Goal: Task Accomplishment & Management: Use online tool/utility

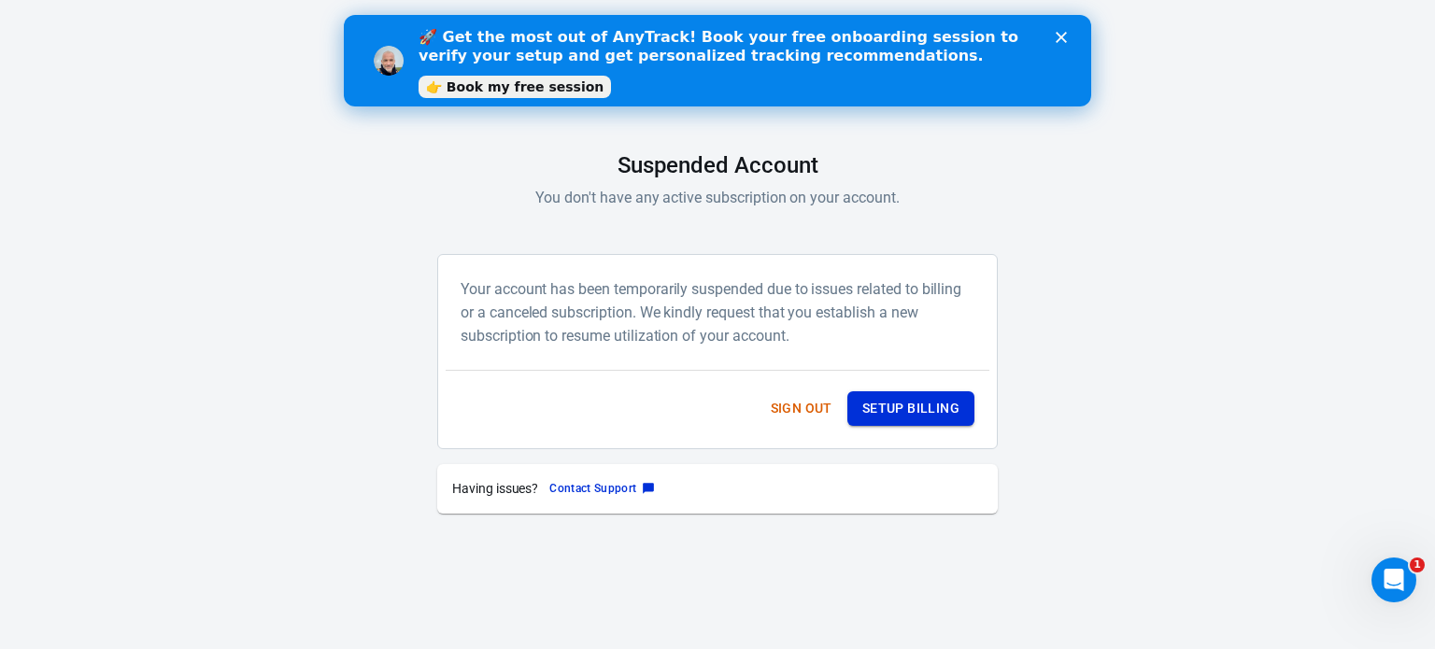
click at [910, 423] on button "Setup Billing" at bounding box center [910, 408] width 127 height 35
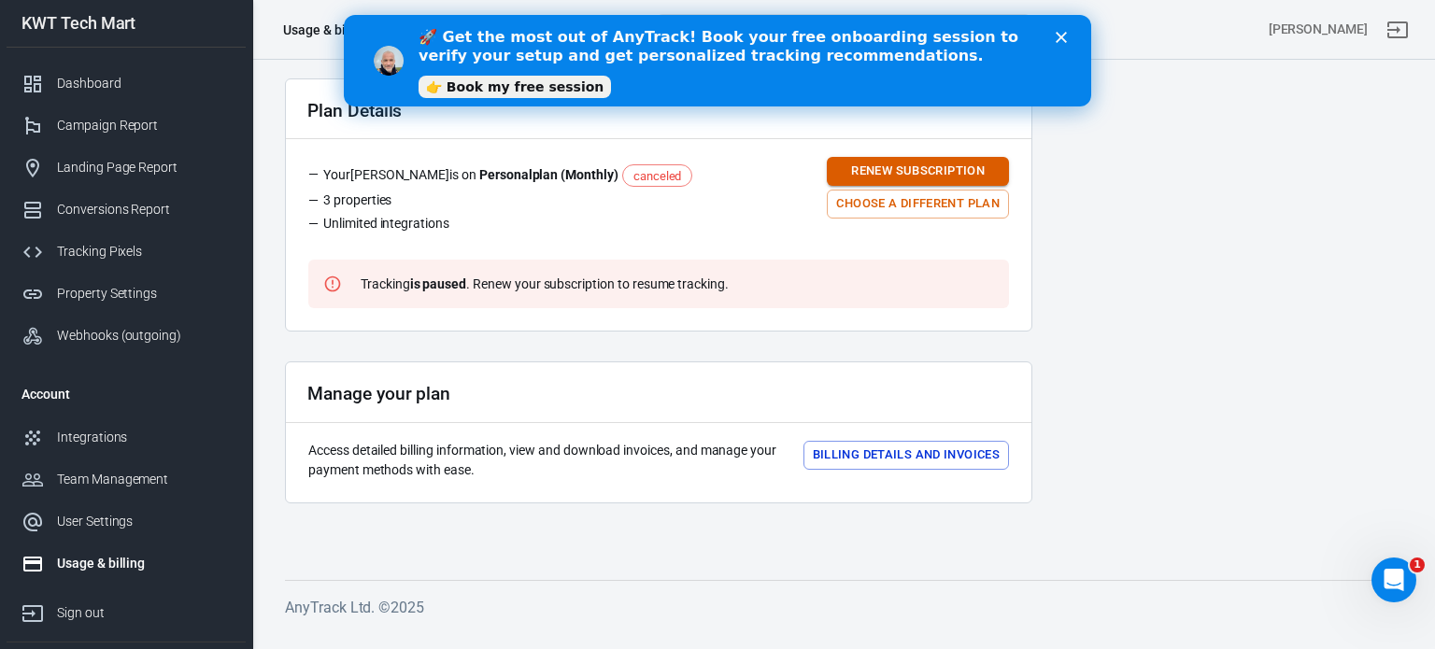
click at [911, 167] on button "Renew subscription" at bounding box center [918, 171] width 182 height 29
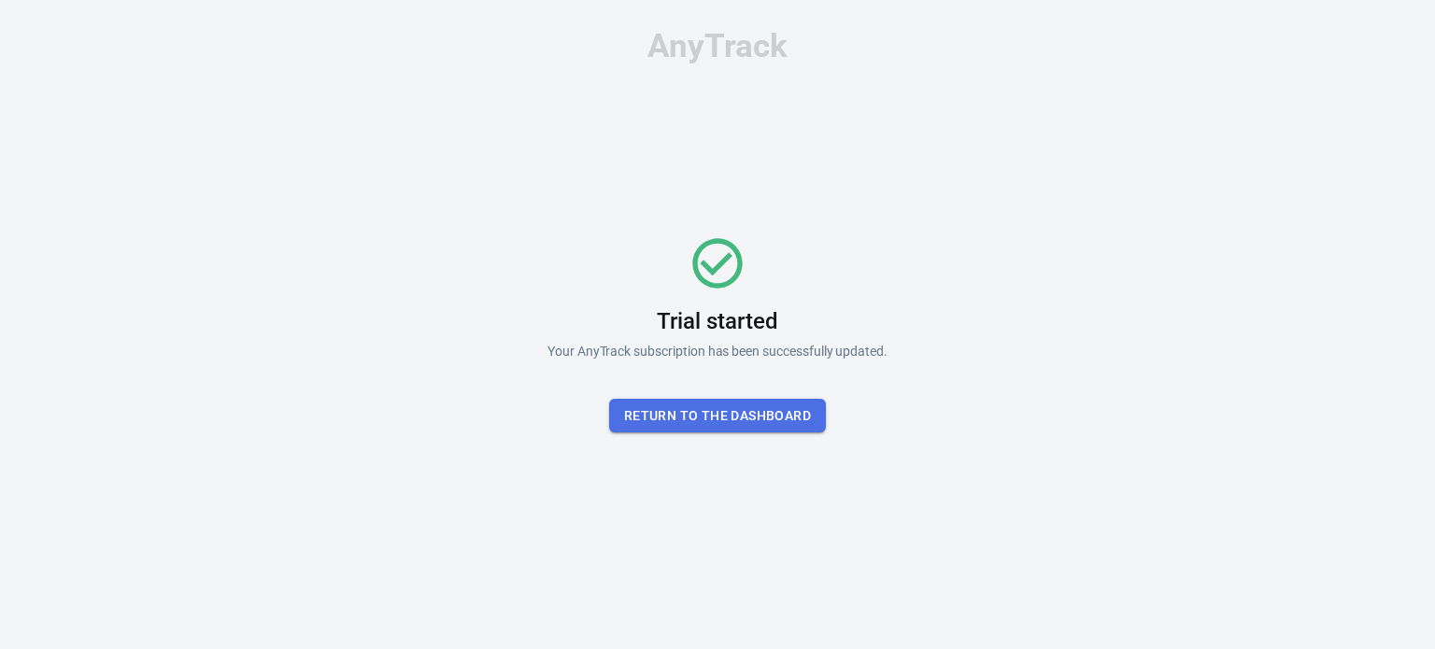
click at [740, 428] on button "Return To the dashboard" at bounding box center [717, 416] width 217 height 35
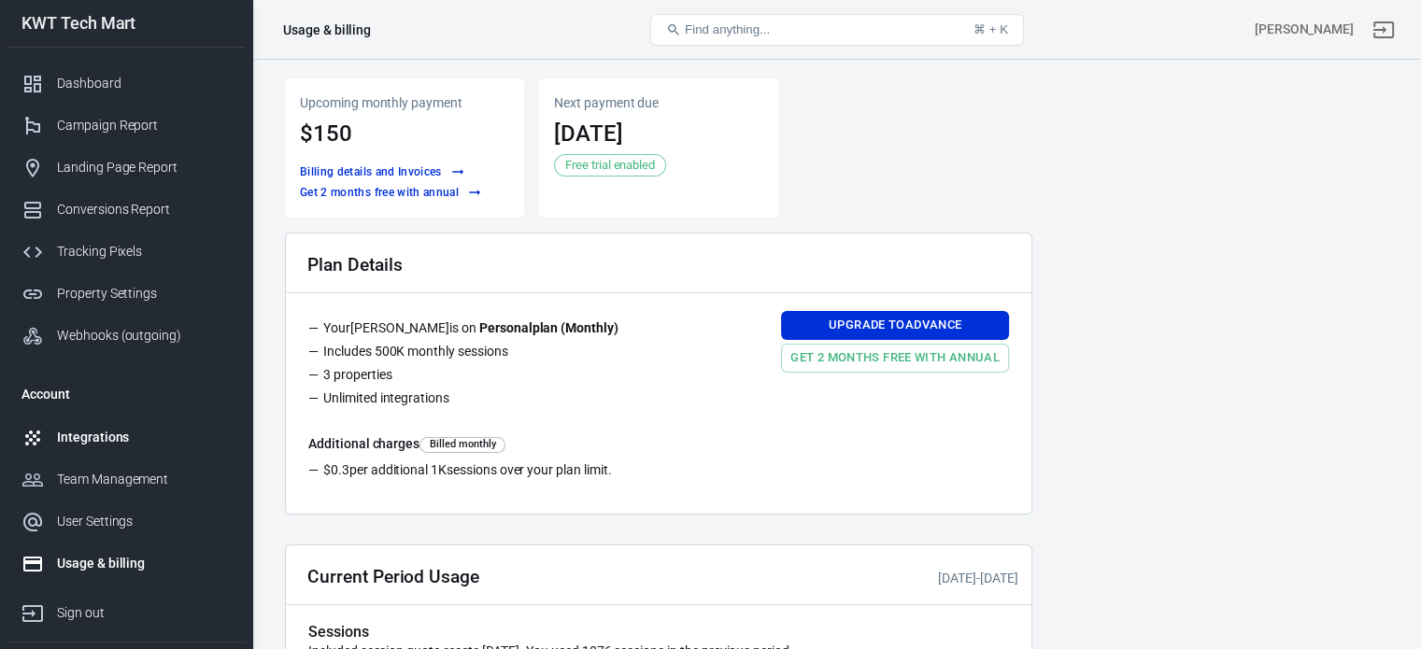
click at [103, 441] on div "Integrations" at bounding box center [144, 438] width 174 height 20
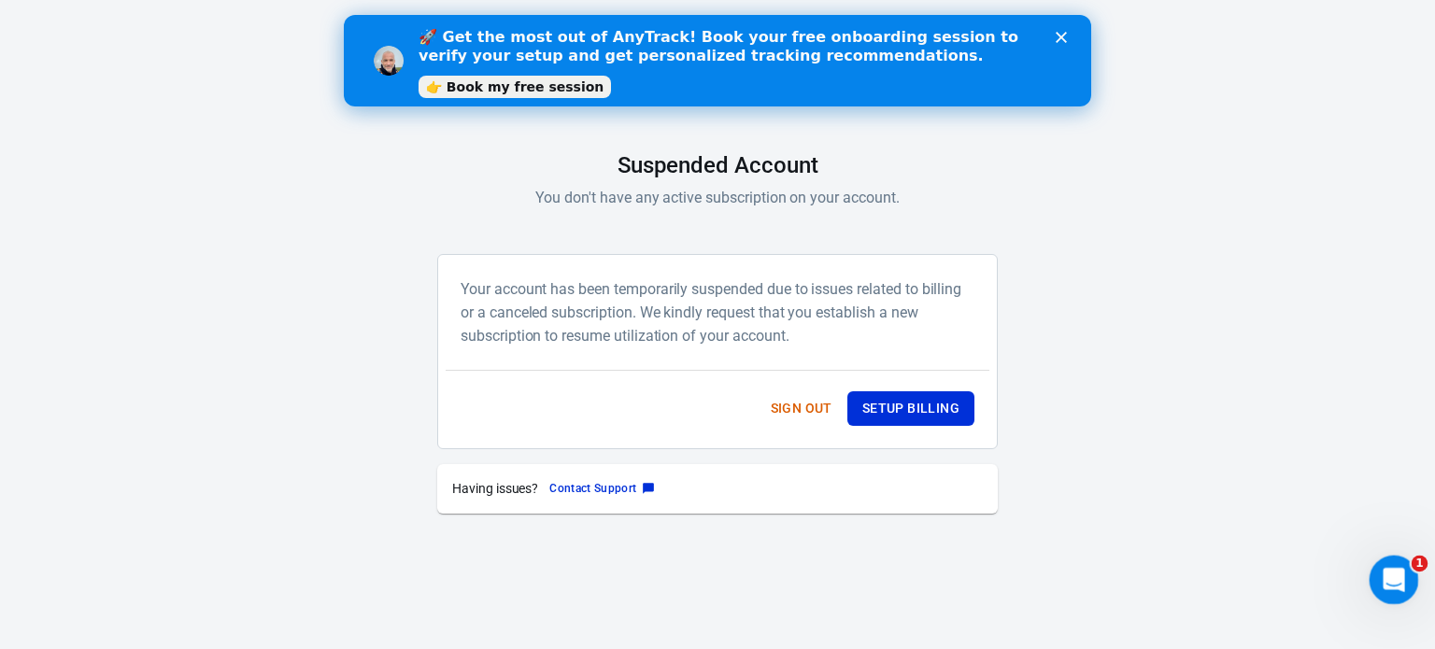
click at [1378, 560] on div "Open Intercom Messenger" at bounding box center [1391, 577] width 62 height 62
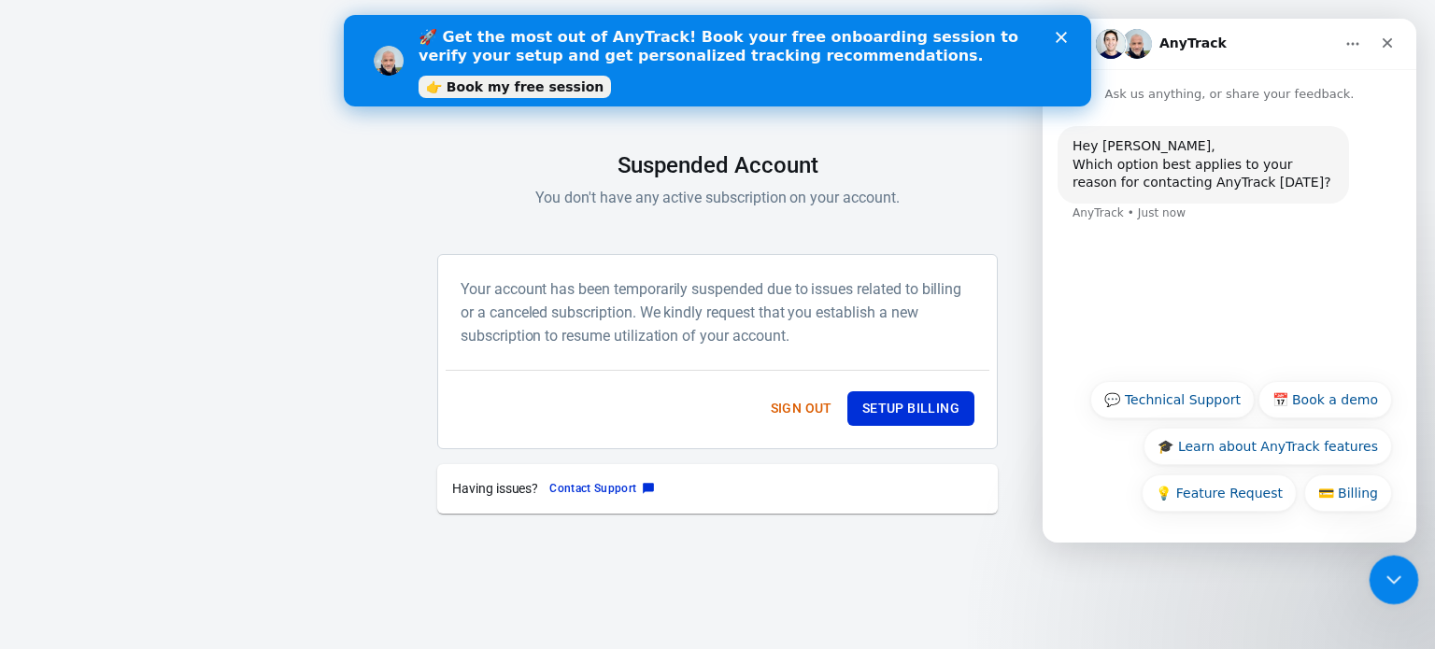
click at [1377, 560] on div "Close Intercom Messenger" at bounding box center [1391, 577] width 45 height 45
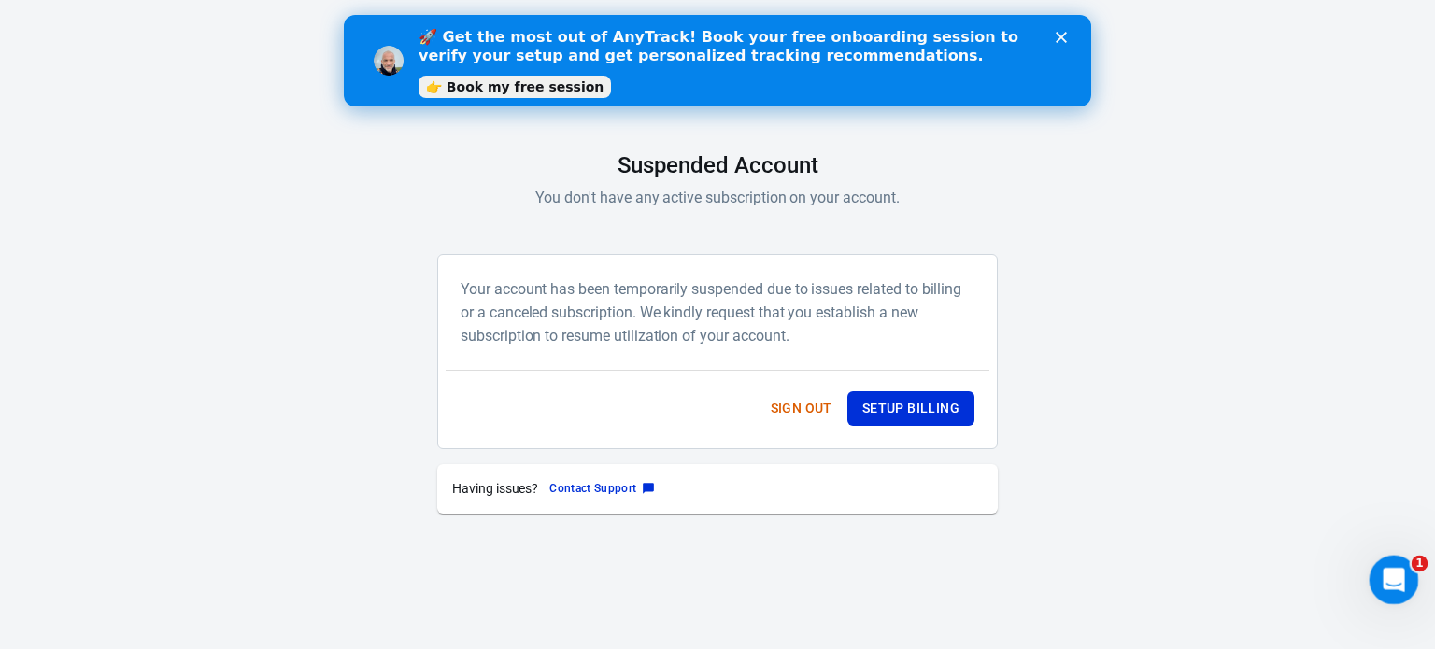
click at [1378, 560] on div "Open Intercom Messenger" at bounding box center [1391, 577] width 62 height 62
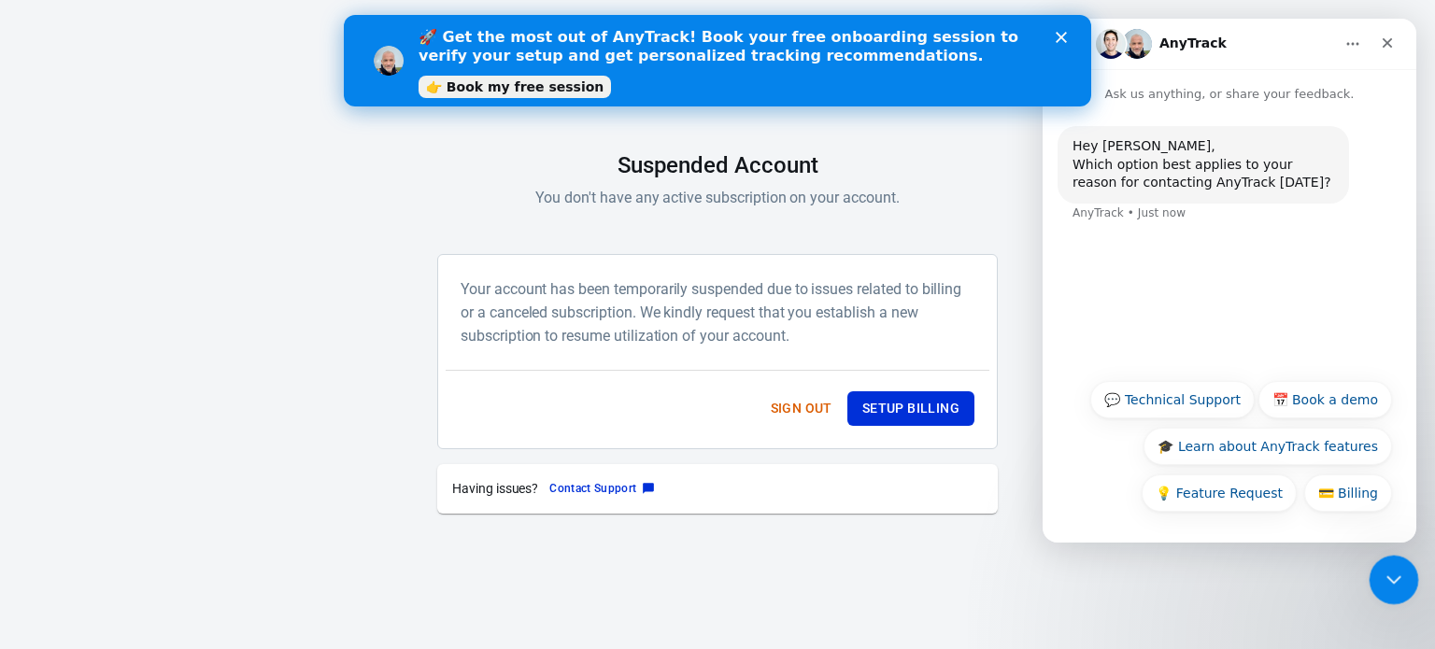
click at [1377, 560] on div "Close Intercom Messenger" at bounding box center [1391, 577] width 45 height 45
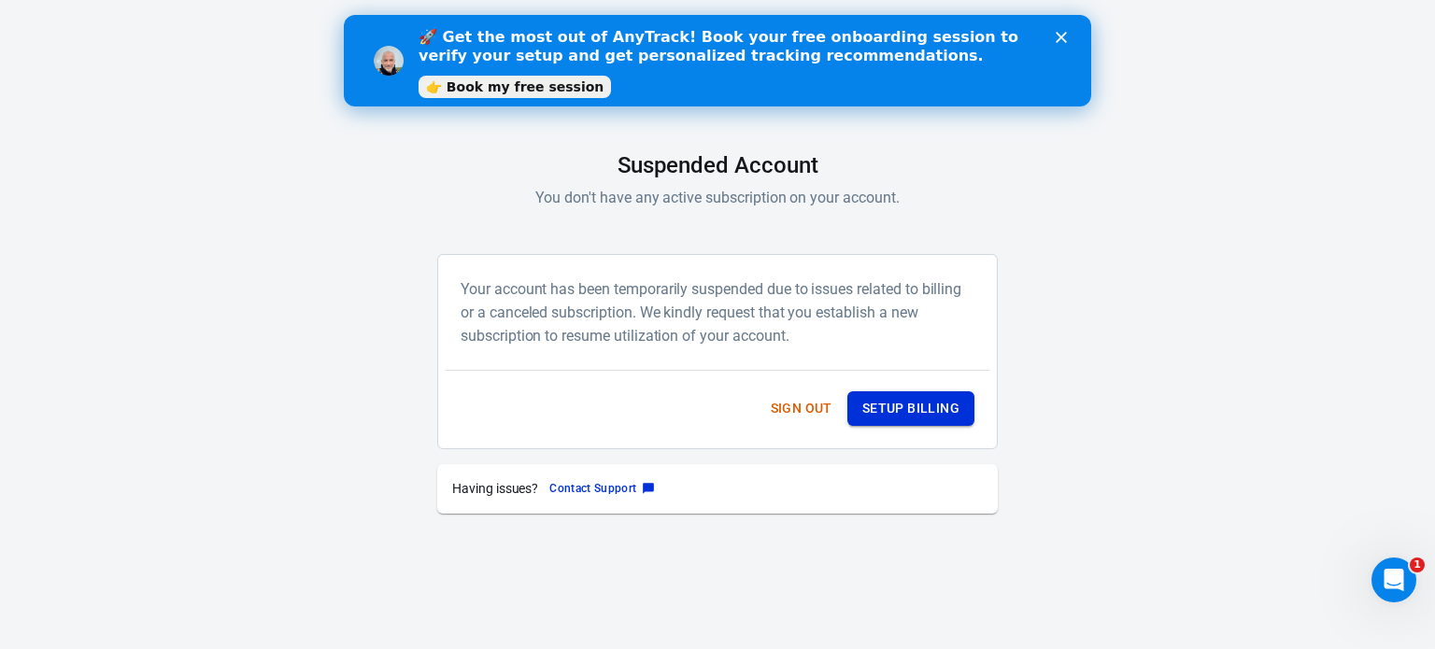
click at [886, 404] on button "Setup Billing" at bounding box center [910, 408] width 127 height 35
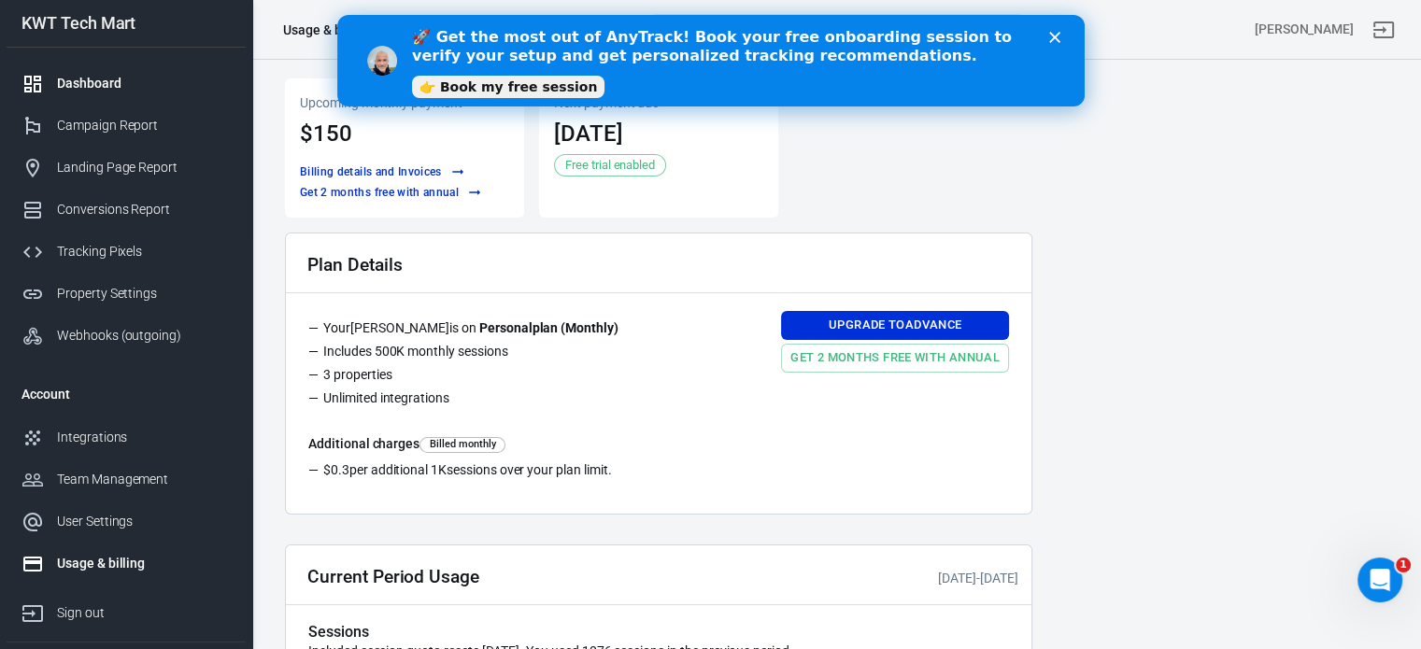
click at [97, 92] on div "Dashboard" at bounding box center [144, 84] width 174 height 20
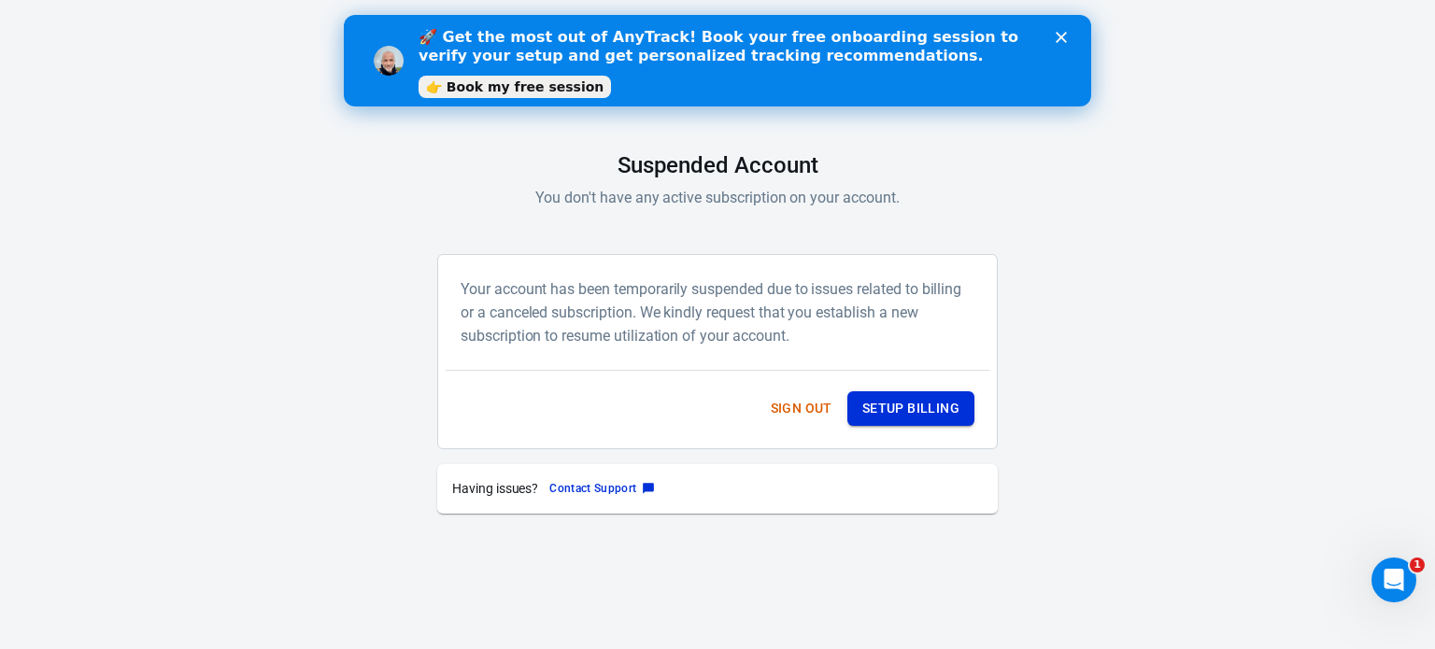
click at [895, 415] on button "Setup Billing" at bounding box center [910, 408] width 127 height 35
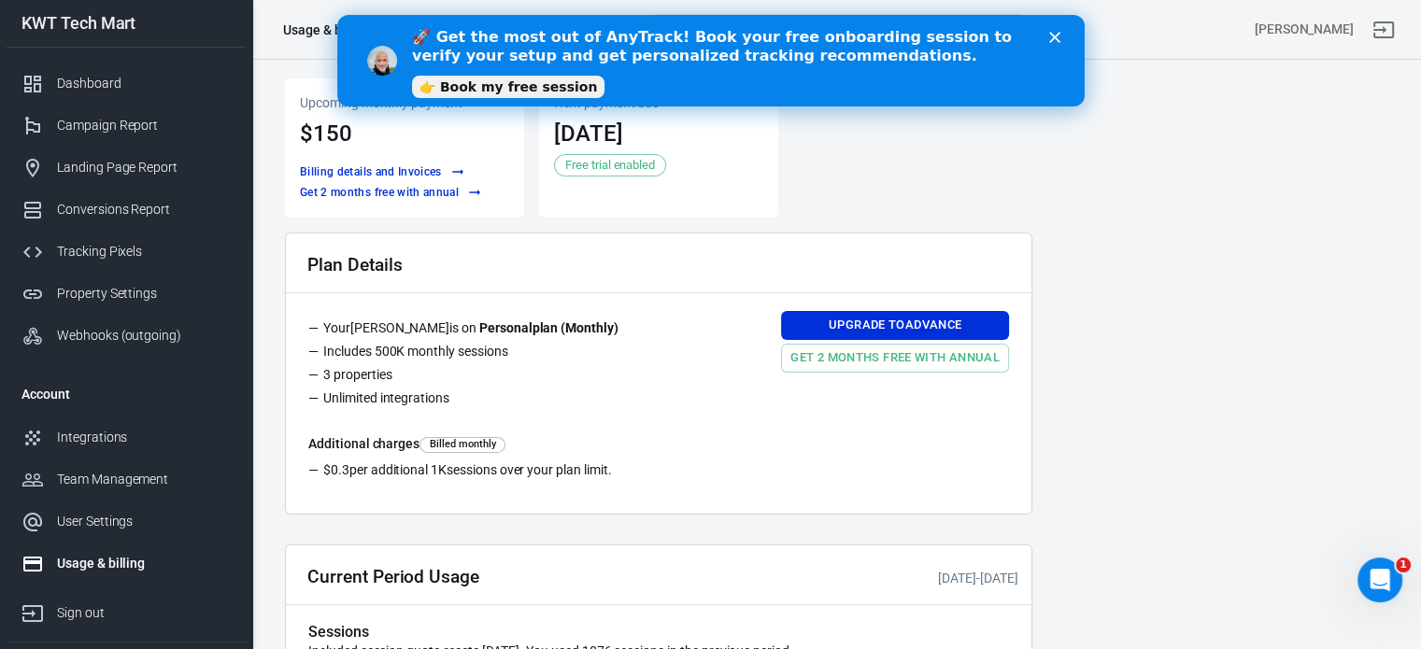
click at [1053, 36] on polygon "Close" at bounding box center [1053, 37] width 11 height 11
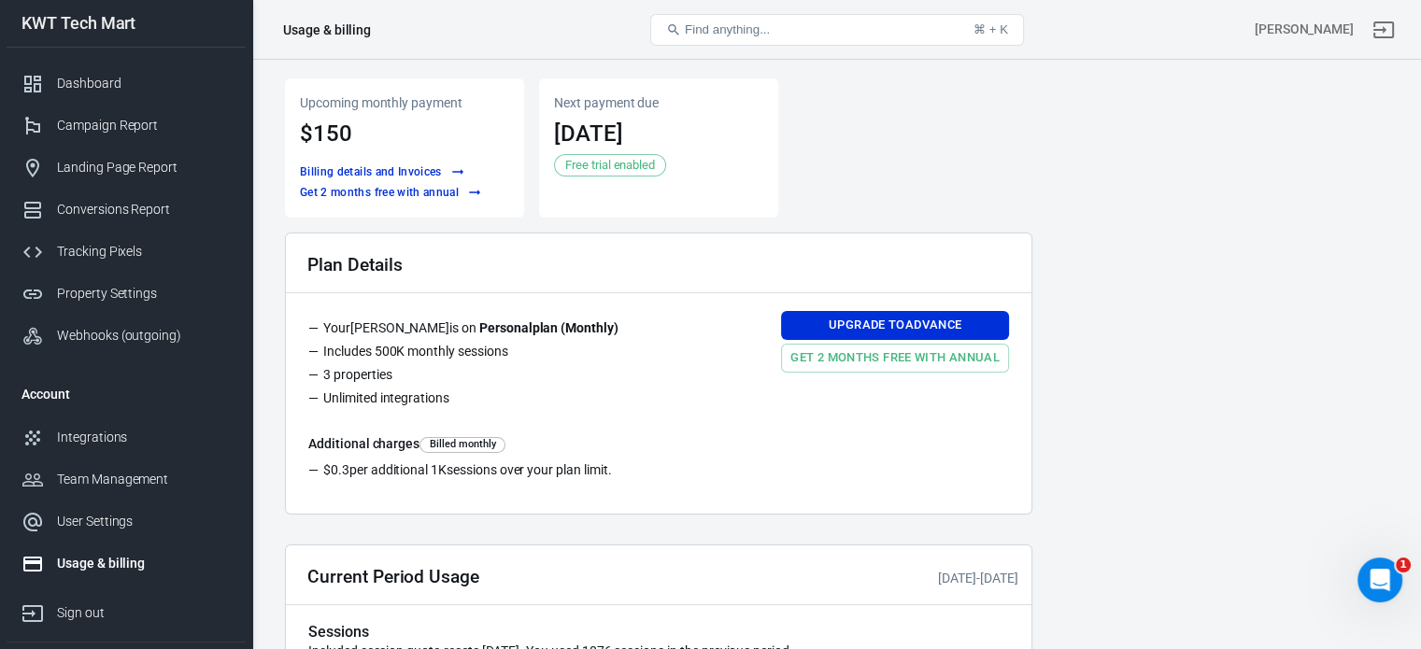
click at [102, 557] on div "Usage & billing" at bounding box center [144, 564] width 174 height 20
click at [112, 523] on div "User Settings" at bounding box center [144, 522] width 174 height 20
click at [97, 435] on div "Integrations" at bounding box center [144, 438] width 174 height 20
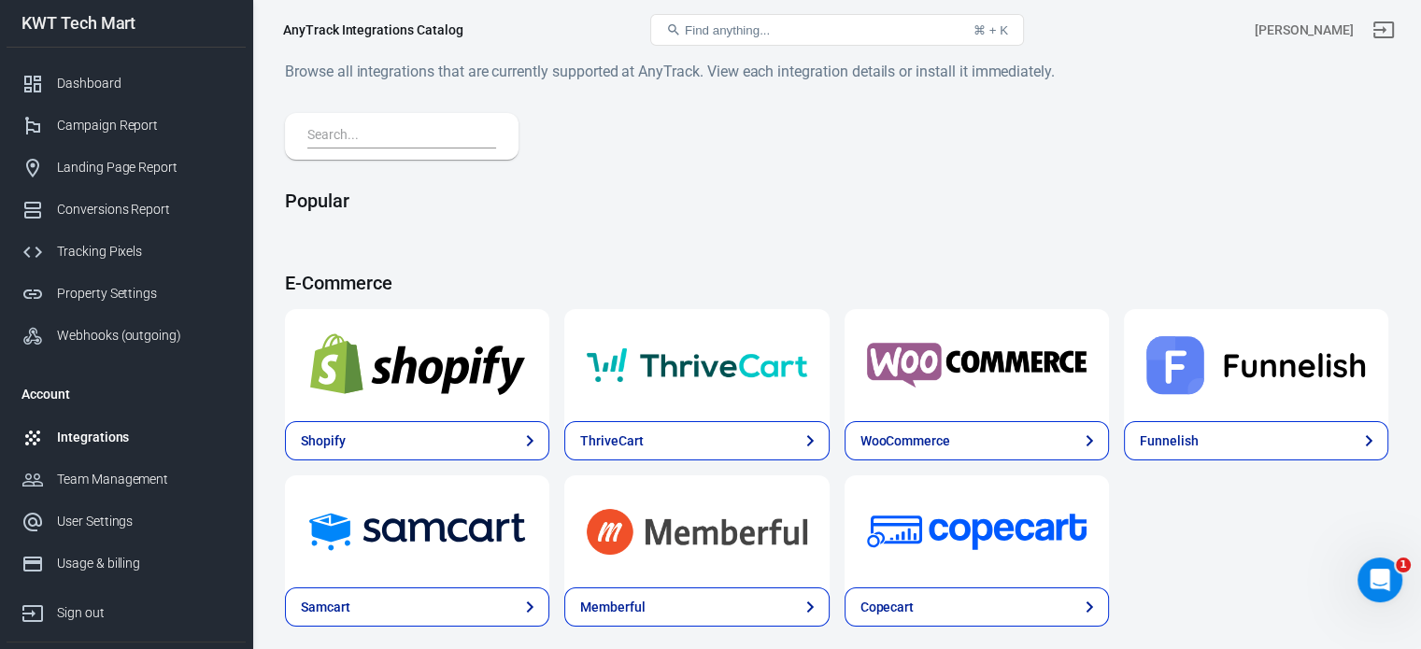
click at [411, 399] on div at bounding box center [417, 365] width 264 height 112
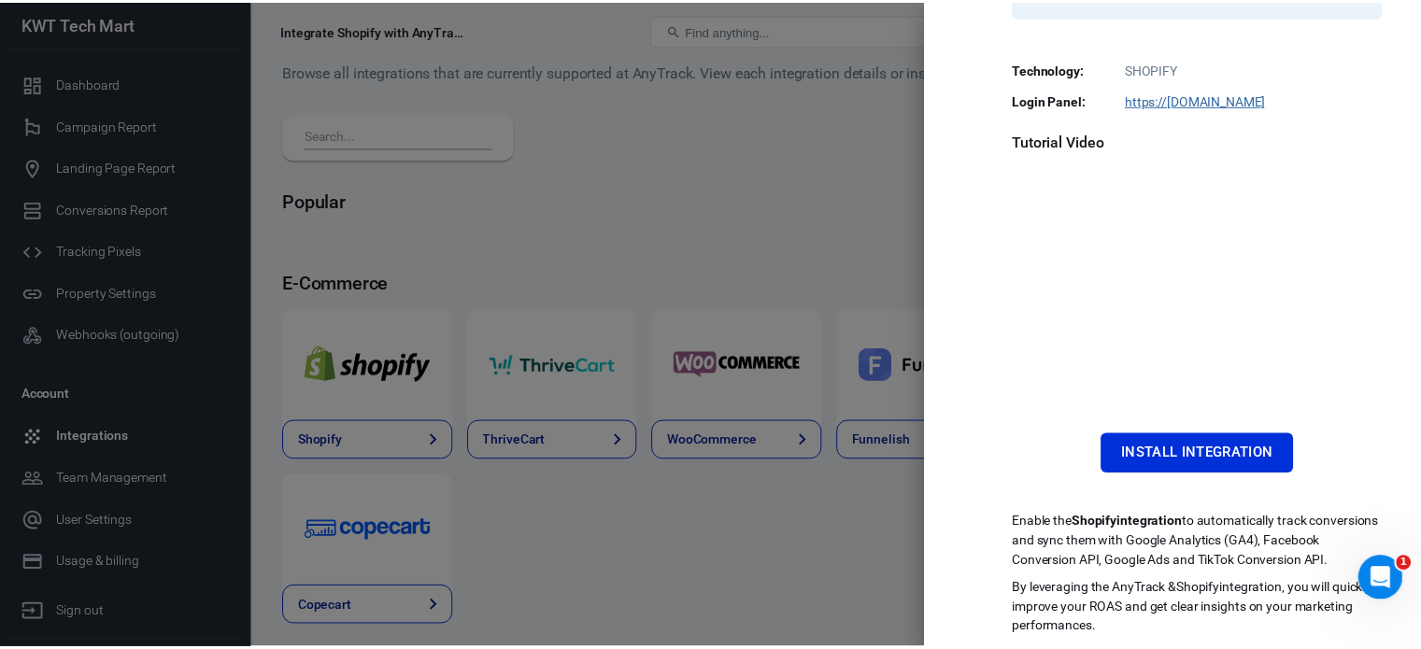
scroll to position [410, 0]
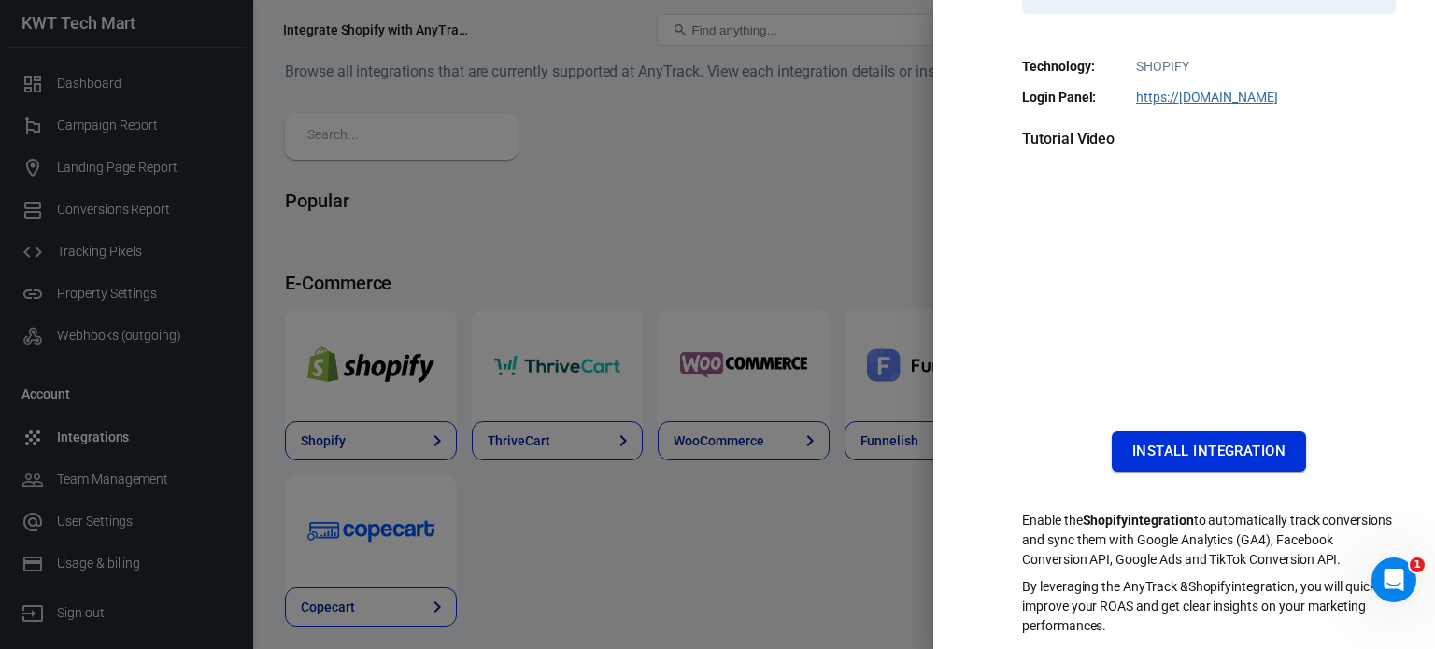
click at [1226, 441] on button "Install Integration" at bounding box center [1209, 451] width 194 height 39
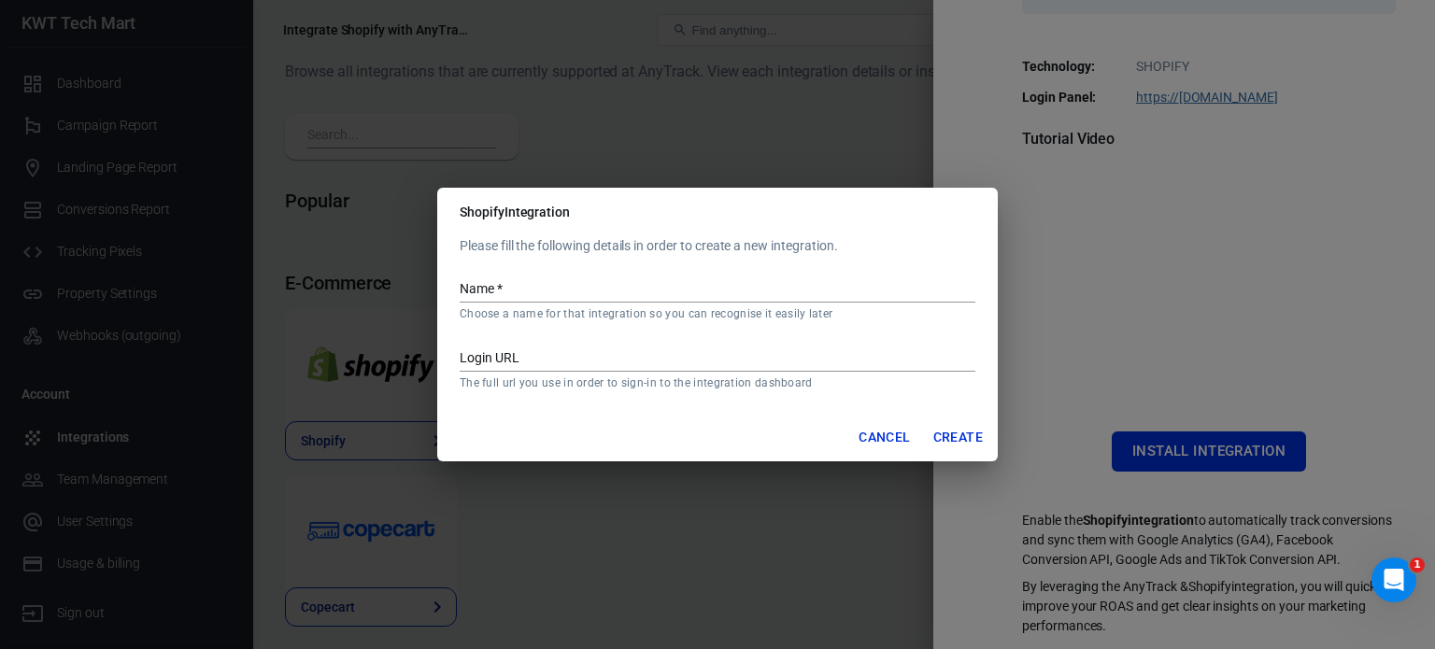
click at [516, 282] on input "Name   *" at bounding box center [718, 290] width 516 height 24
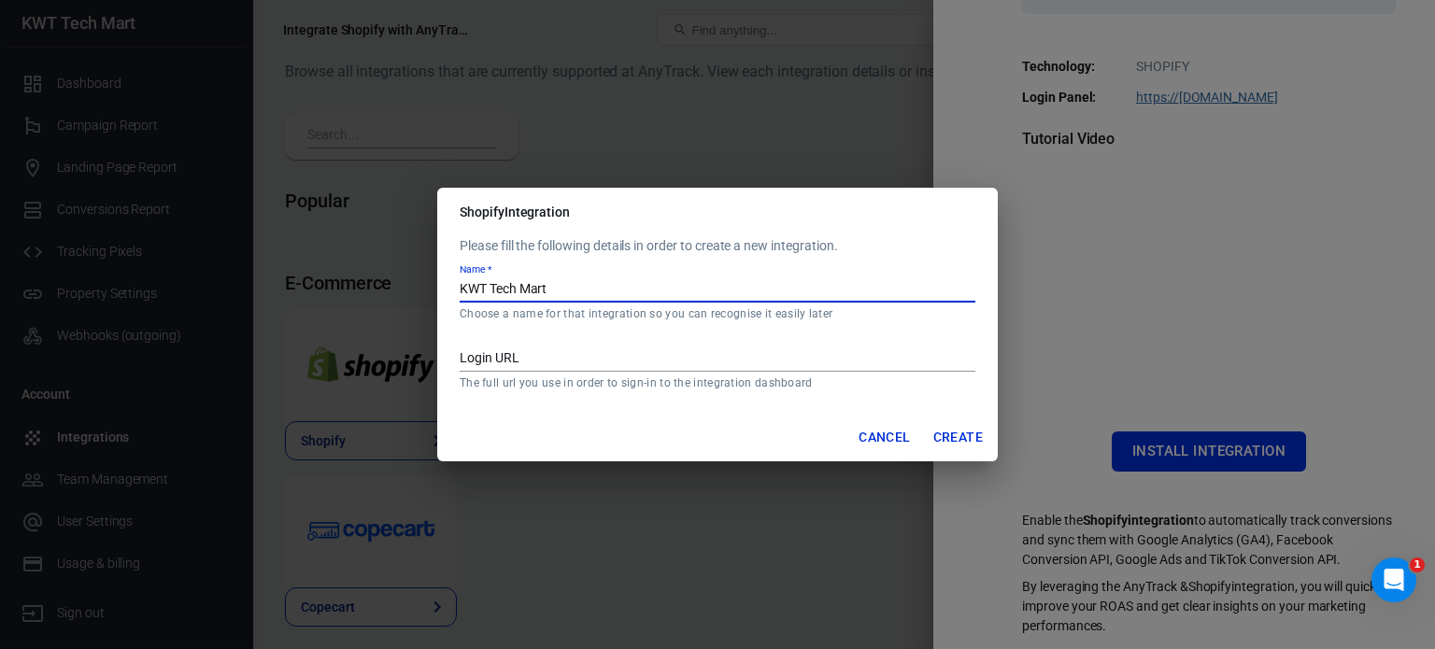
type input "KWT Tech Mart"
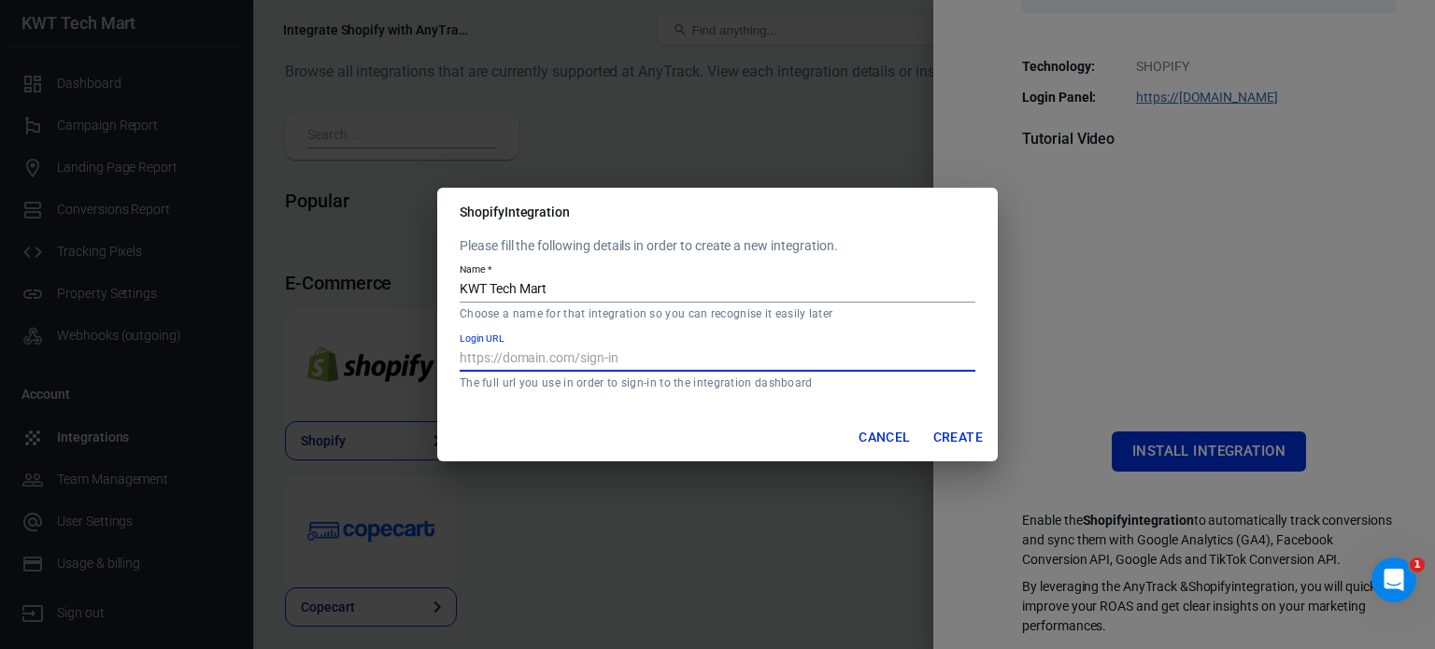
click at [562, 354] on input "Login URL" at bounding box center [718, 360] width 516 height 24
type input "[URL][DOMAIN_NAME]"
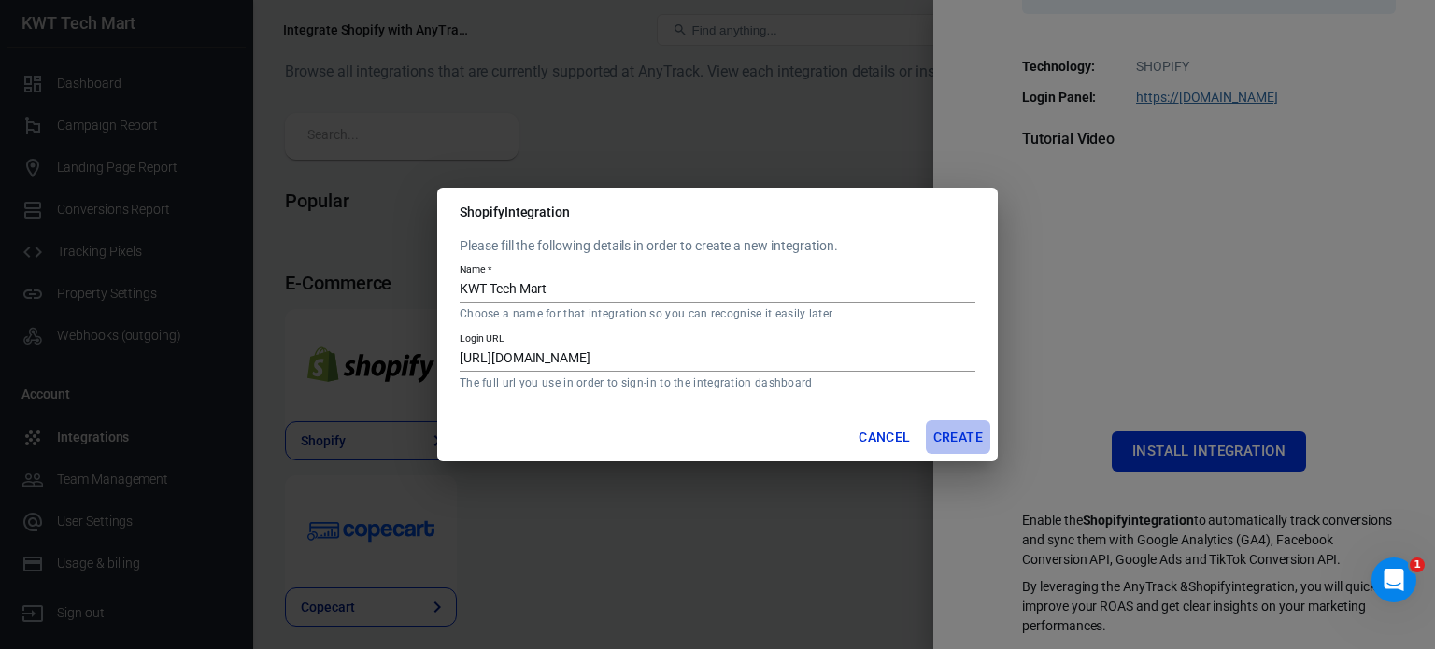
click at [960, 435] on button "Create" at bounding box center [958, 437] width 64 height 35
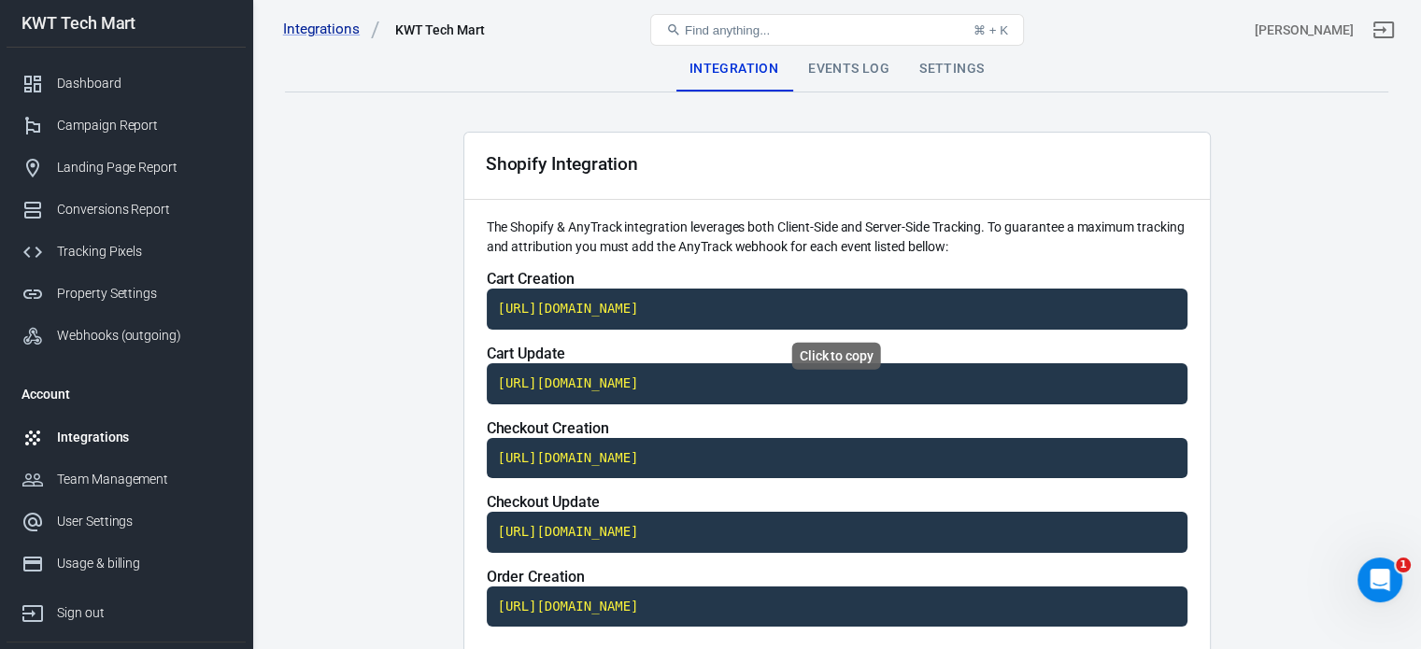
click at [786, 313] on code "[URL][DOMAIN_NAME]" at bounding box center [837, 309] width 701 height 41
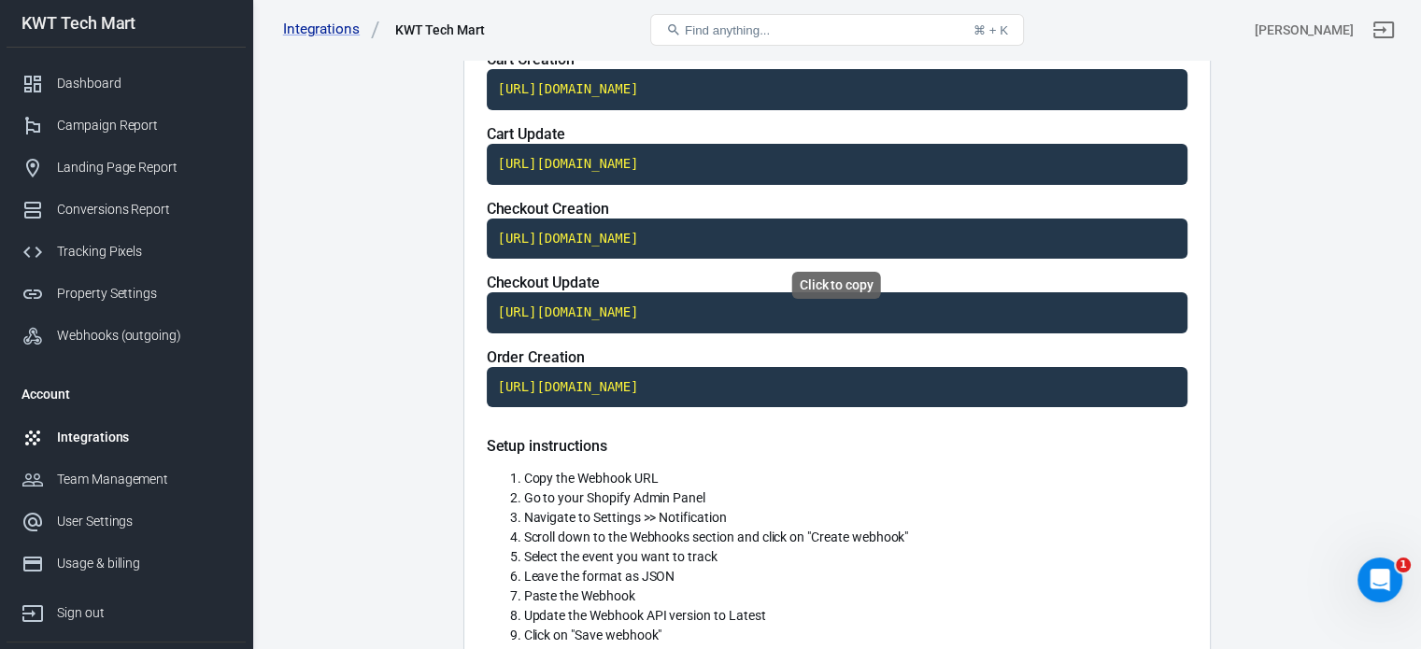
scroll to position [93, 0]
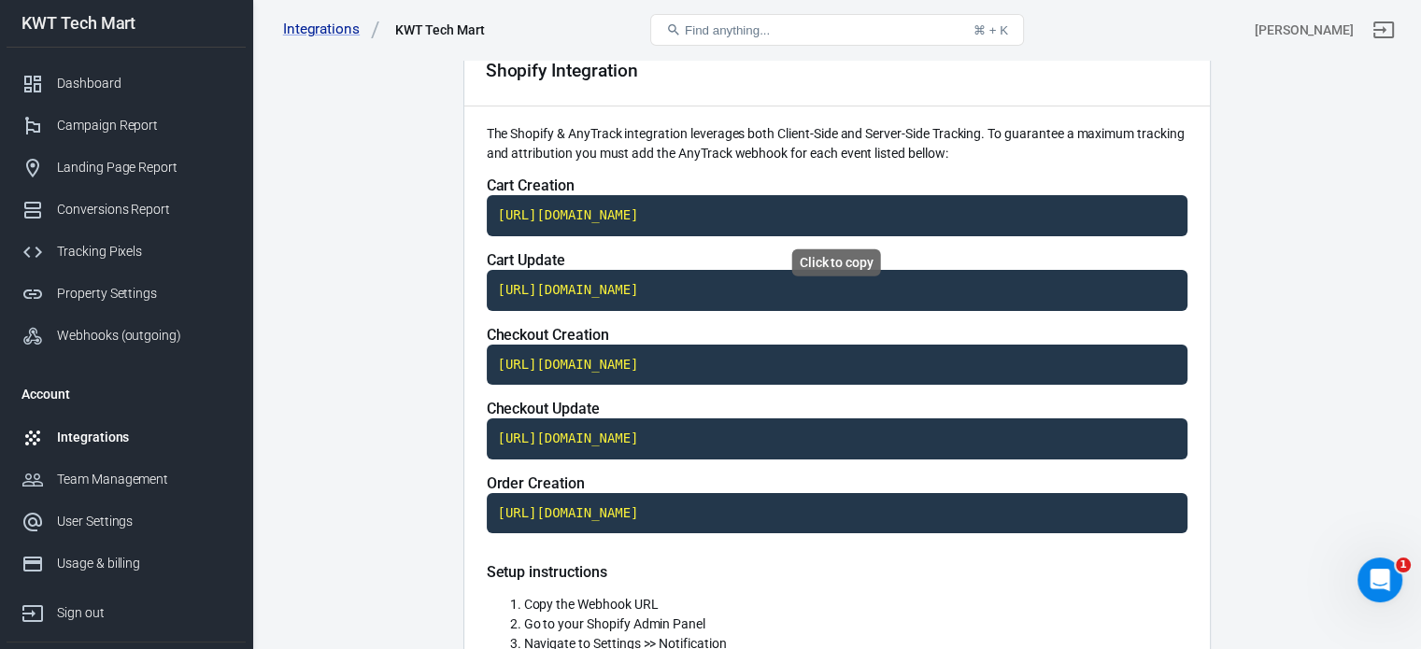
click at [746, 210] on code "[URL][DOMAIN_NAME]" at bounding box center [837, 215] width 701 height 41
click at [623, 292] on code "[URL][DOMAIN_NAME]" at bounding box center [837, 290] width 701 height 41
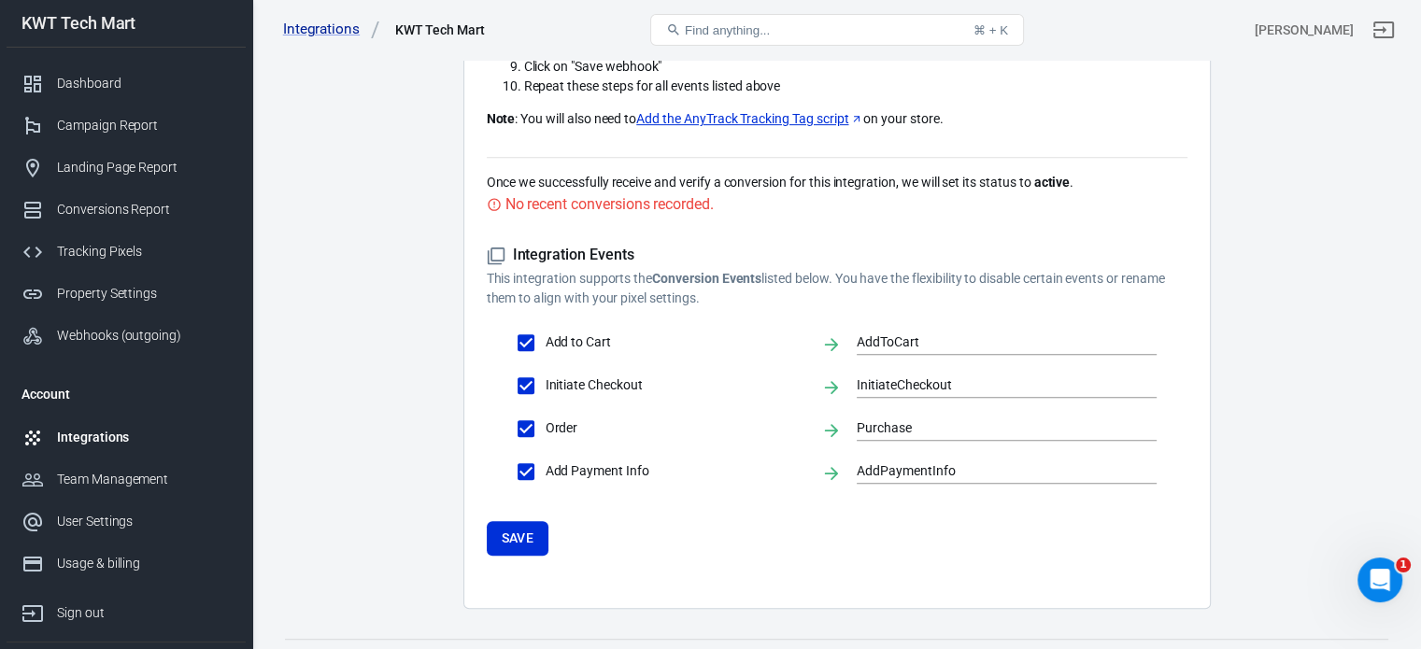
scroll to position [827, 0]
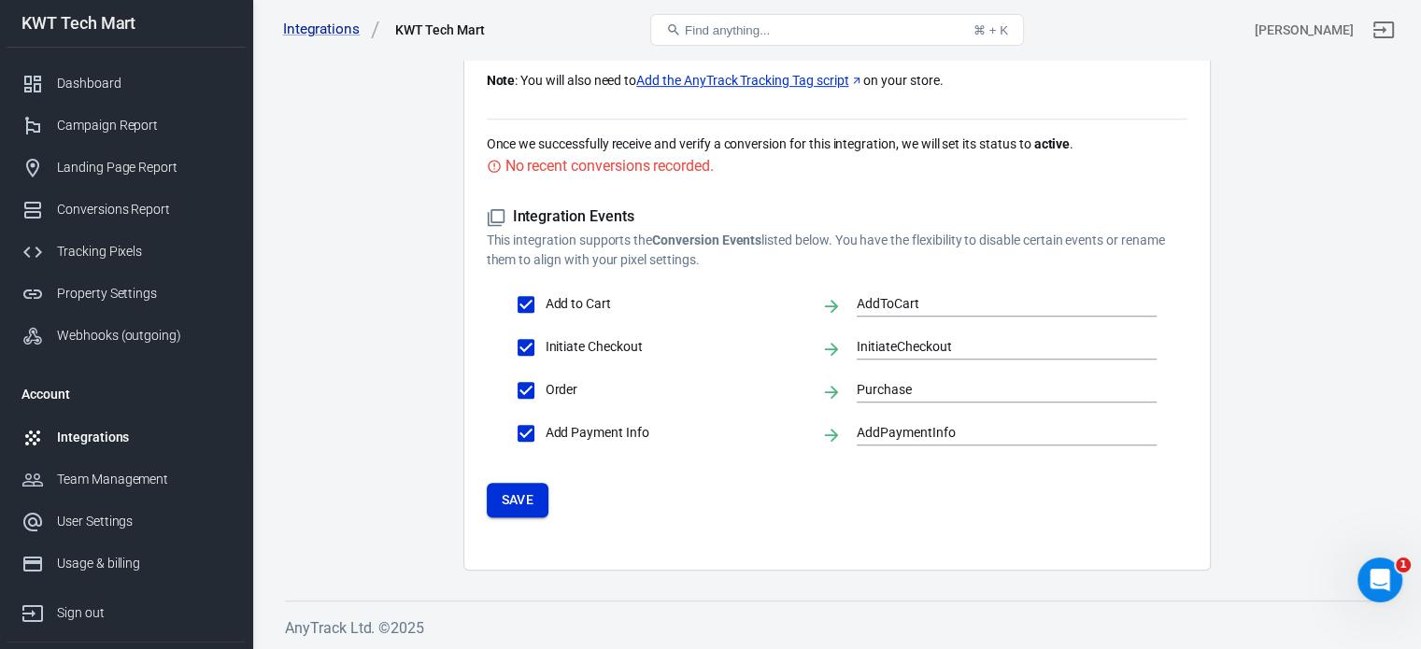
click at [524, 504] on button "Save" at bounding box center [518, 500] width 63 height 35
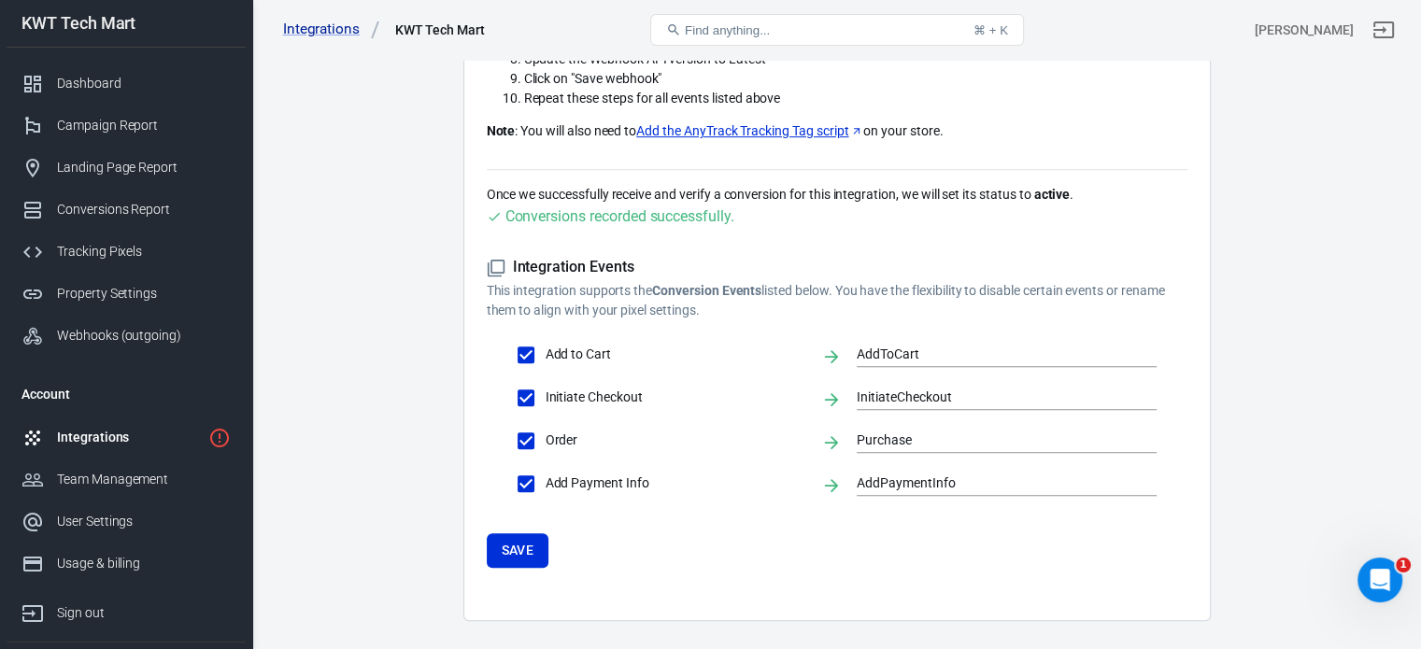
scroll to position [733, 0]
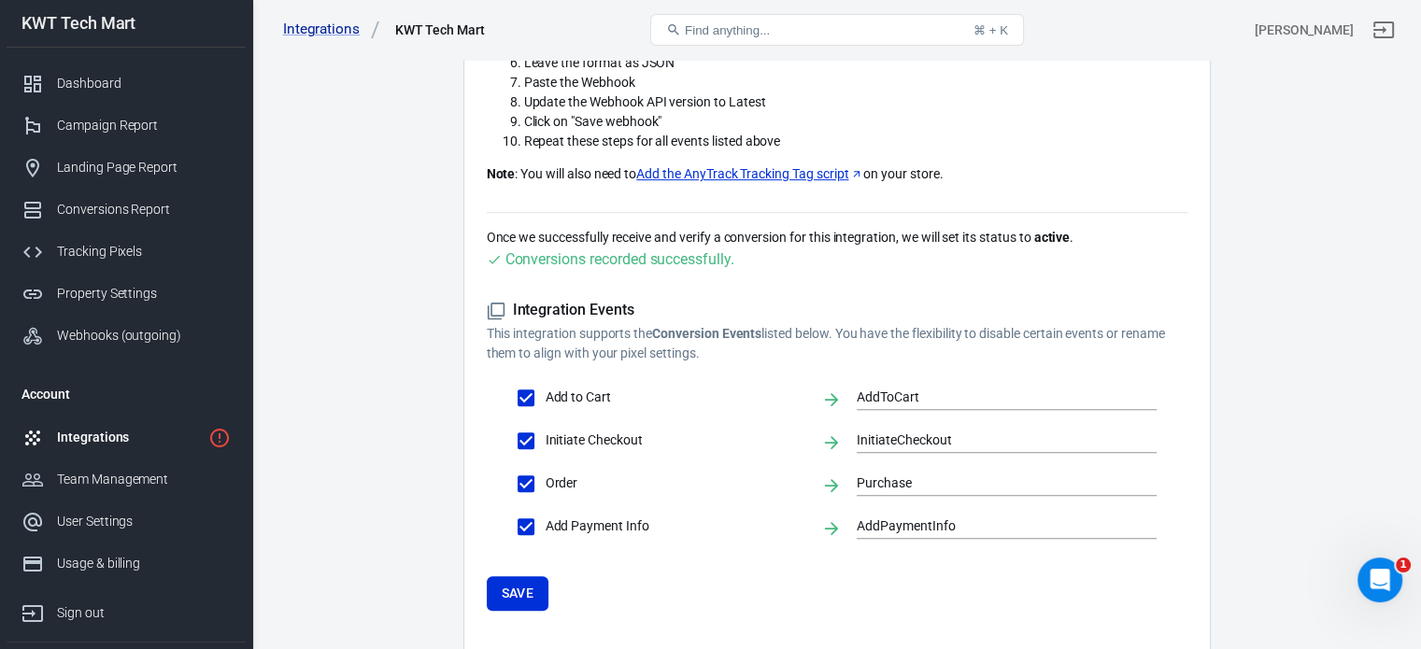
click at [754, 171] on link "Add the AnyTrack Tracking Tag script" at bounding box center [749, 174] width 227 height 20
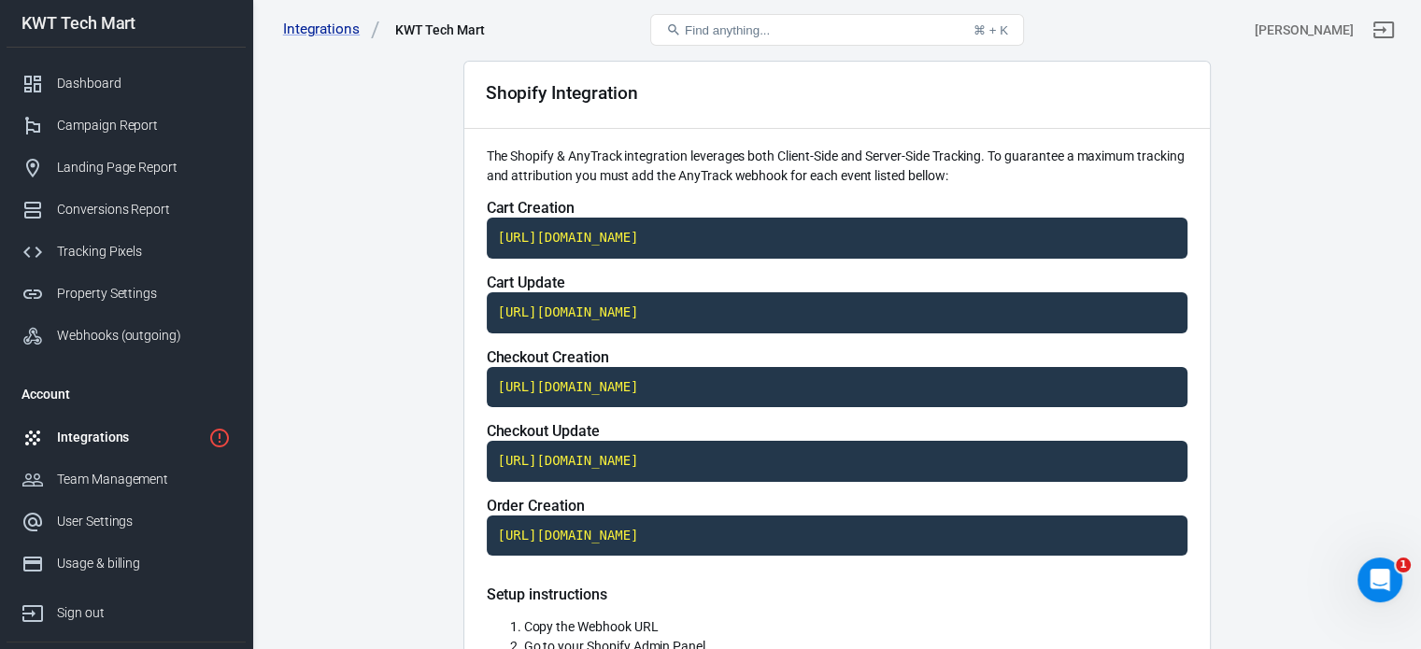
scroll to position [0, 0]
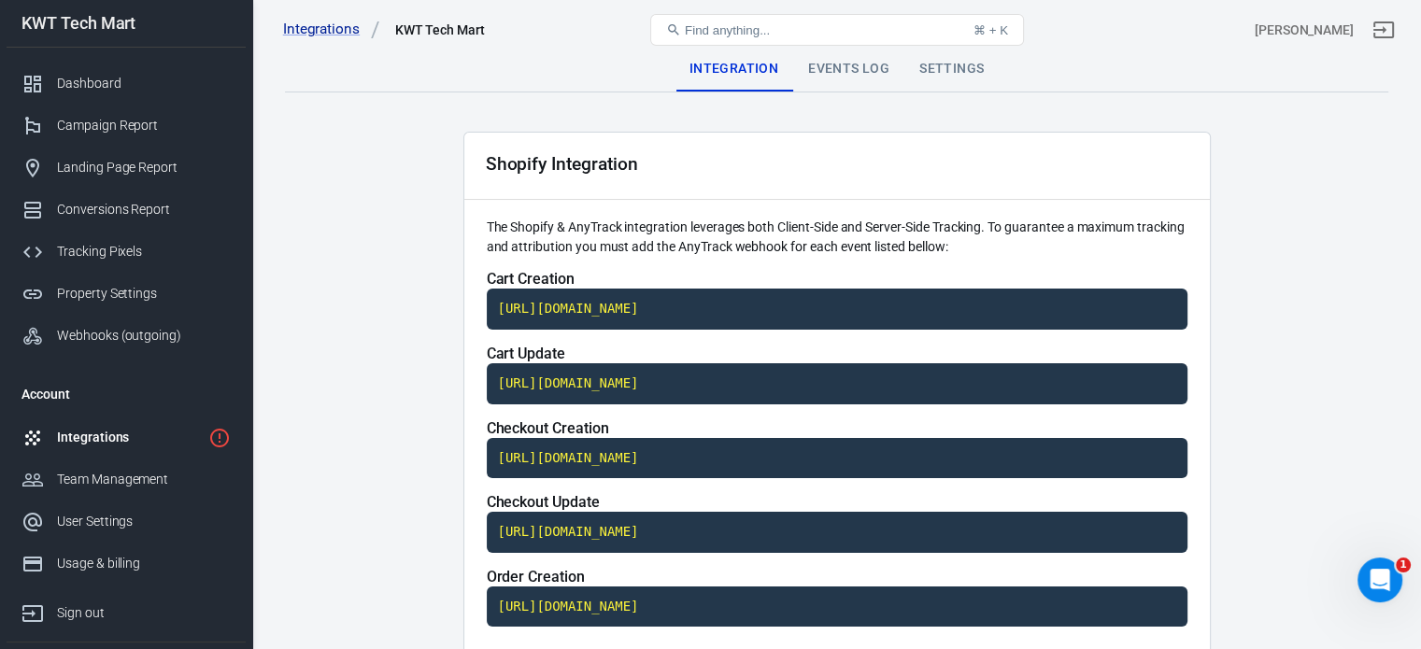
click at [933, 68] on div "Settings" at bounding box center [951, 69] width 94 height 45
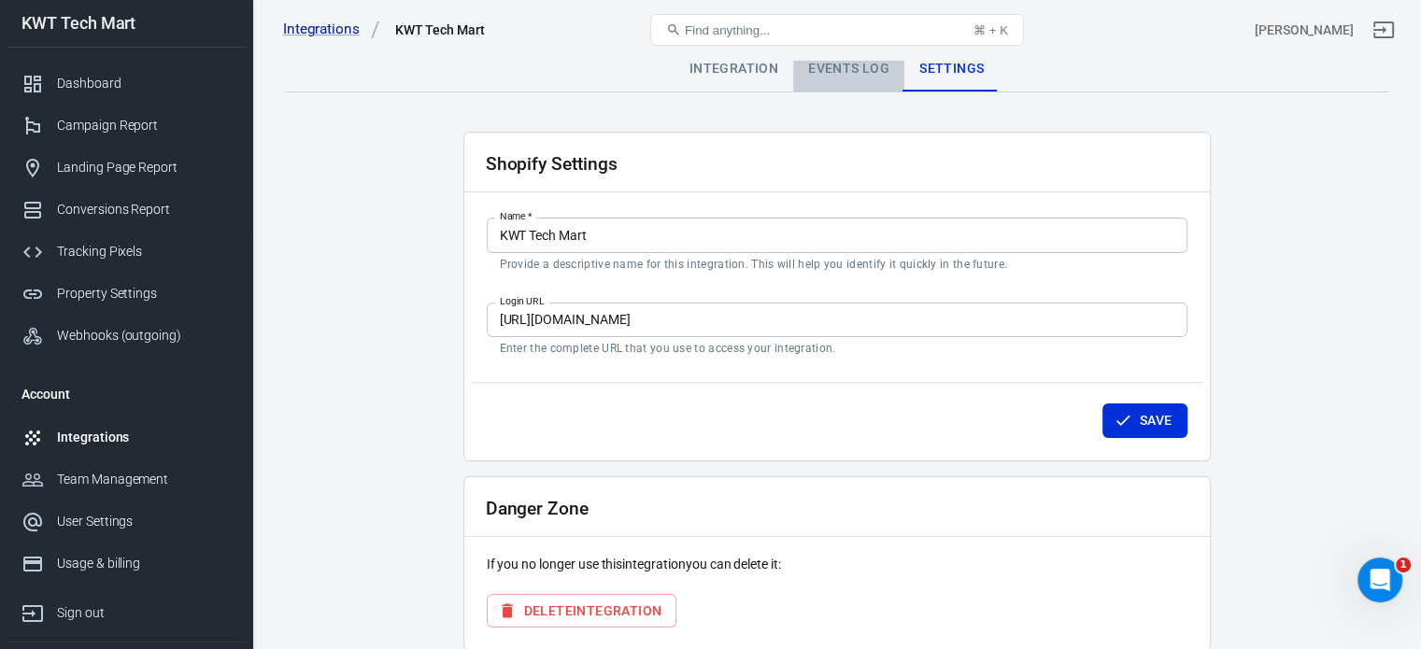
click at [855, 64] on div "Events Log" at bounding box center [848, 69] width 111 height 45
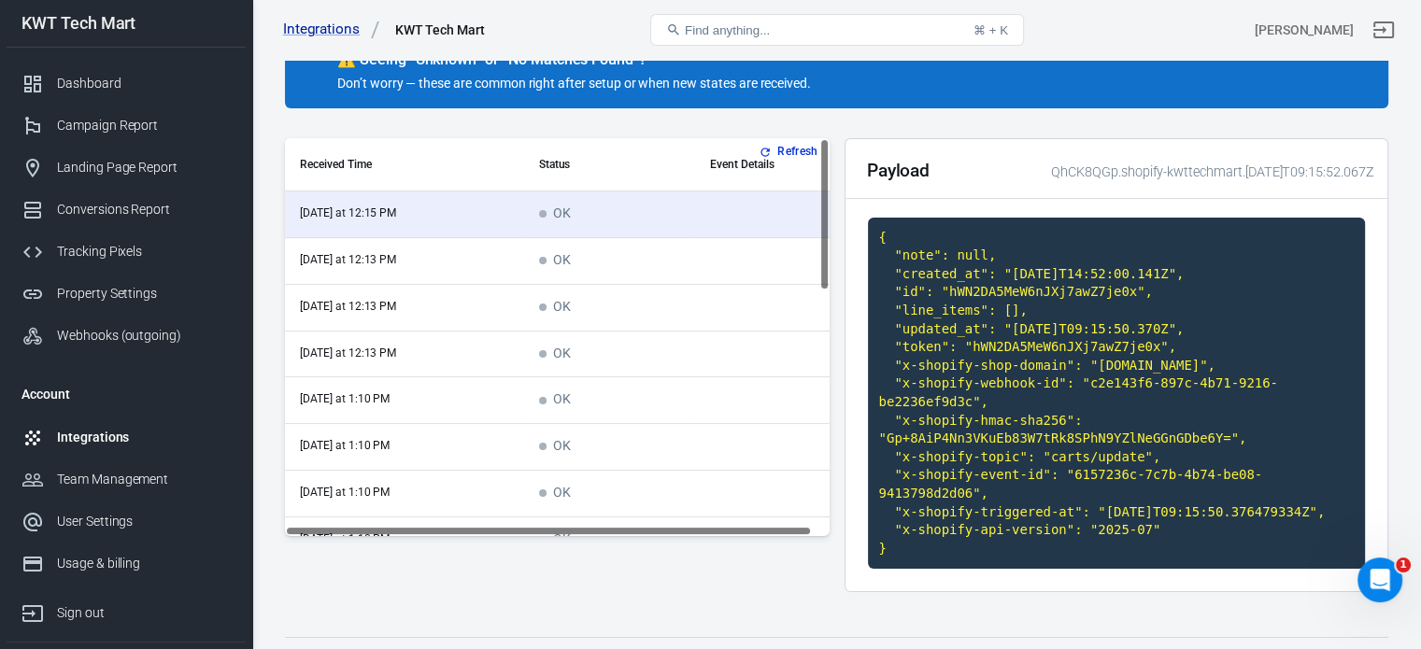
scroll to position [179, 0]
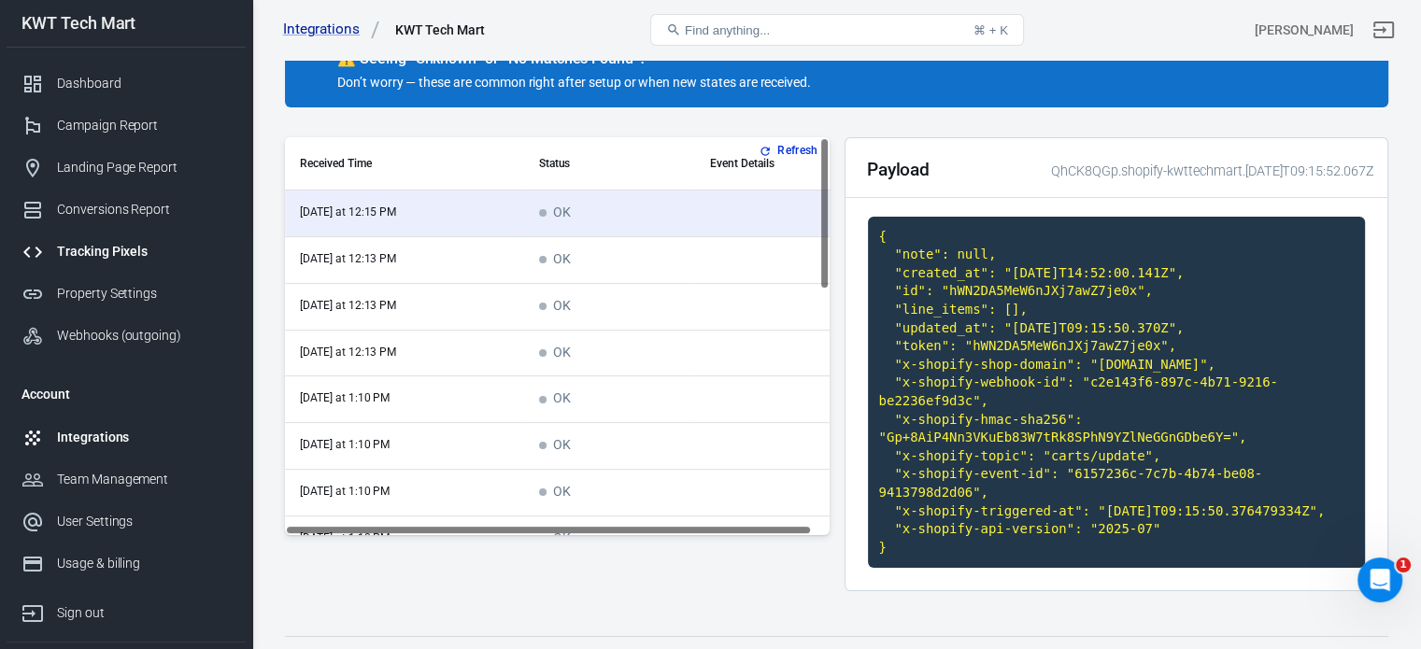
click at [97, 254] on div "Tracking Pixels" at bounding box center [144, 252] width 174 height 20
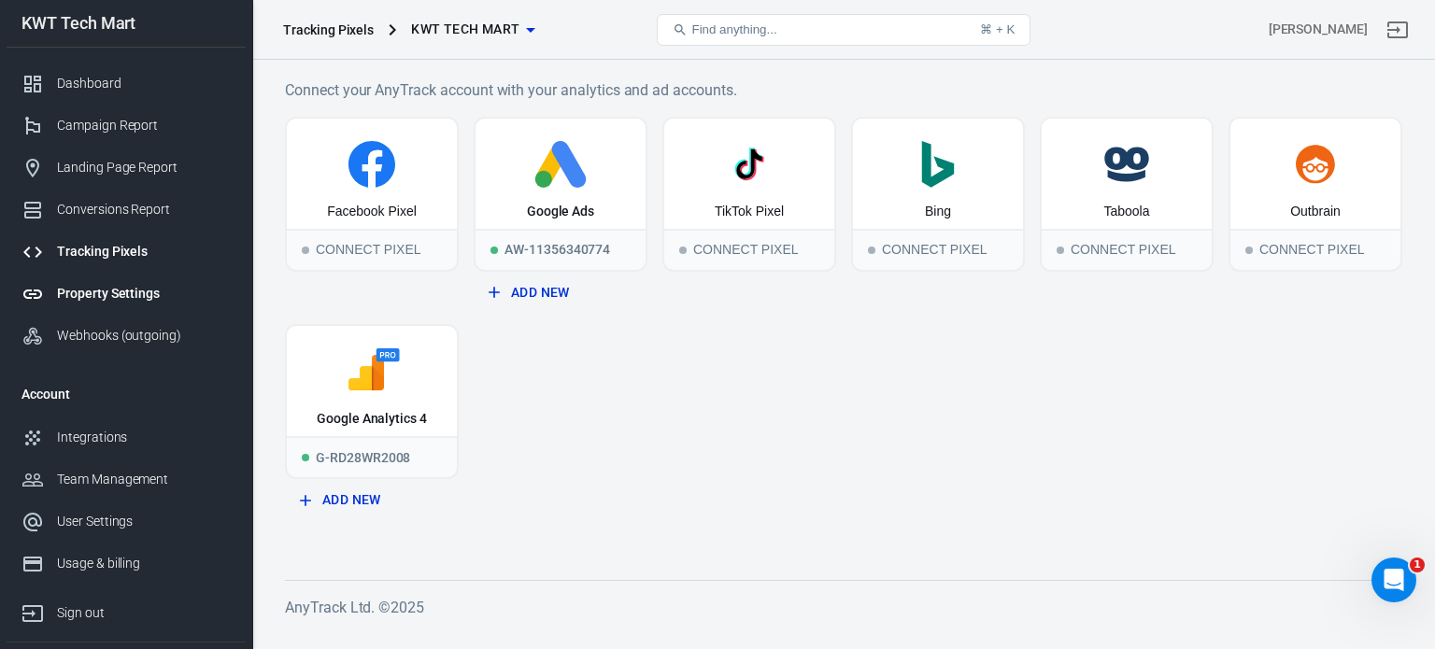
click at [95, 299] on div "Property Settings" at bounding box center [144, 294] width 174 height 20
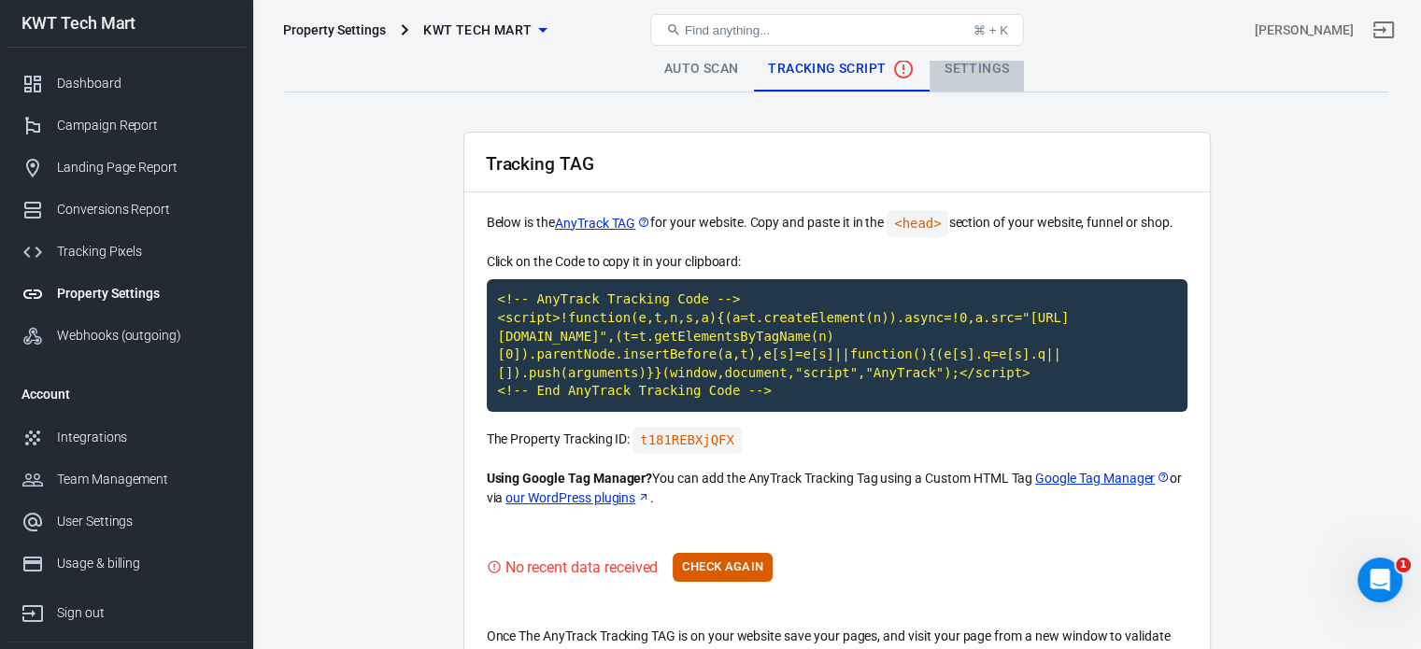
click at [970, 69] on link "Settings" at bounding box center [976, 69] width 94 height 45
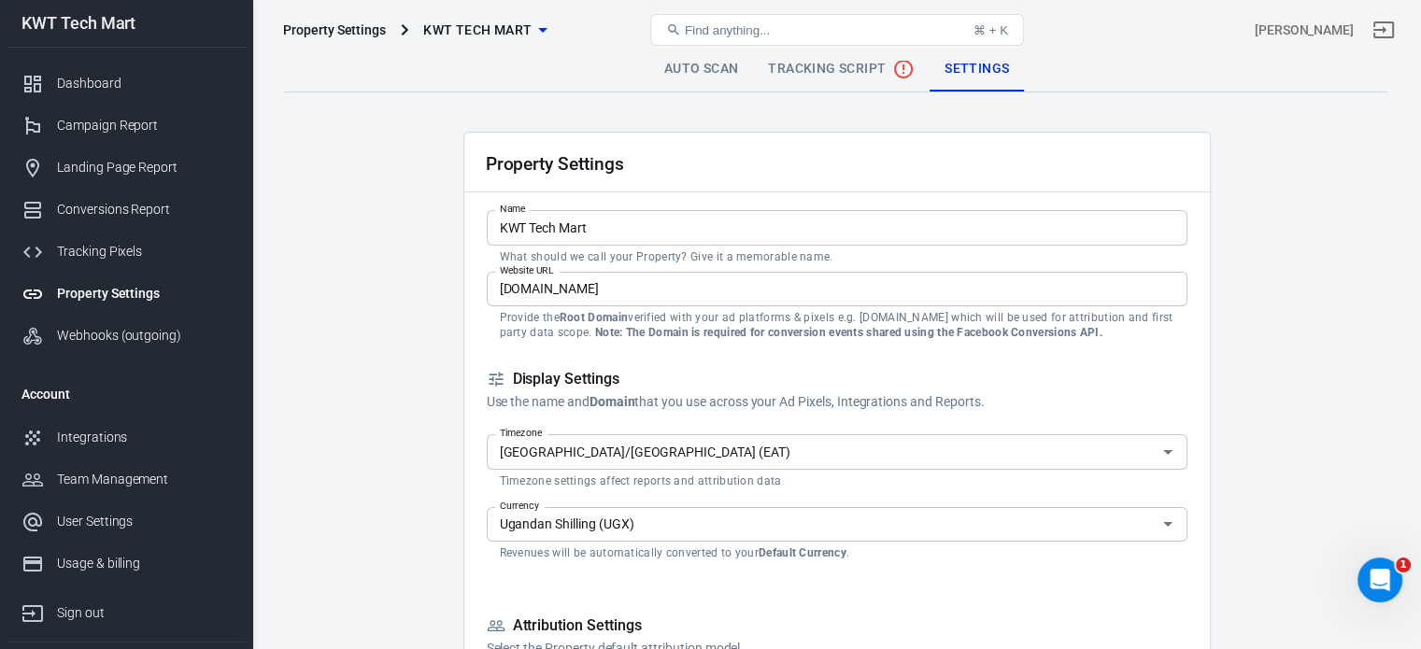
click at [822, 69] on span "Tracking Script" at bounding box center [841, 69] width 147 height 22
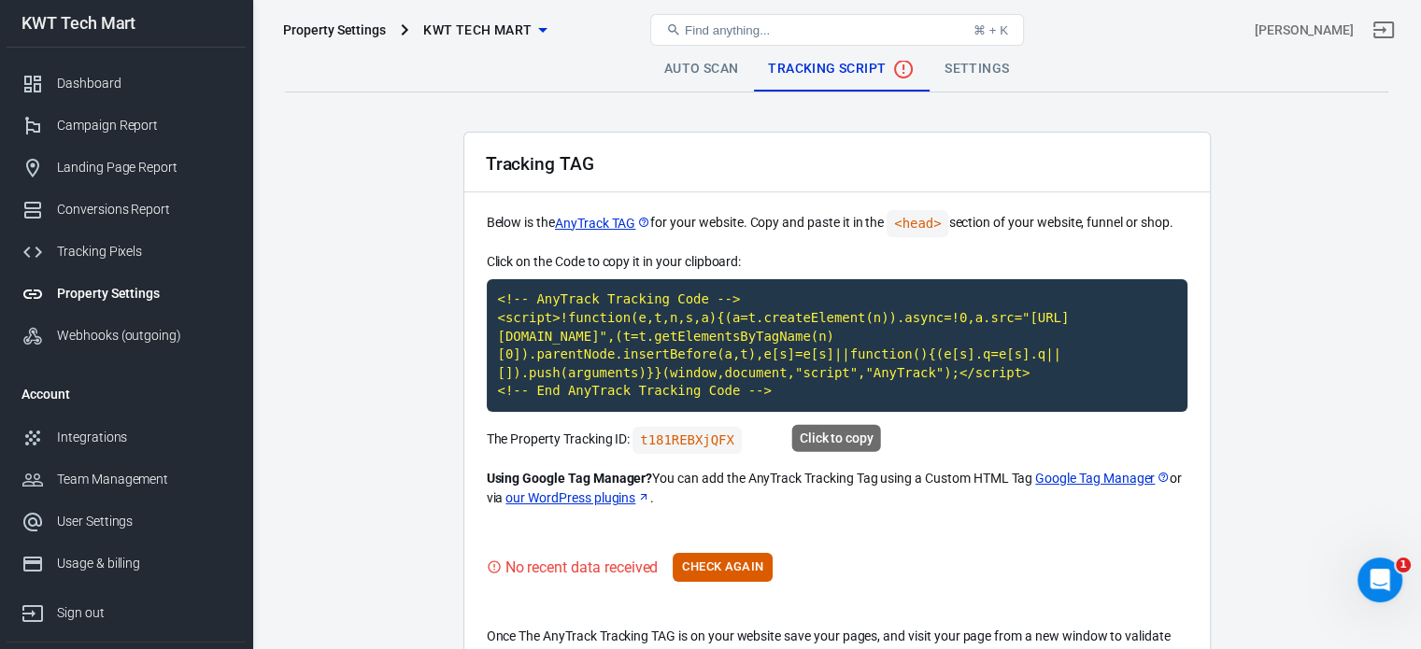
click at [714, 340] on code "<!-- AnyTrack Tracking Code --> <script>!function(e,t,n,s,a){(a=t.createElement…" at bounding box center [837, 345] width 701 height 133
click at [131, 290] on div "Property Settings" at bounding box center [144, 294] width 174 height 20
click at [994, 70] on link "Settings" at bounding box center [976, 69] width 94 height 45
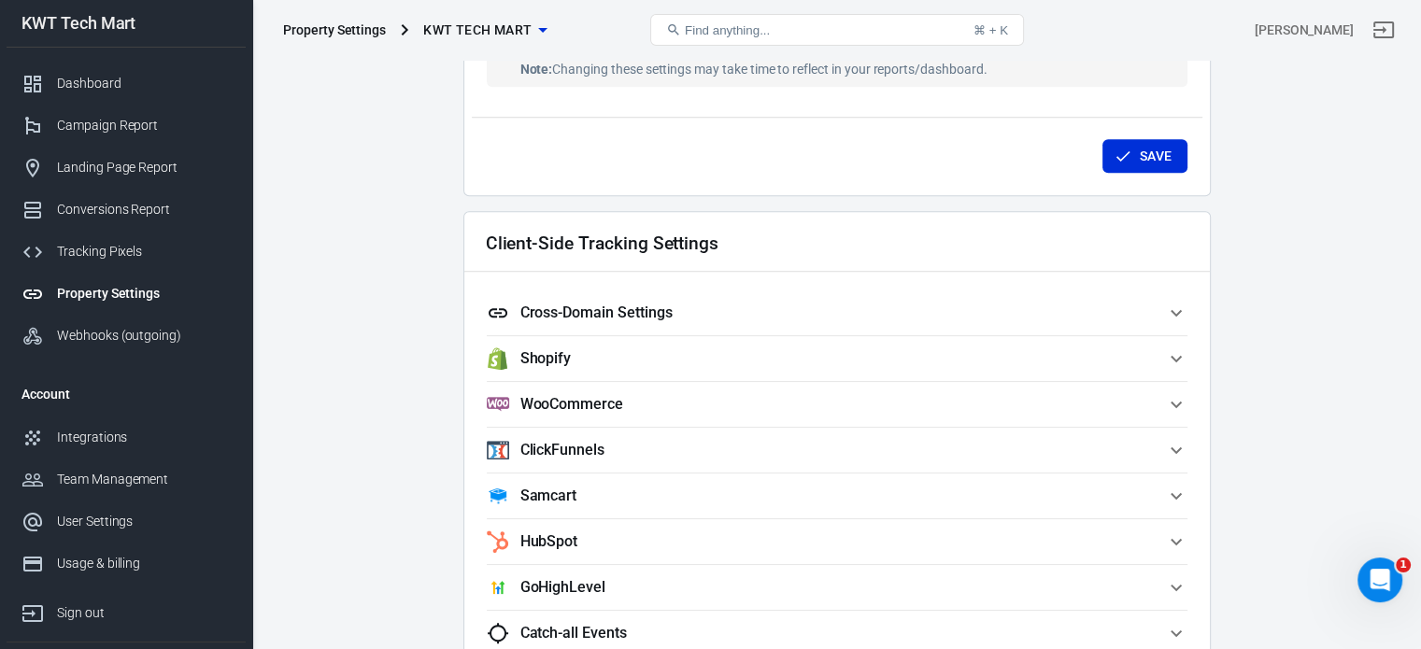
scroll to position [1588, 0]
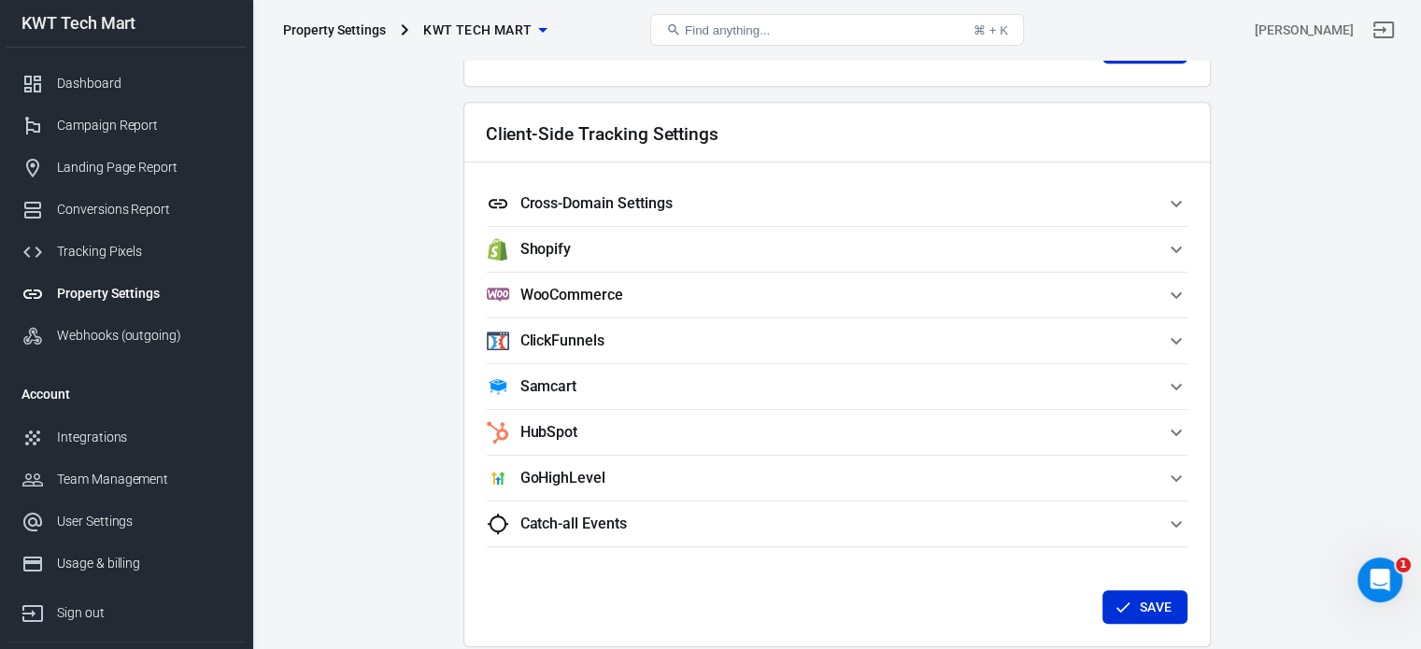
click at [1176, 249] on icon "button" at bounding box center [1176, 249] width 11 height 7
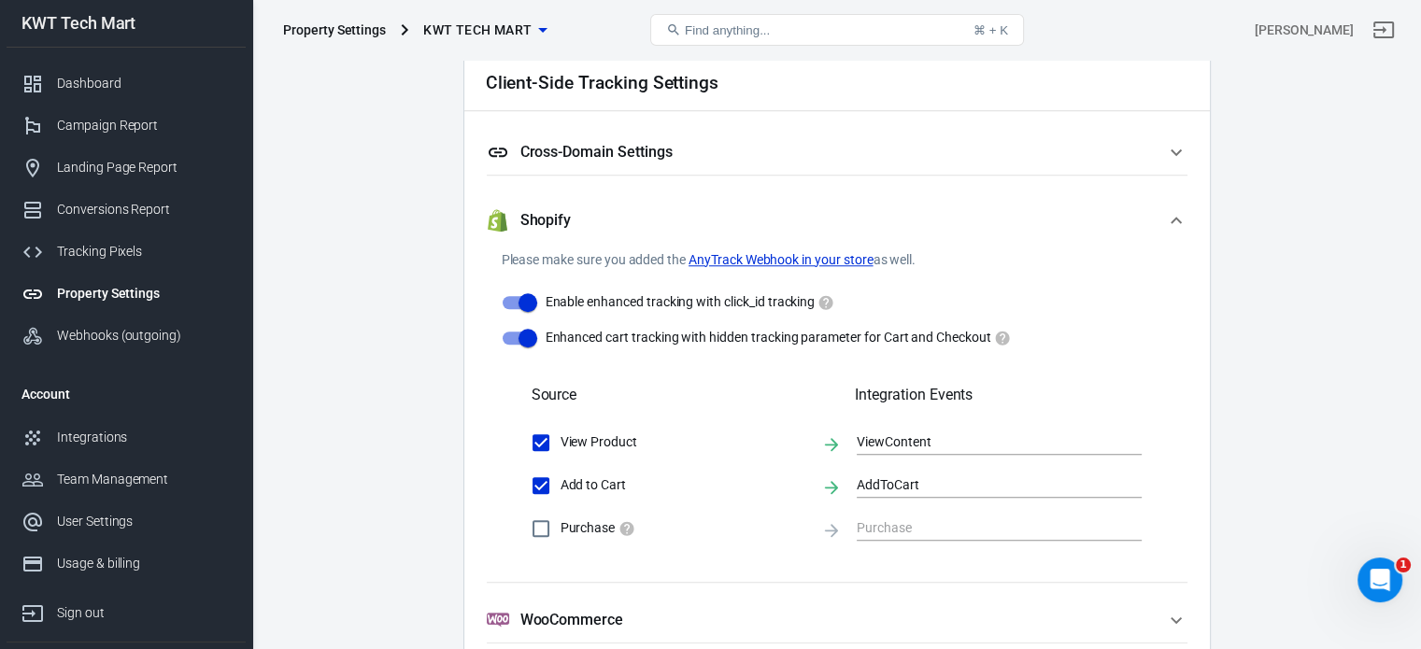
scroll to position [1681, 0]
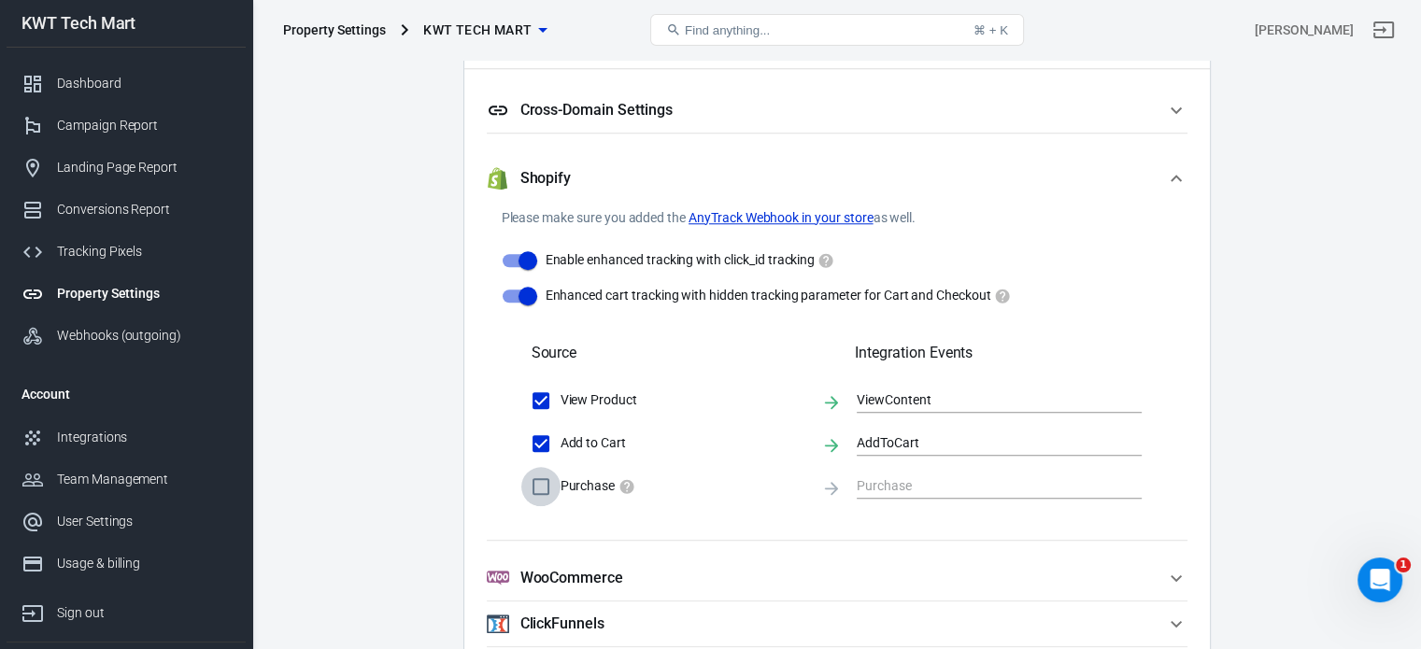
click at [542, 490] on input "Purchase" at bounding box center [540, 486] width 39 height 39
click at [543, 485] on input "Purchase" at bounding box center [540, 486] width 39 height 39
checkbox input "false"
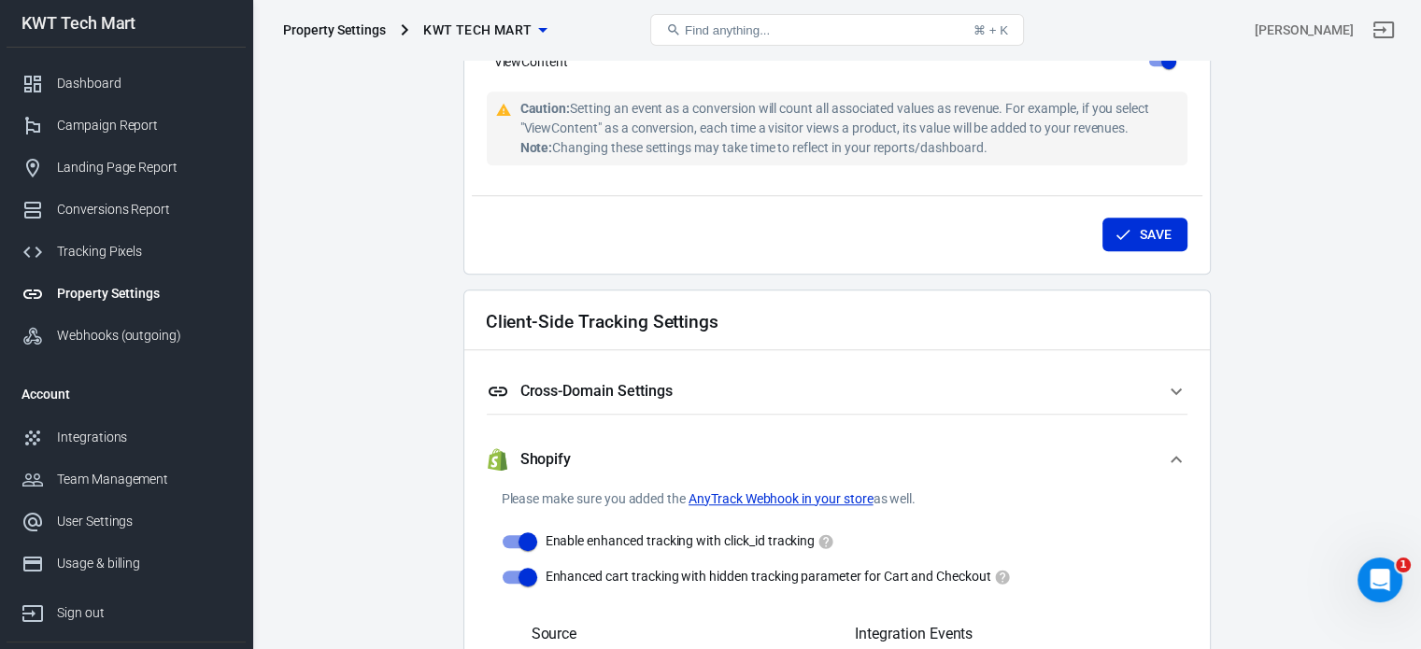
scroll to position [1401, 0]
click at [1173, 459] on icon "button" at bounding box center [1176, 458] width 22 height 22
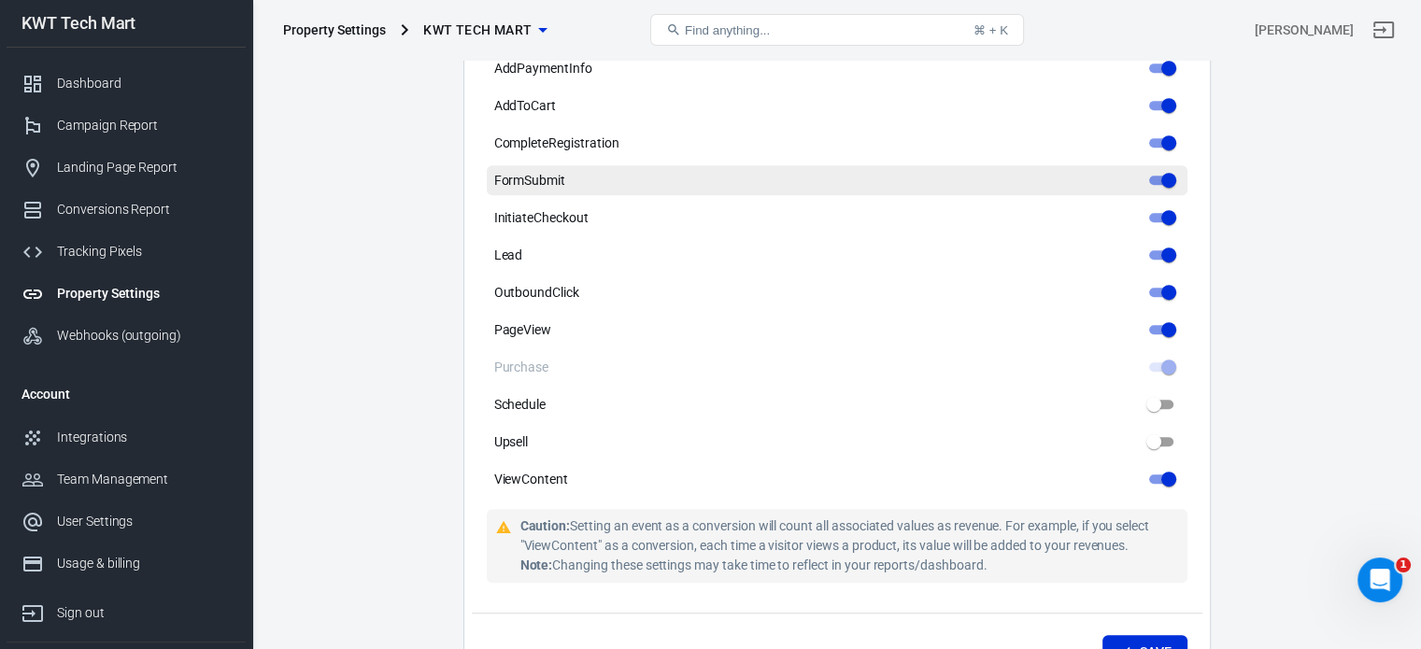
scroll to position [1028, 0]
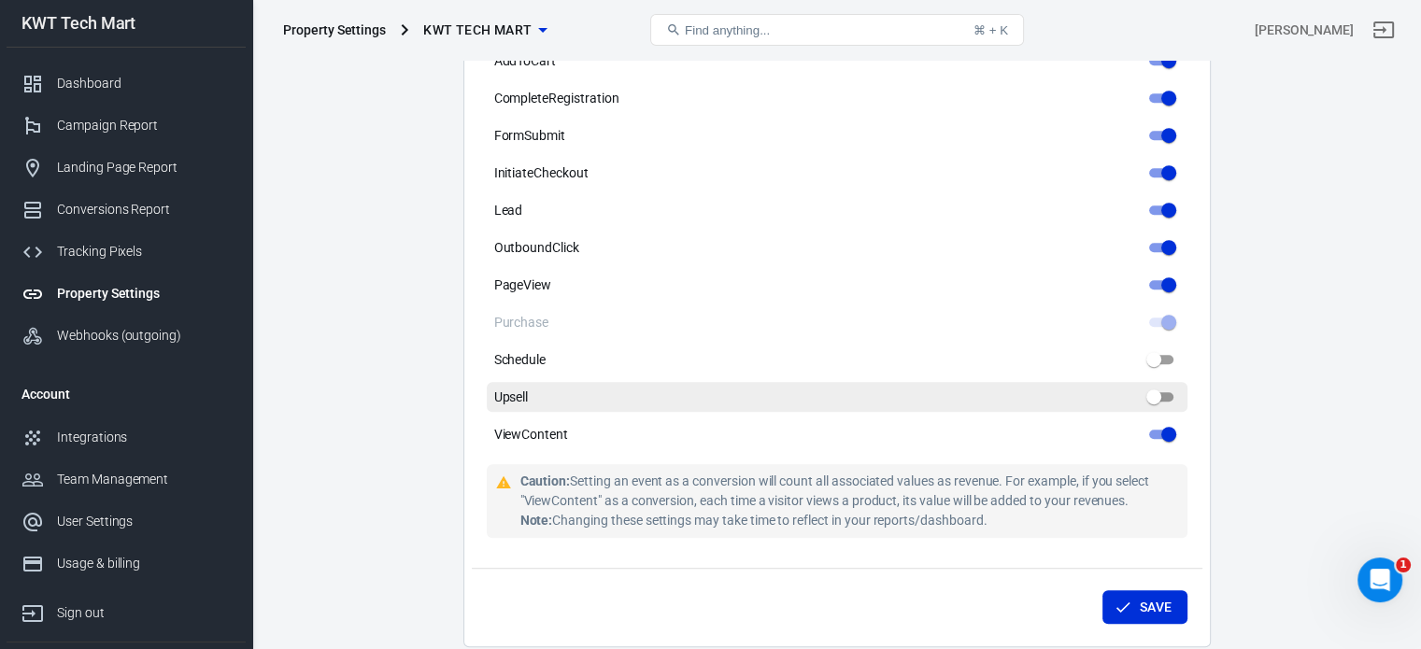
click at [1155, 398] on input "Upsell" at bounding box center [1153, 397] width 67 height 22
checkbox input "true"
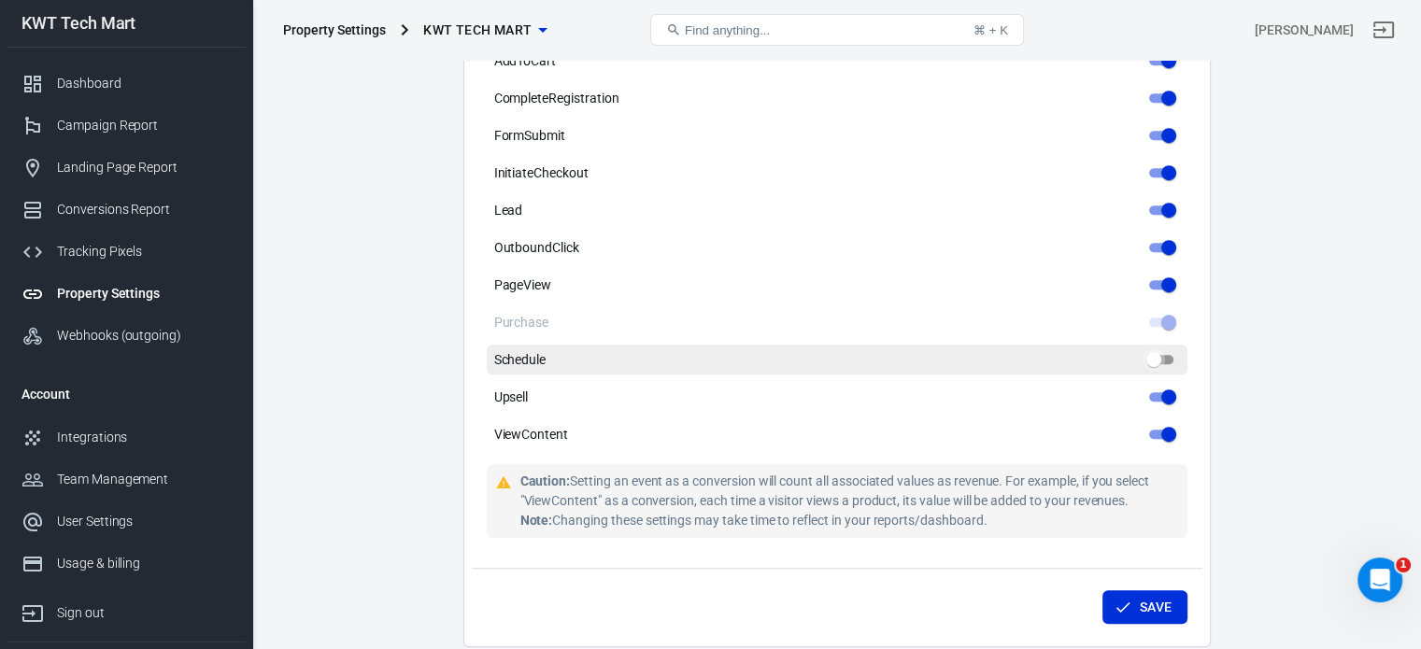
click at [1152, 362] on input "Schedule" at bounding box center [1153, 359] width 67 height 22
click at [1162, 354] on input "Schedule" at bounding box center [1168, 359] width 67 height 22
checkbox input "false"
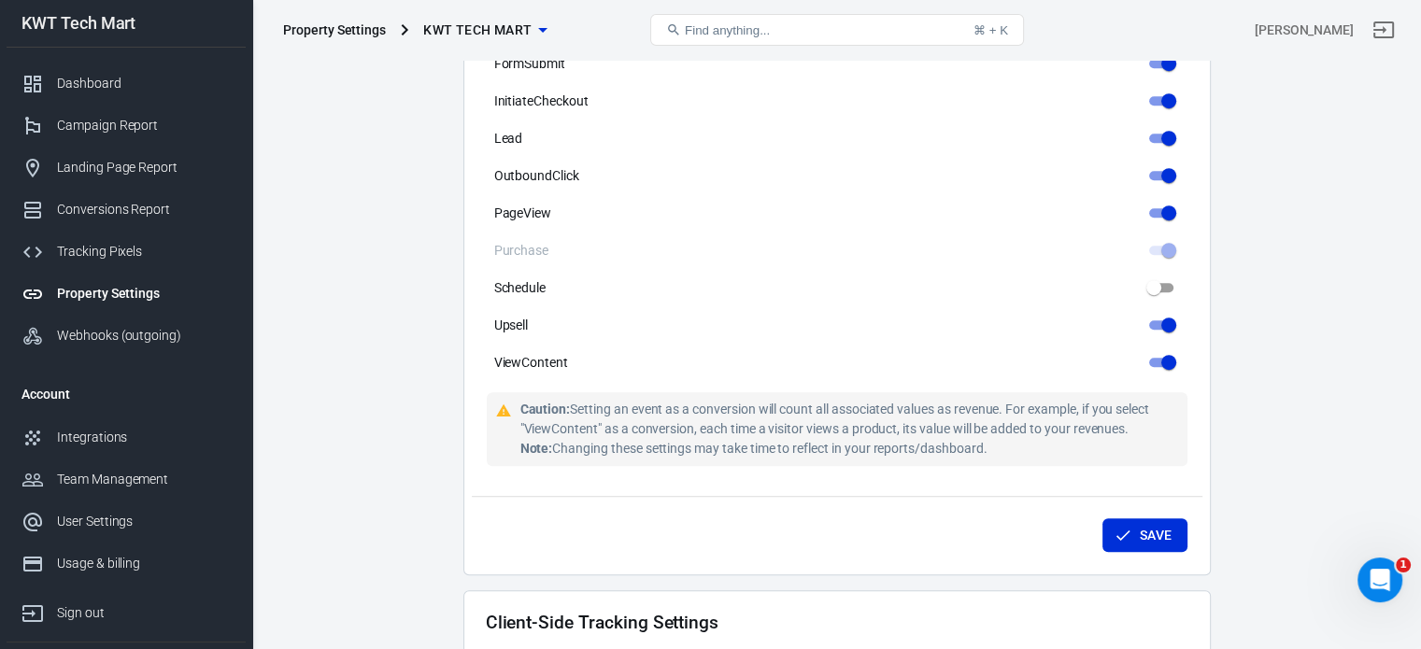
scroll to position [1214, 0]
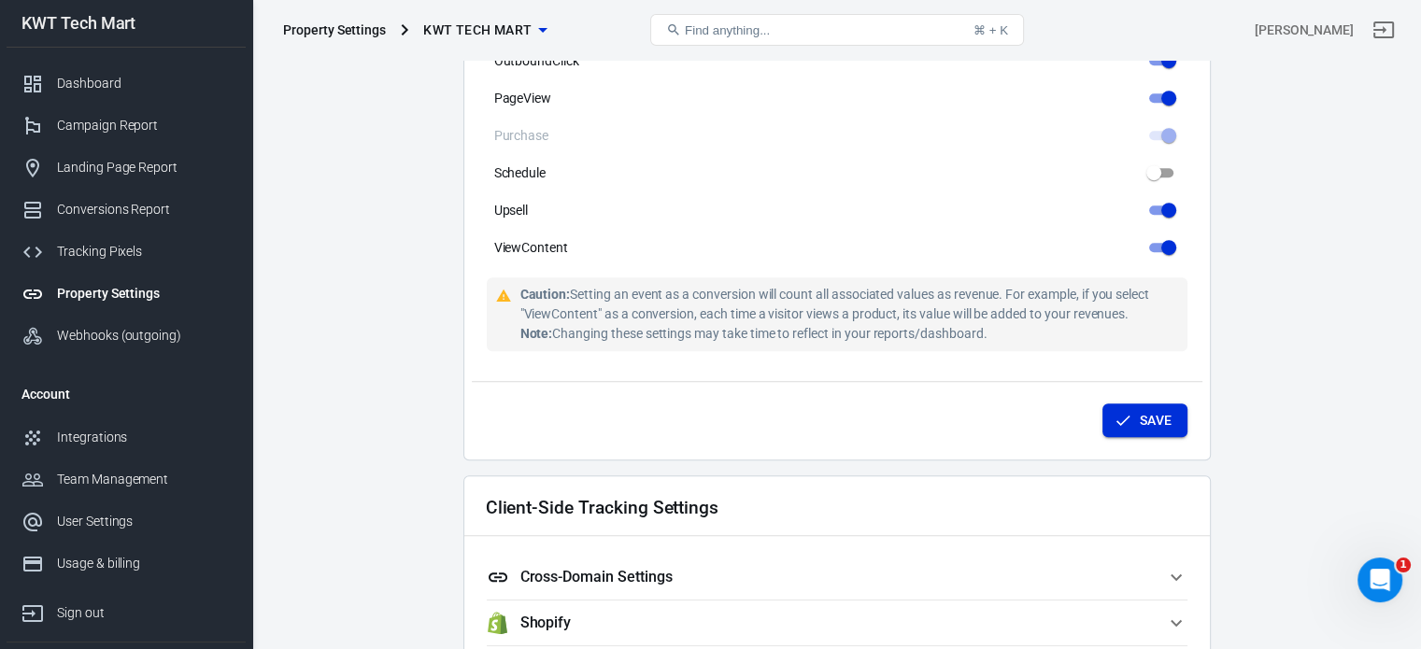
click at [1142, 420] on button "Save" at bounding box center [1144, 421] width 85 height 35
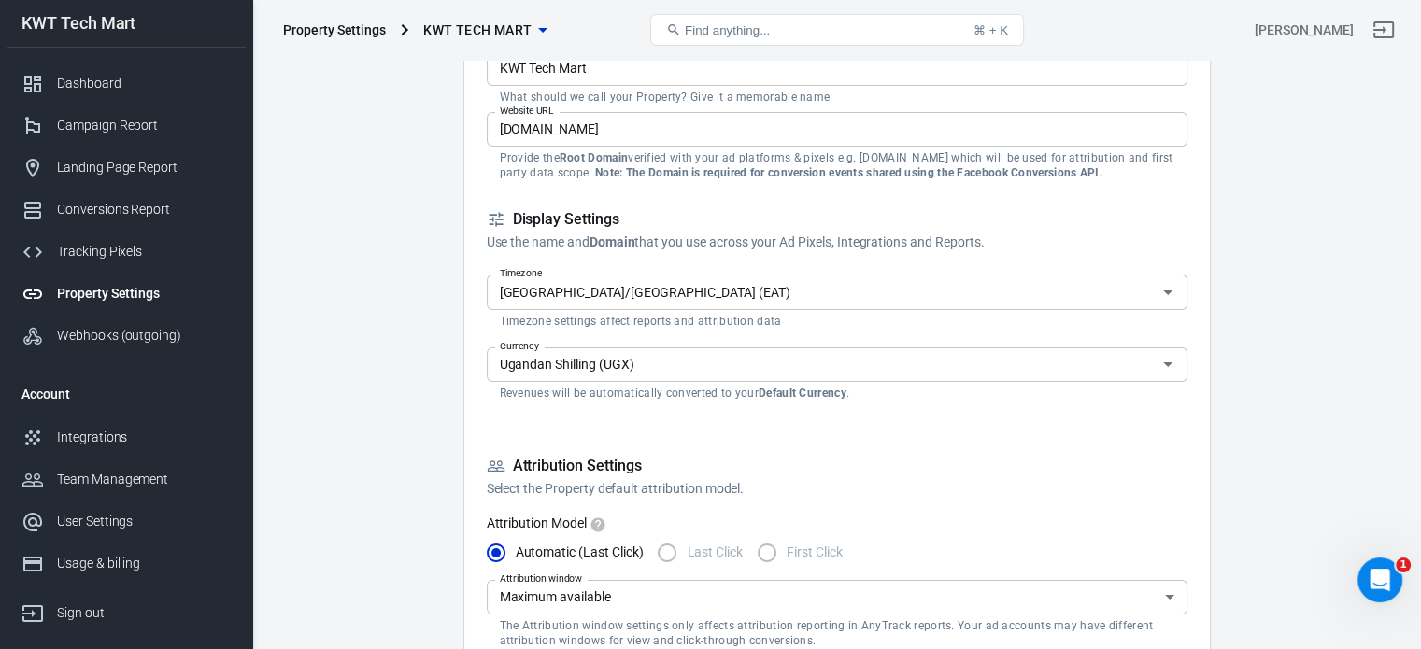
scroll to position [0, 0]
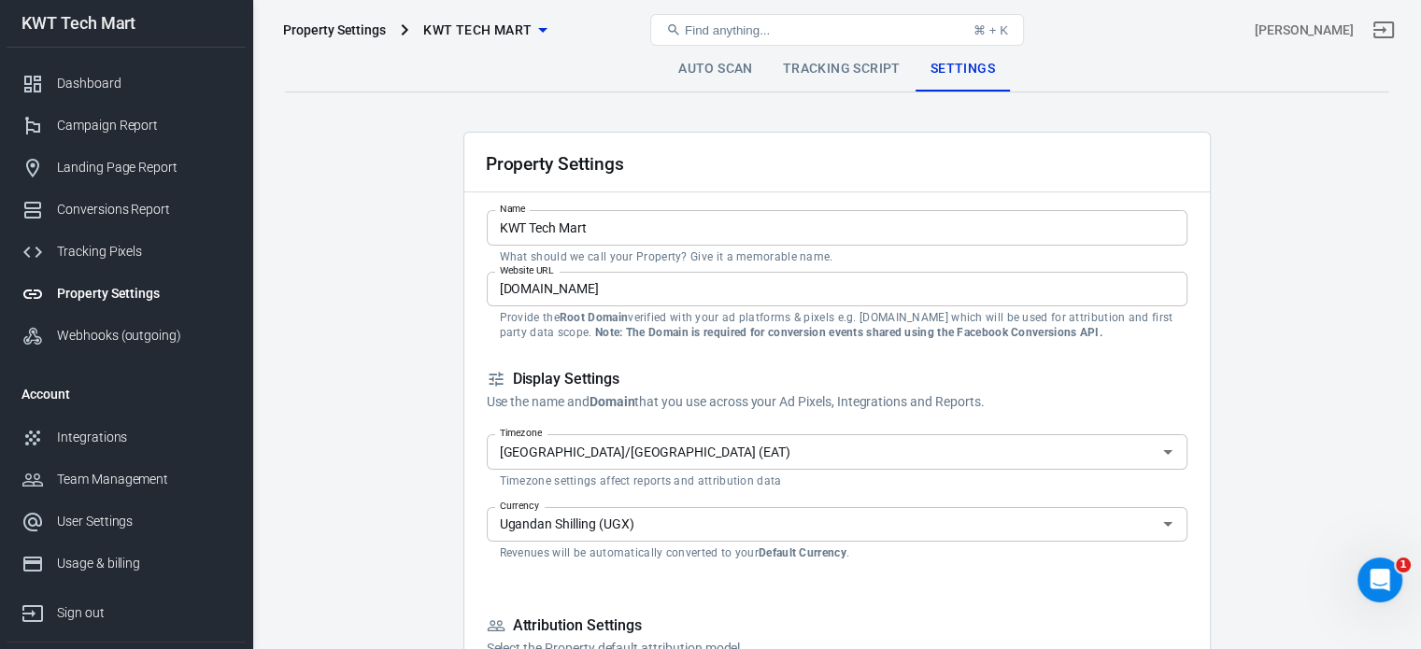
click at [706, 71] on link "Auto Scan" at bounding box center [715, 69] width 105 height 45
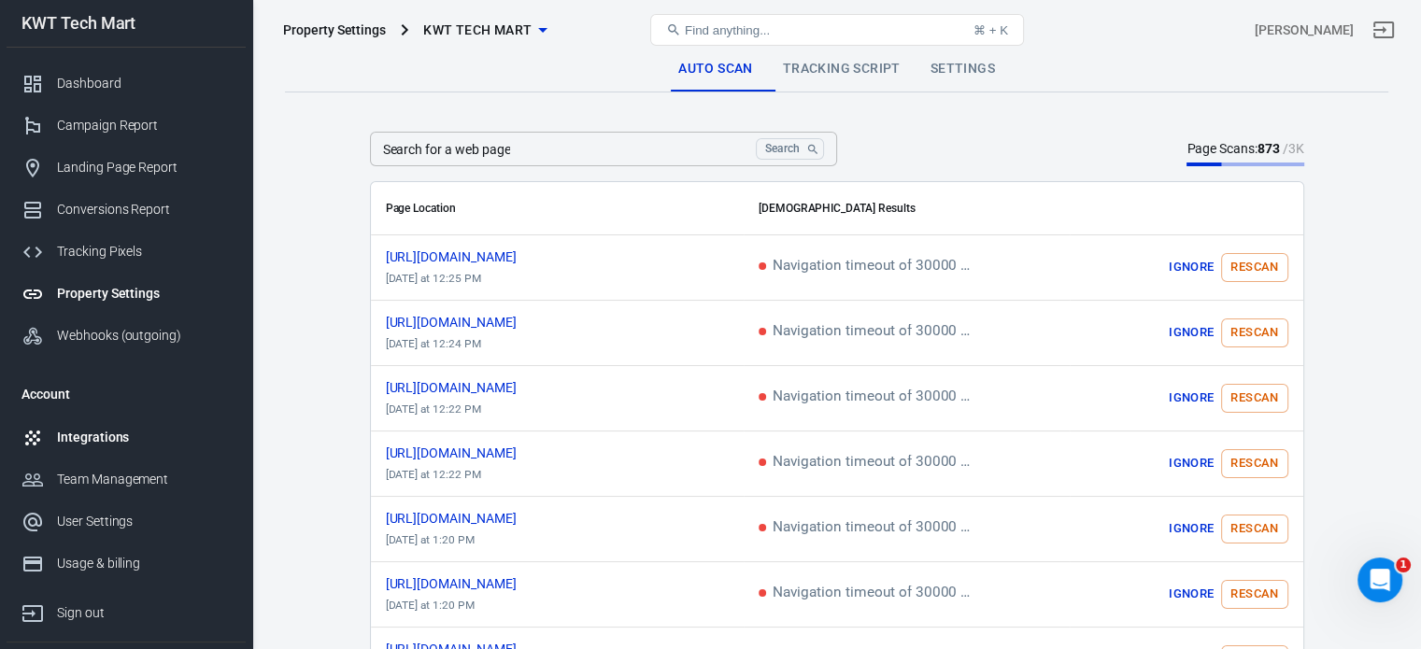
click at [78, 440] on div "Integrations" at bounding box center [144, 438] width 174 height 20
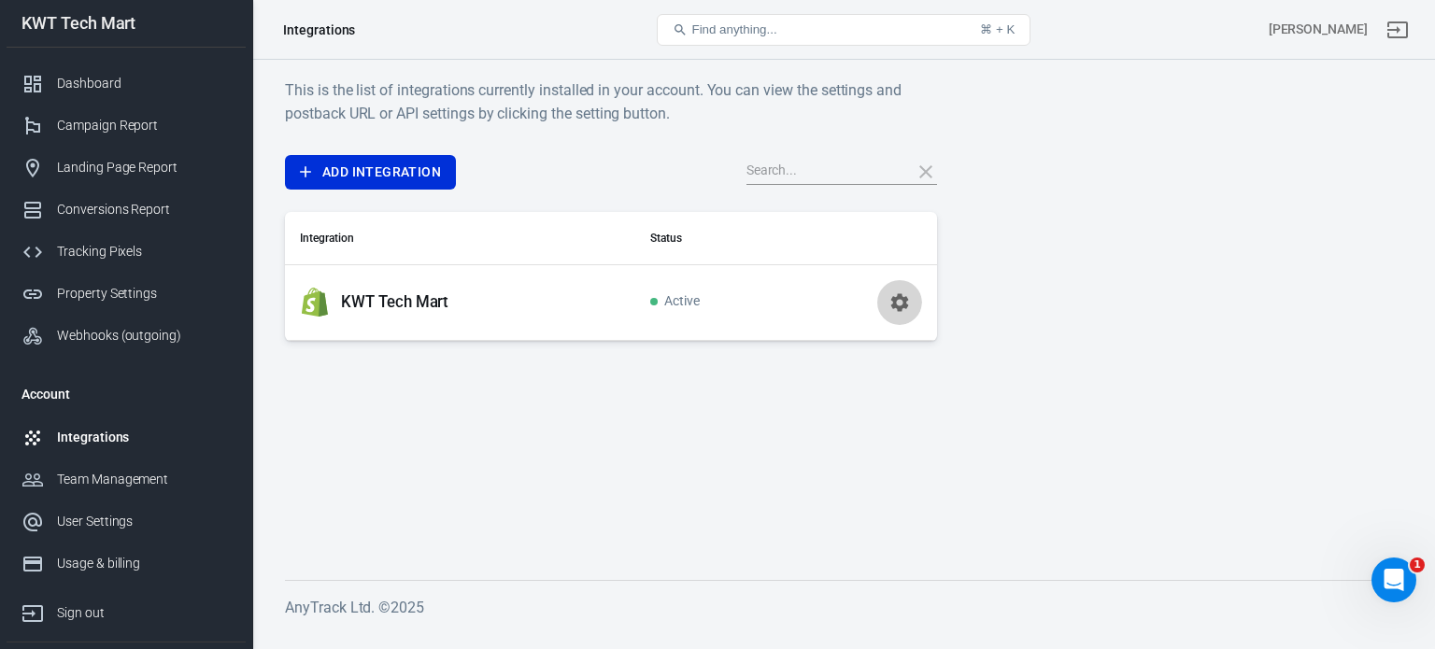
click at [893, 300] on icon "button" at bounding box center [899, 302] width 18 height 18
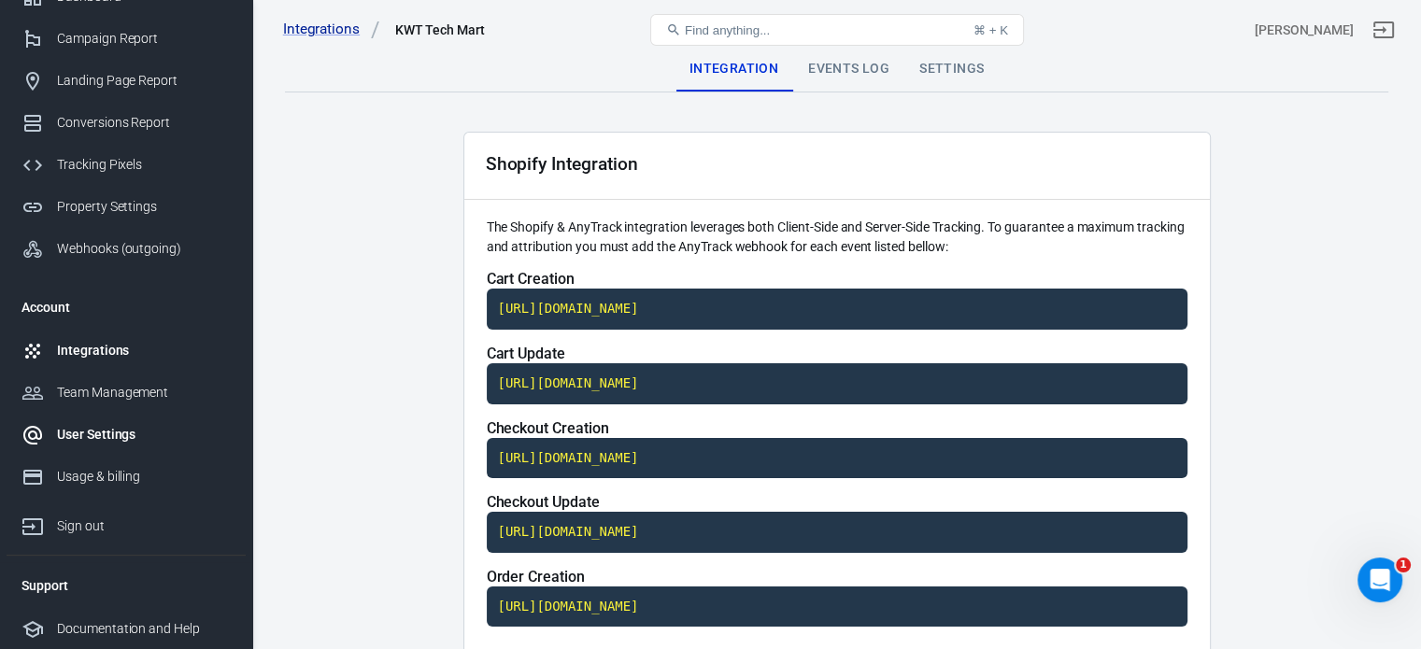
scroll to position [187, 0]
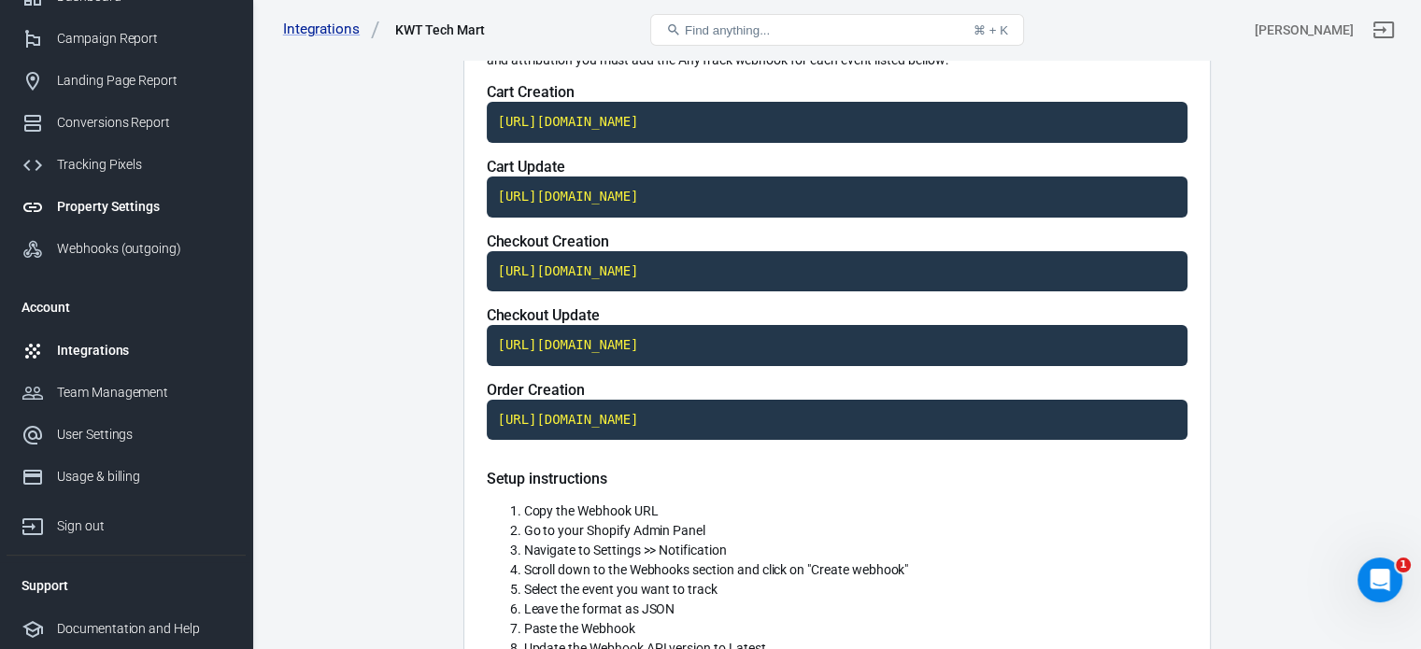
click at [108, 212] on div "Property Settings" at bounding box center [144, 207] width 174 height 20
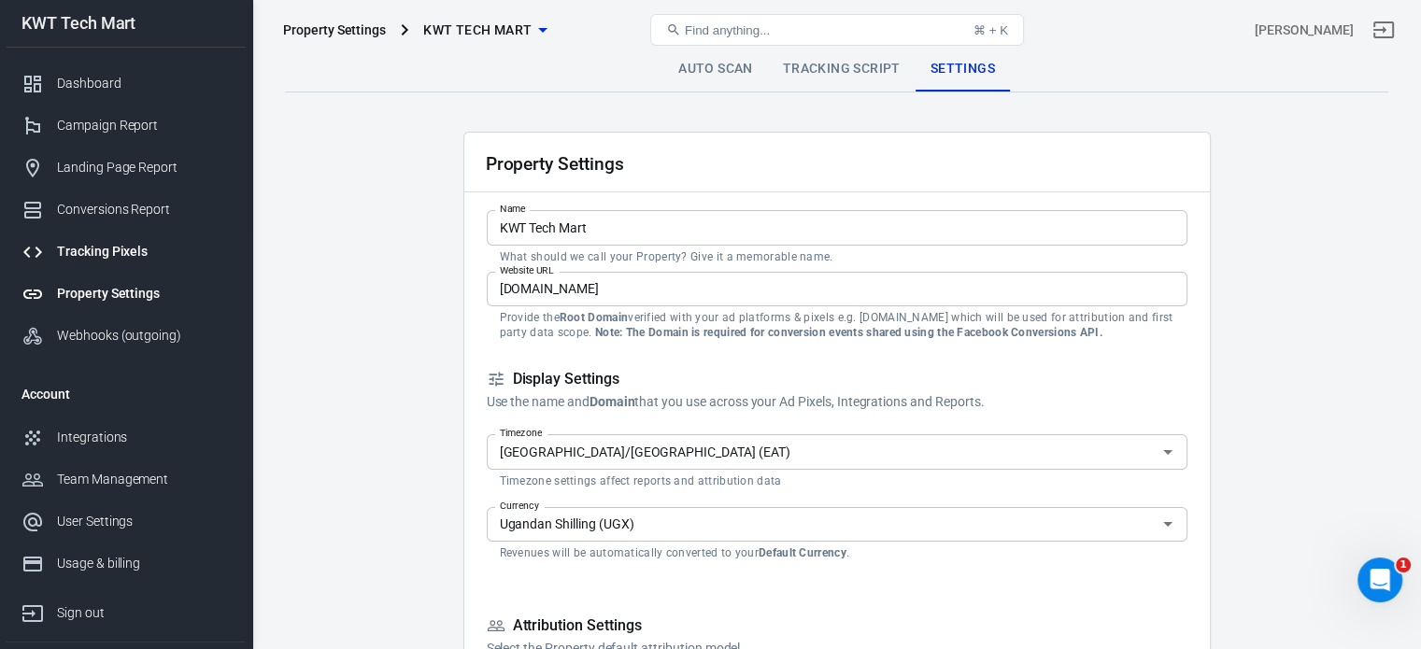
click at [108, 261] on link "Tracking Pixels" at bounding box center [126, 252] width 239 height 42
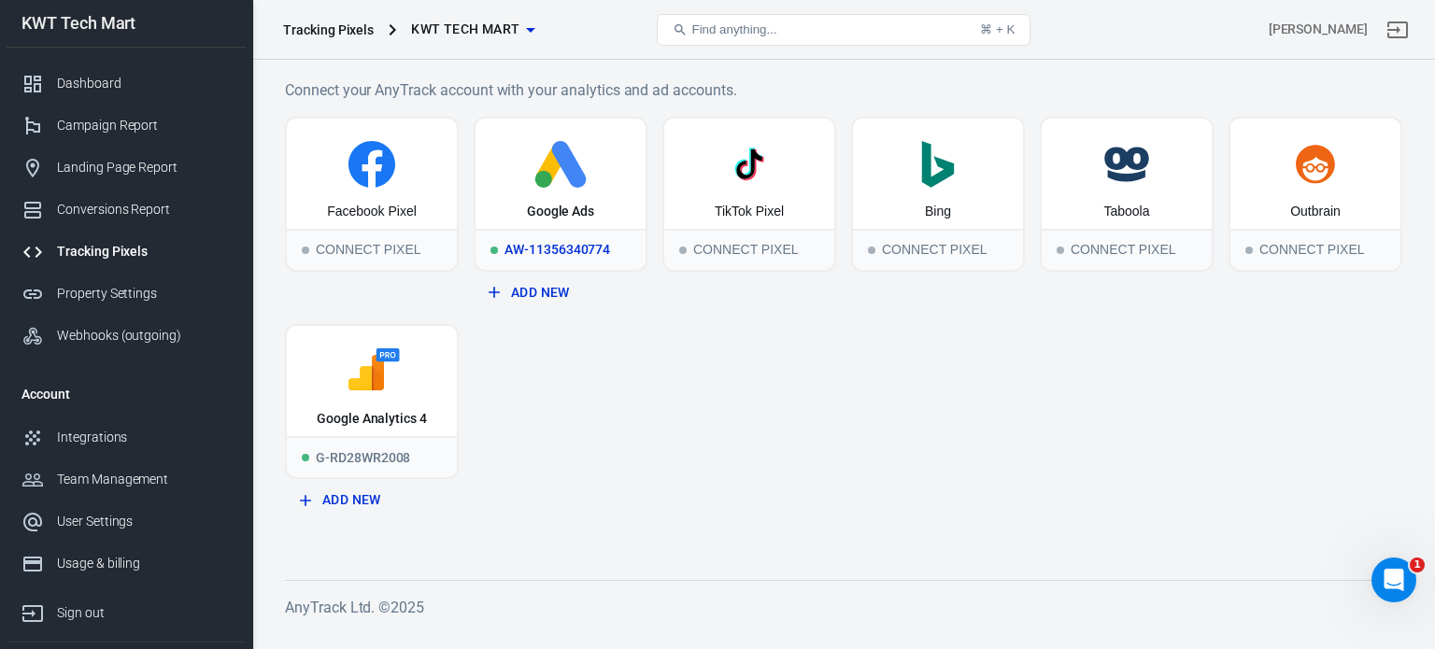
click at [587, 187] on div "Google Ads" at bounding box center [560, 174] width 170 height 110
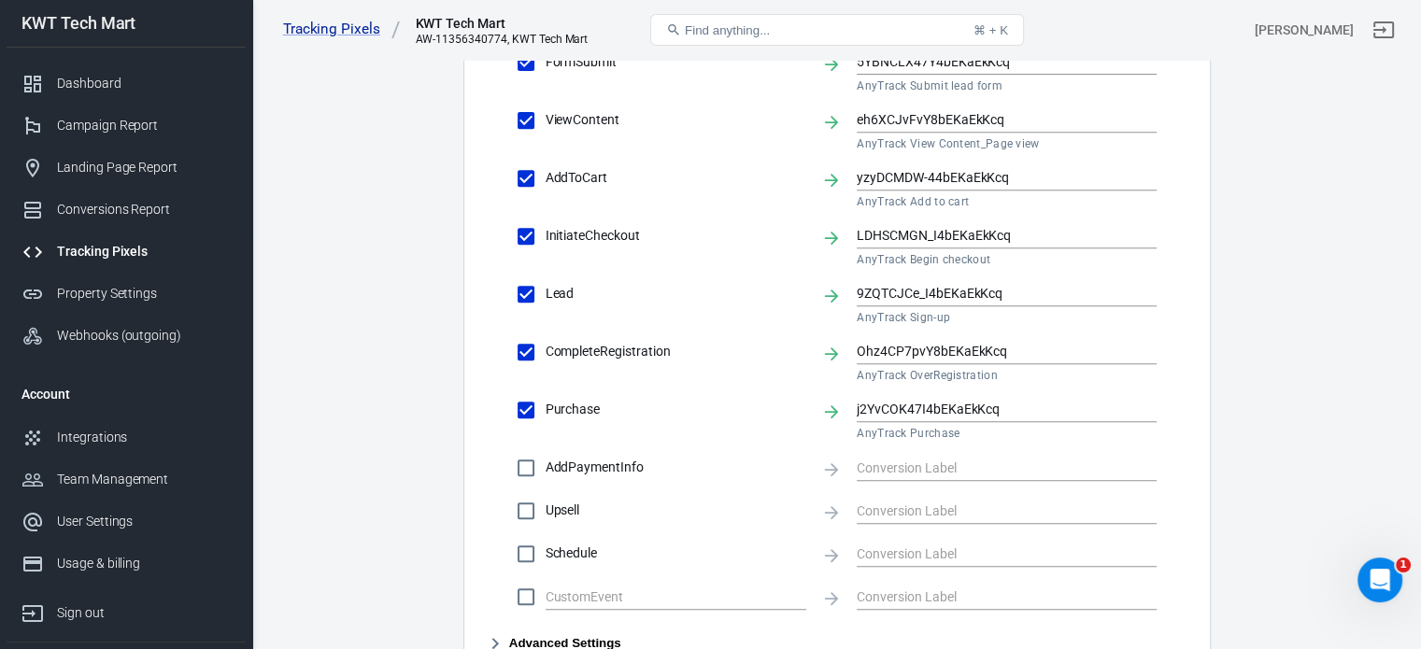
scroll to position [620, 0]
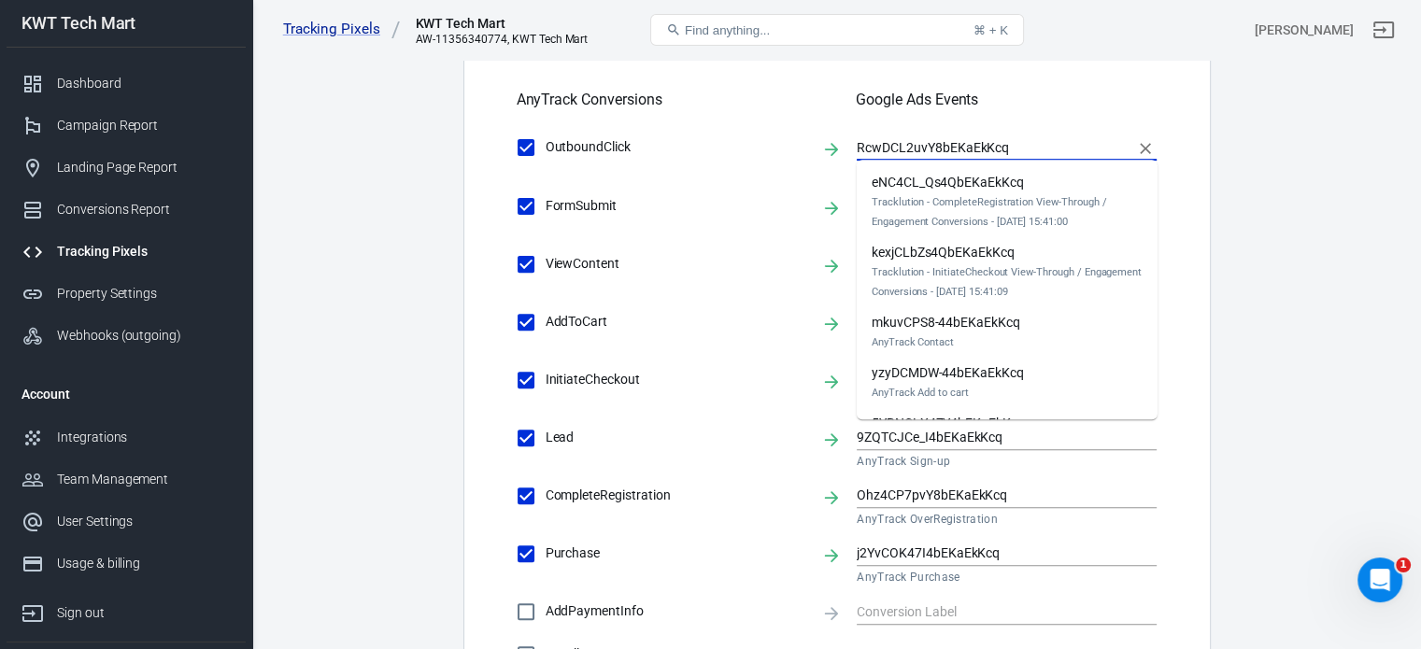
click at [943, 145] on input "RcwDCL2uvY8bEKaEkKcq" at bounding box center [993, 146] width 272 height 23
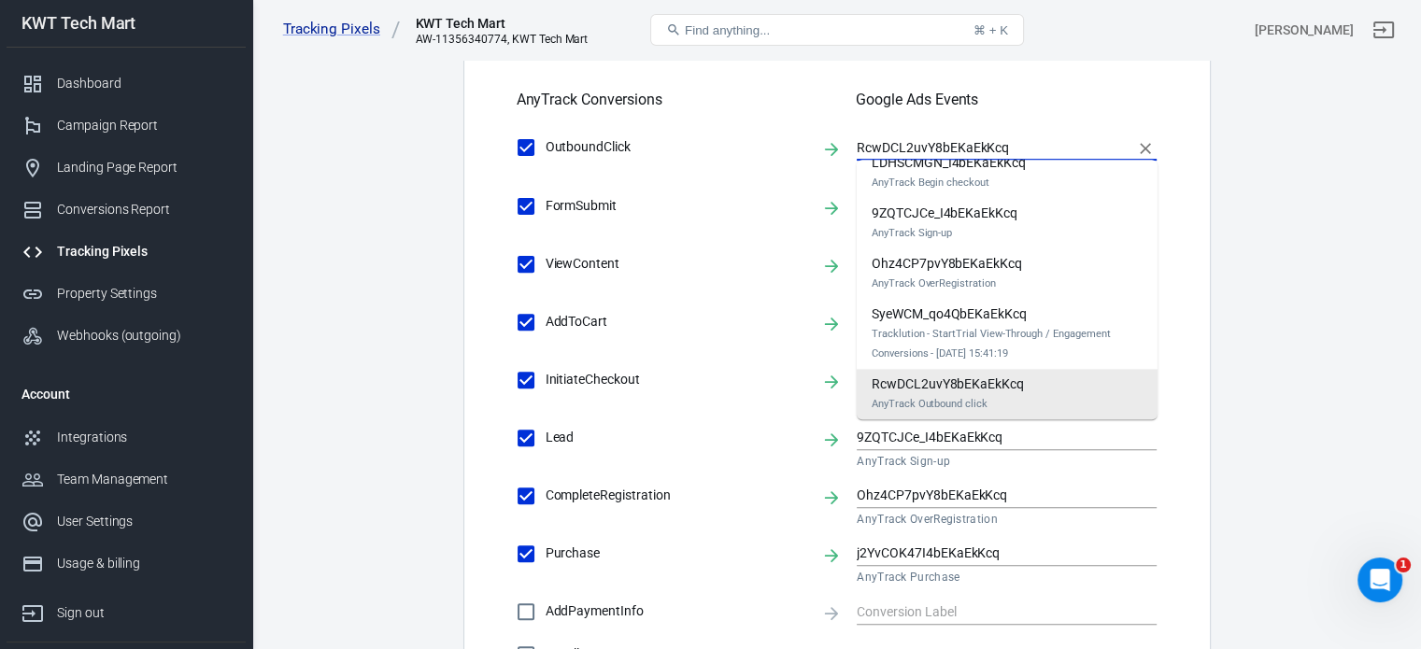
click at [936, 379] on div "RcwDCL2uvY8bEKaEkKcq AnyTrack Outbound click" at bounding box center [948, 394] width 152 height 39
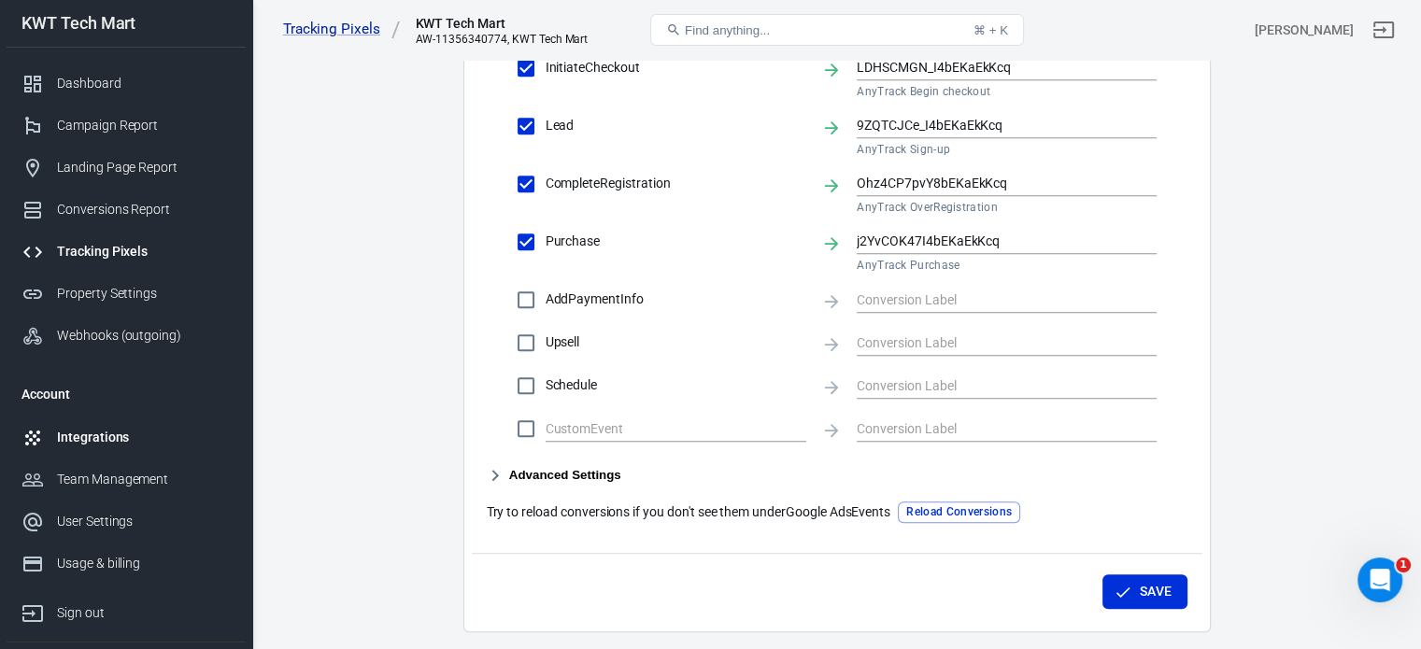
scroll to position [807, 0]
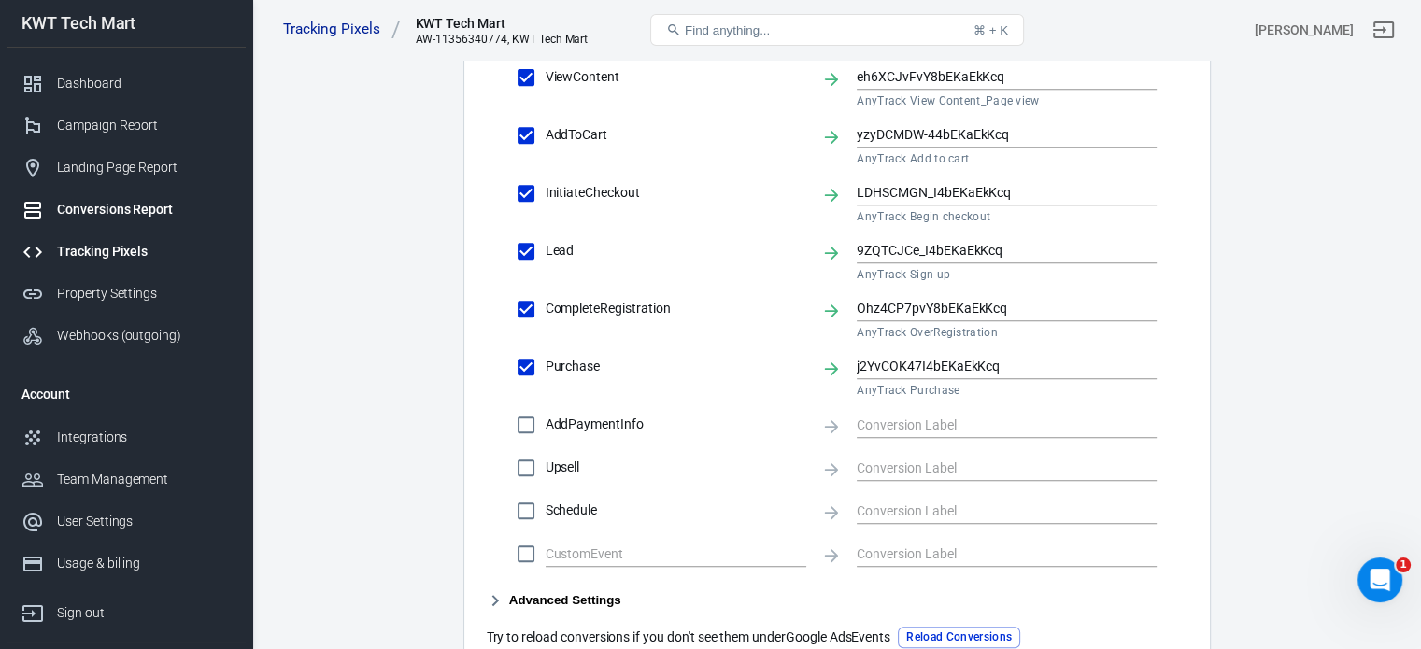
click at [102, 212] on div "Conversions Report" at bounding box center [144, 210] width 174 height 20
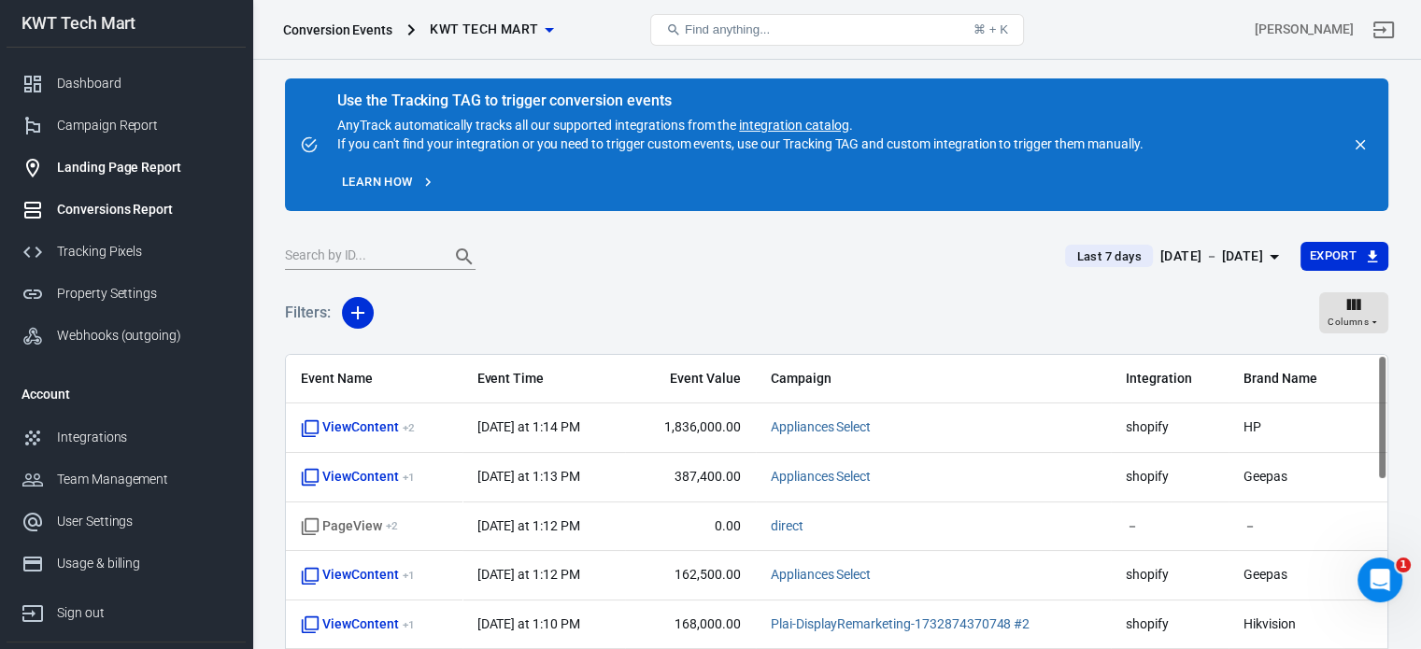
click at [95, 170] on div "Landing Page Report" at bounding box center [144, 168] width 174 height 20
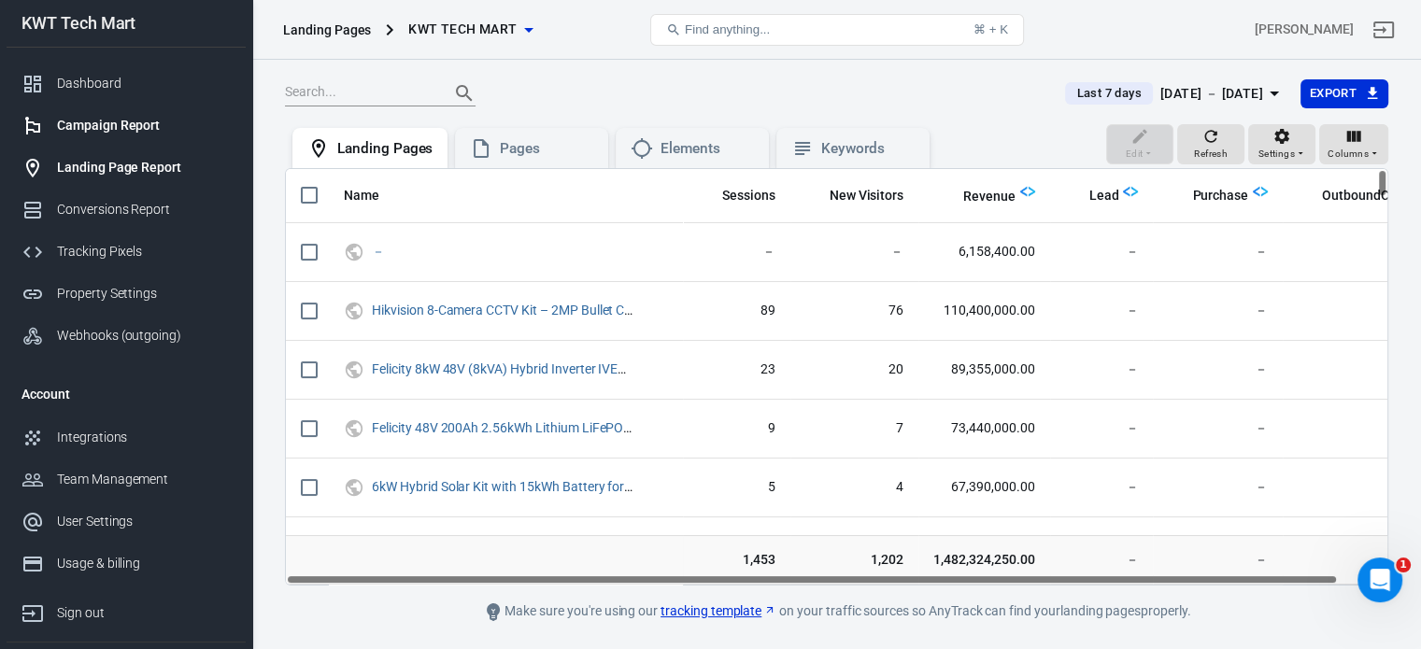
click at [104, 130] on div "Campaign Report" at bounding box center [144, 126] width 174 height 20
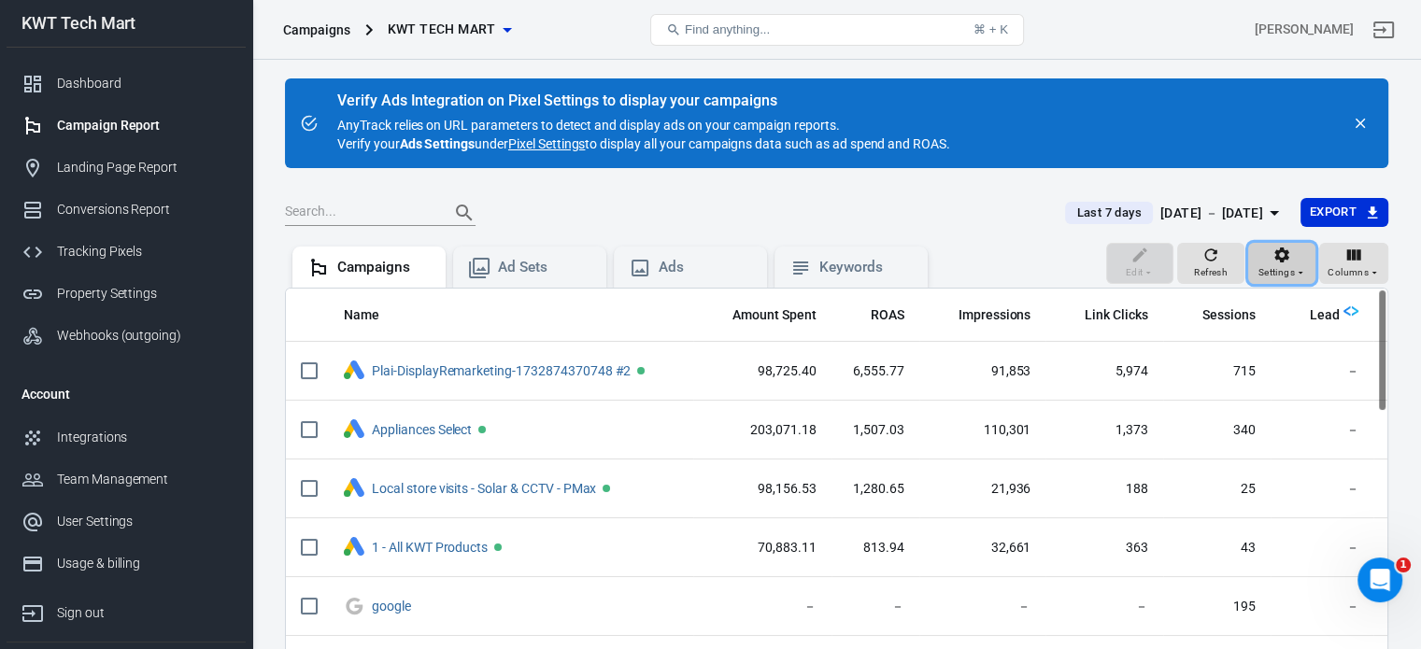
click at [1276, 257] on icon "button" at bounding box center [1281, 255] width 15 height 15
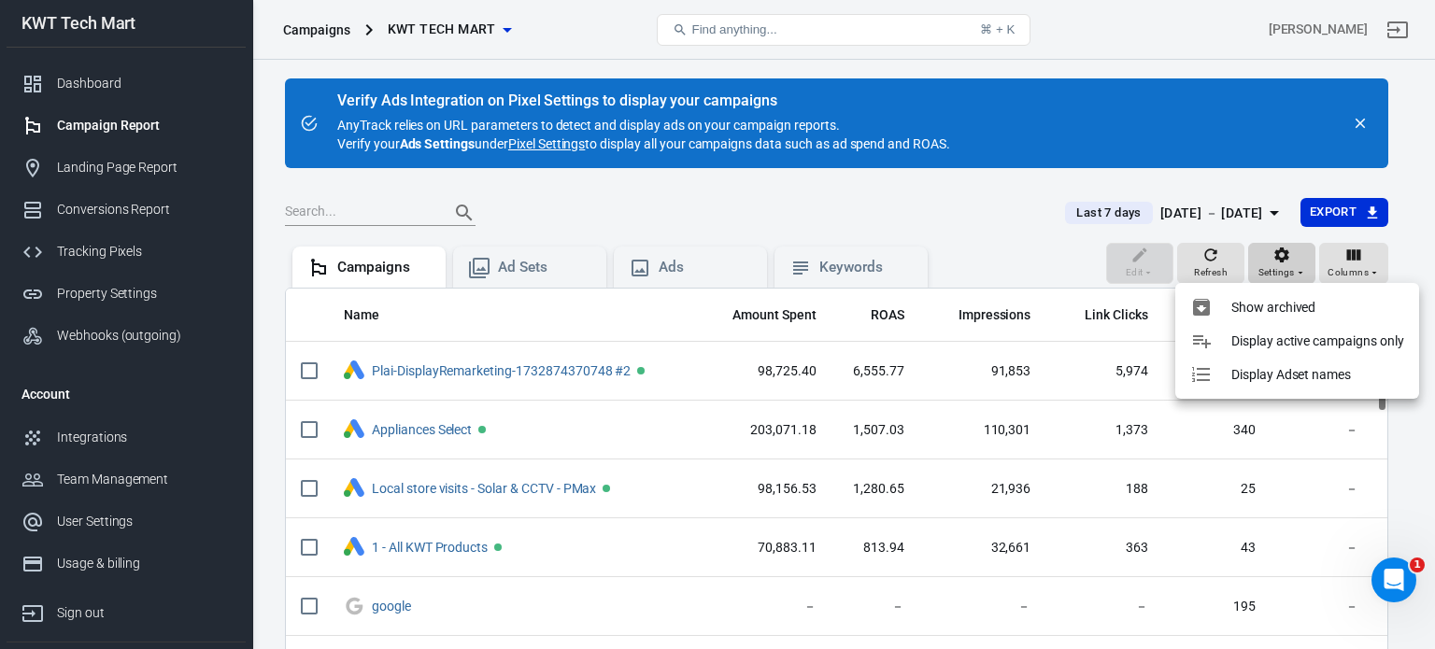
click at [1276, 257] on div at bounding box center [717, 324] width 1435 height 649
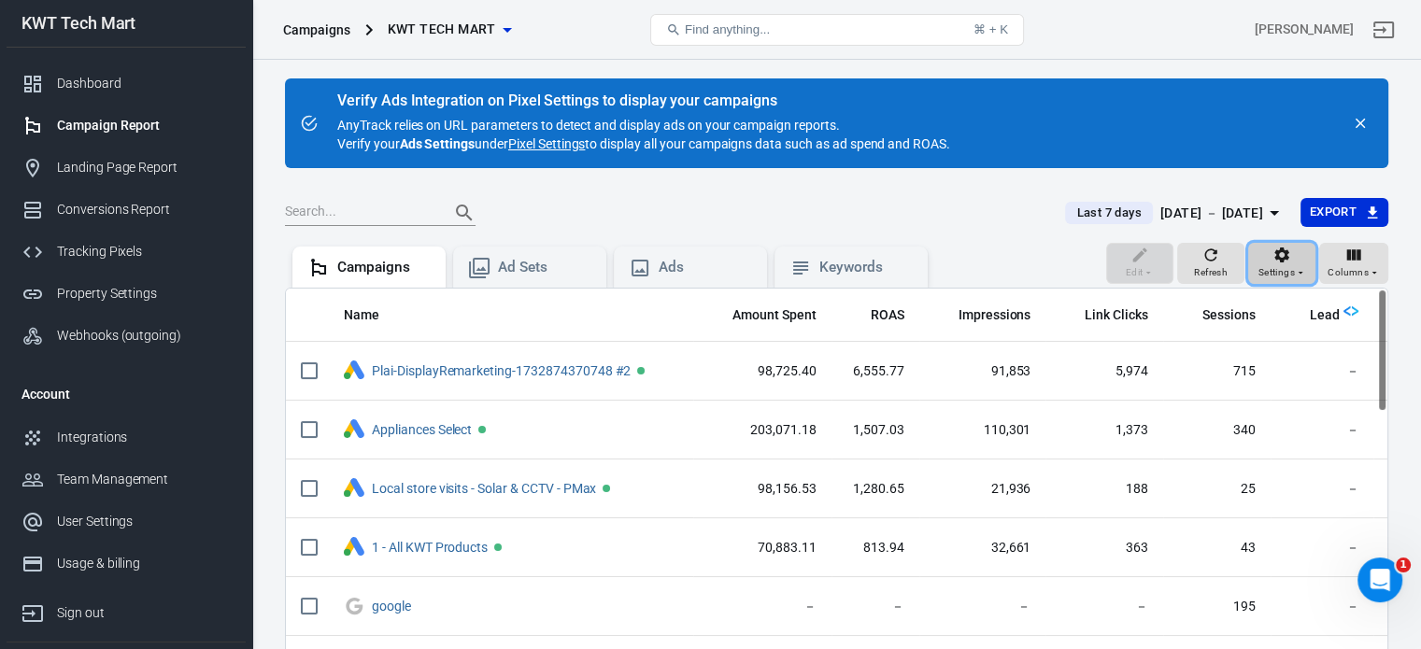
click at [1276, 257] on icon "button" at bounding box center [1281, 255] width 15 height 15
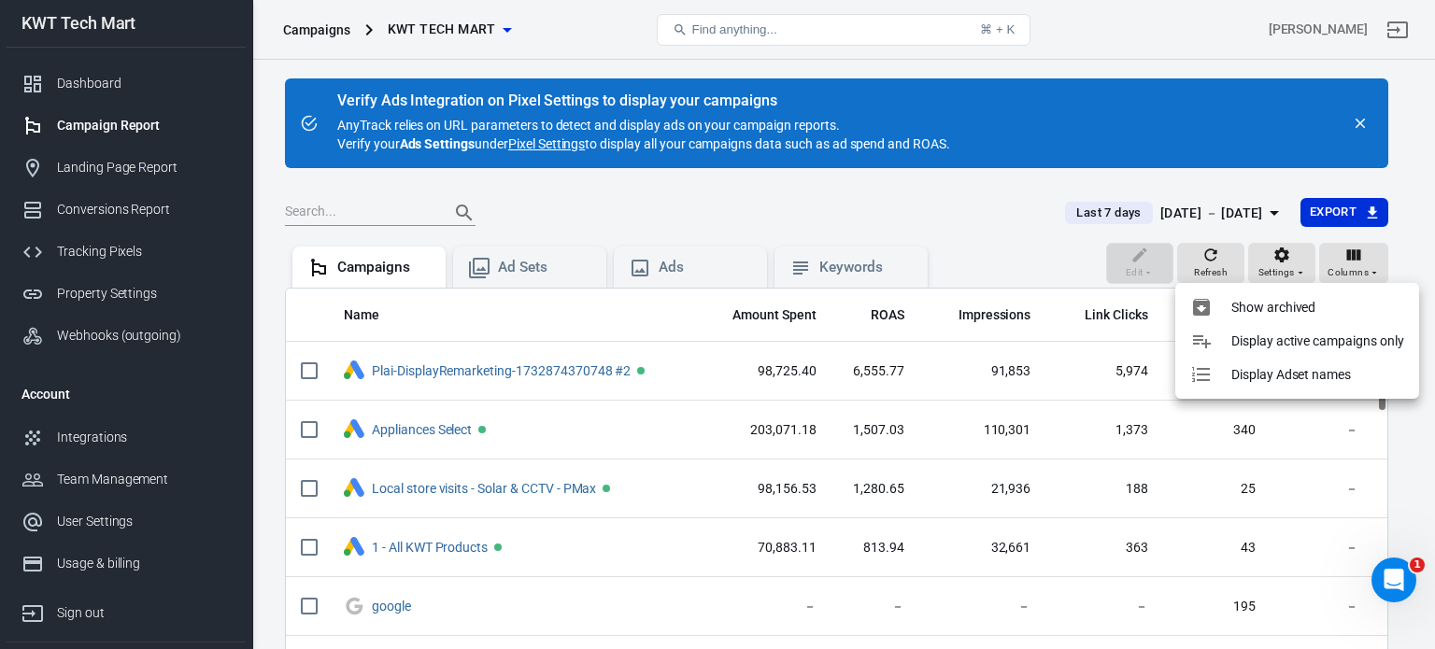
click at [1266, 90] on div at bounding box center [717, 324] width 1435 height 649
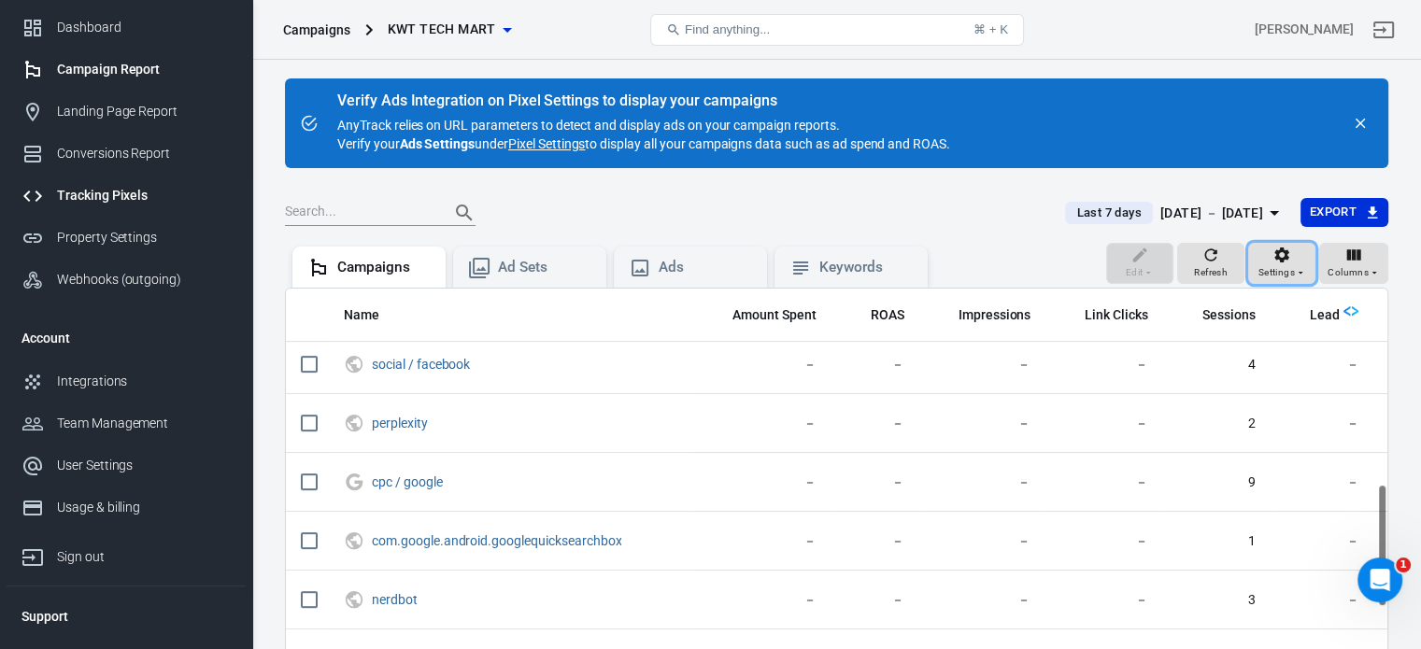
scroll to position [87, 0]
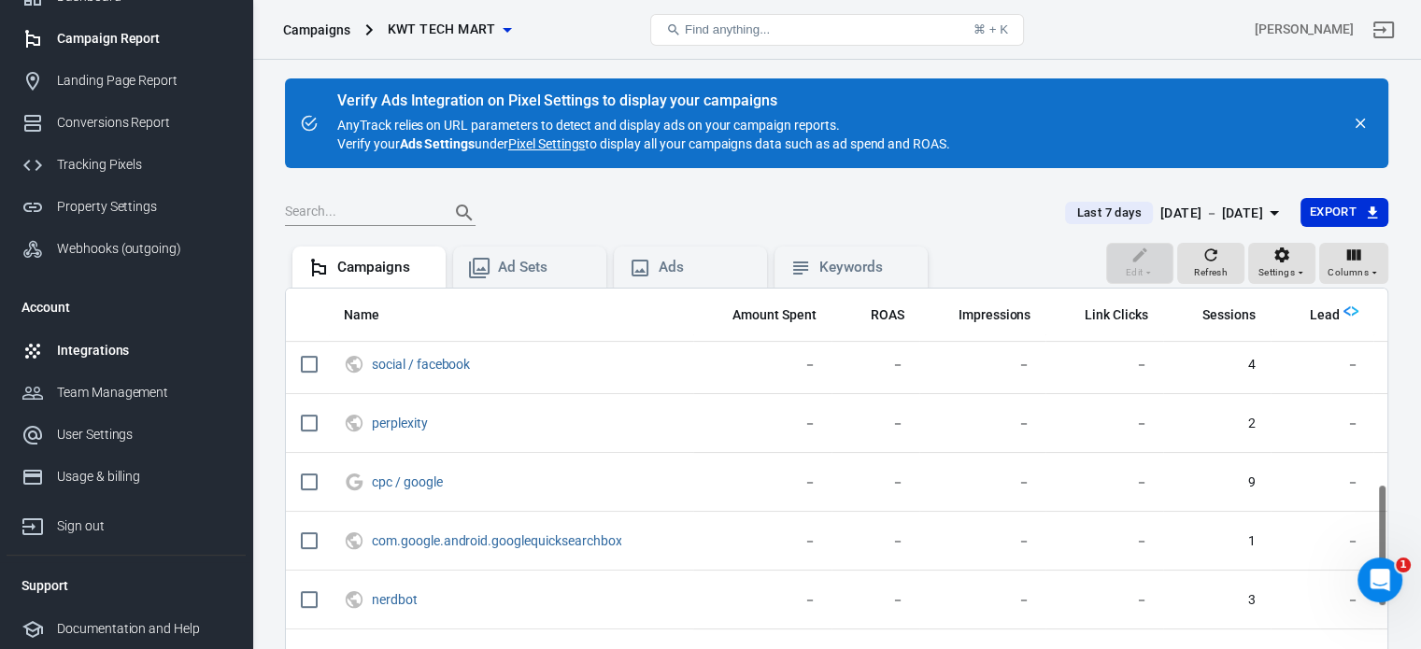
click at [93, 350] on div "Integrations" at bounding box center [144, 351] width 174 height 20
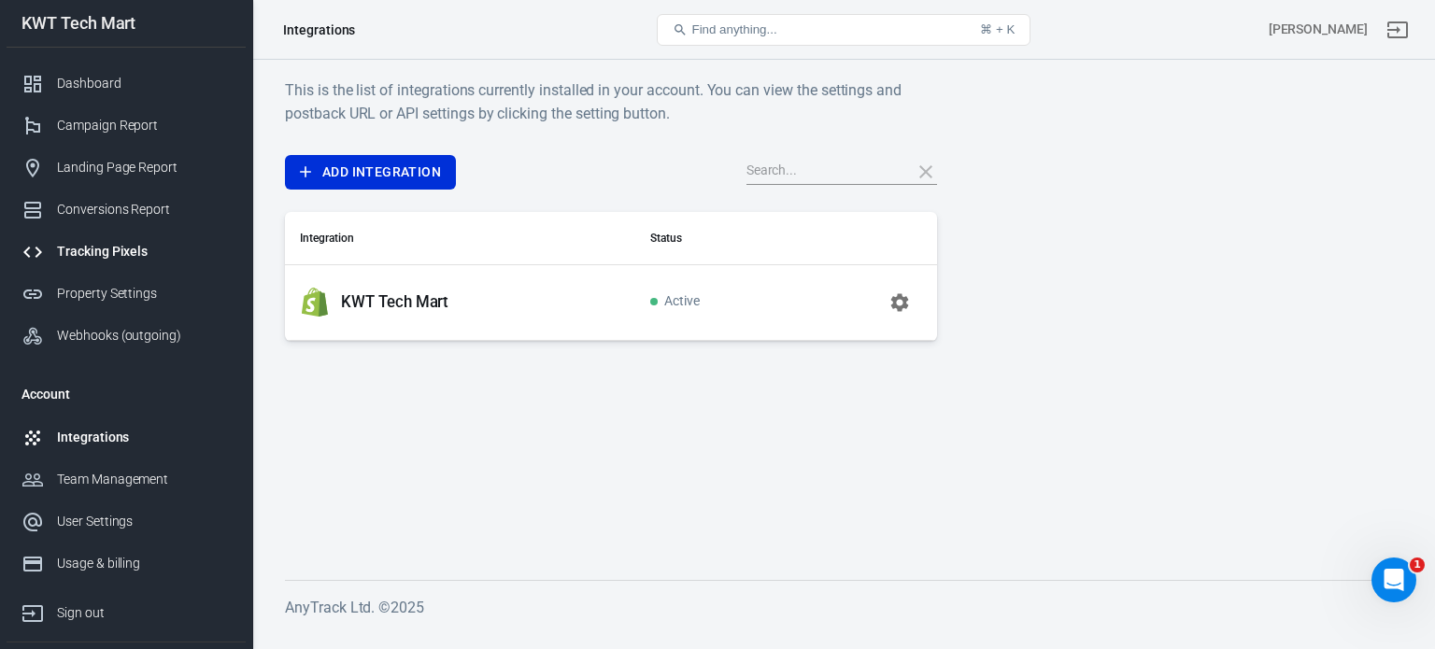
click at [106, 263] on link "Tracking Pixels" at bounding box center [126, 252] width 239 height 42
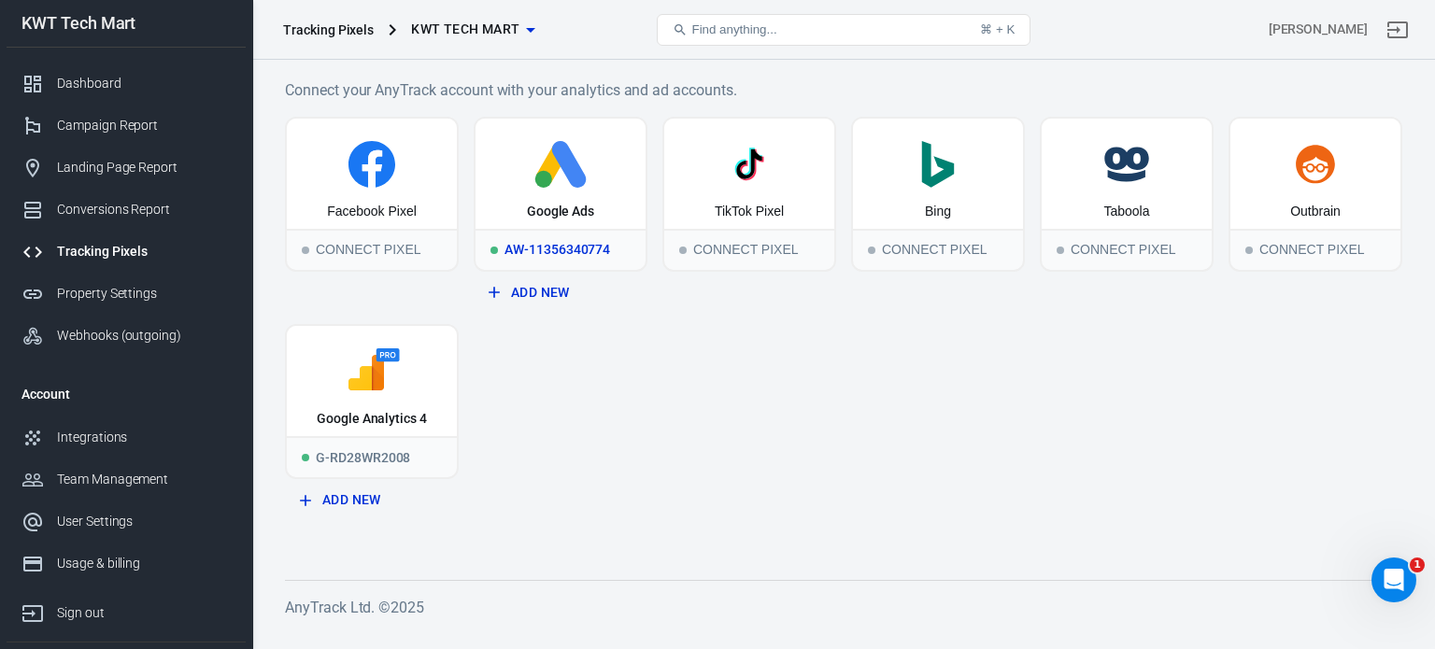
click at [563, 188] on div "Google Ads" at bounding box center [560, 174] width 170 height 110
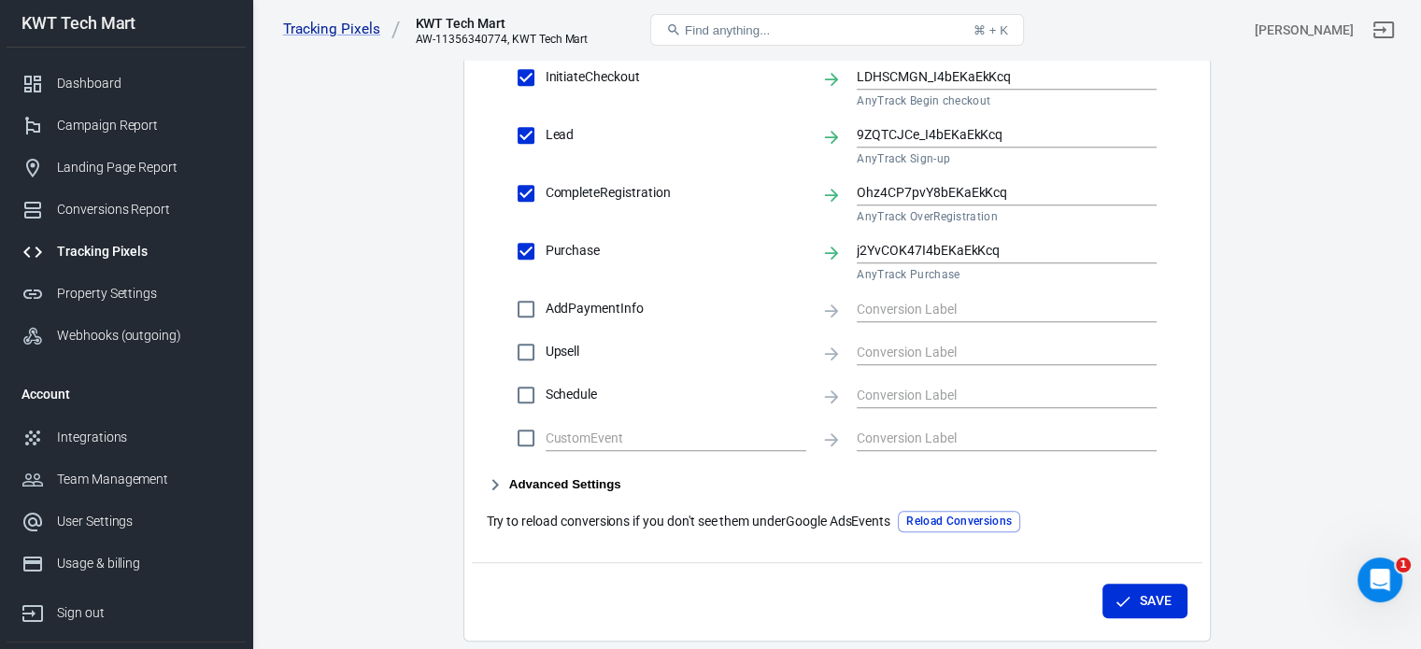
scroll to position [994, 0]
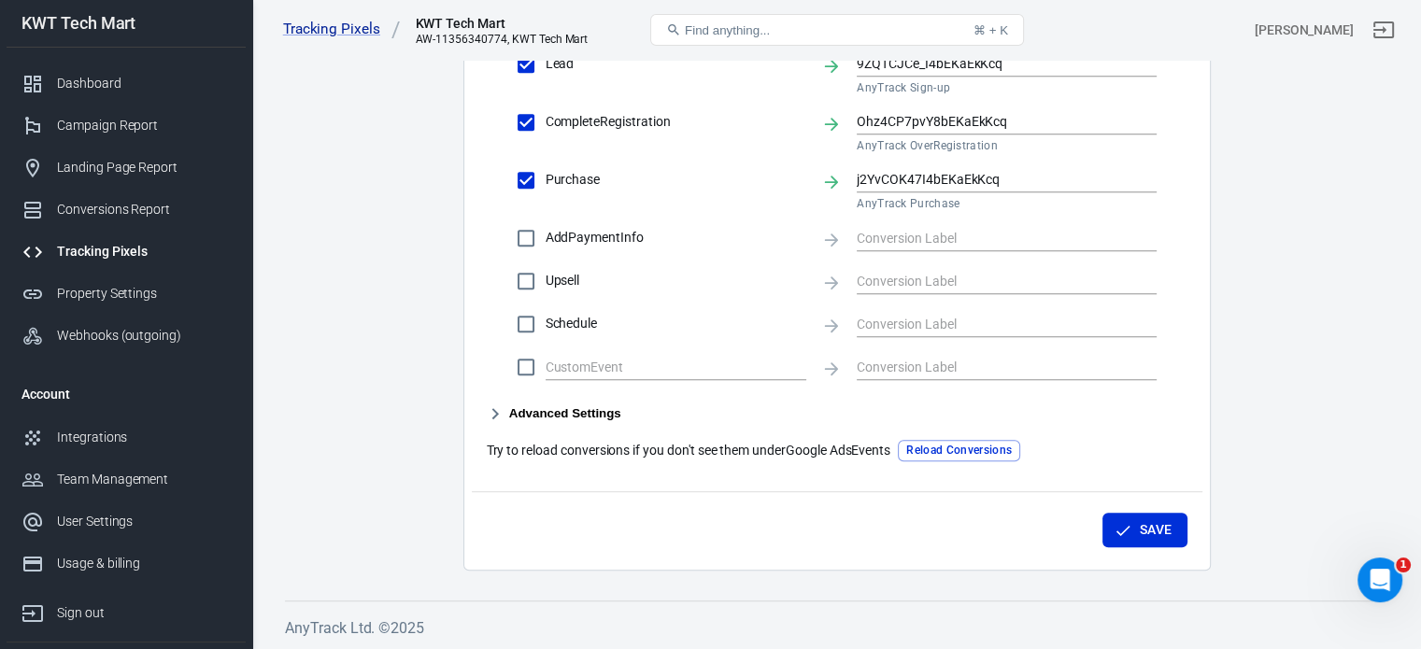
click at [526, 412] on button "Advanced Settings" at bounding box center [554, 414] width 135 height 22
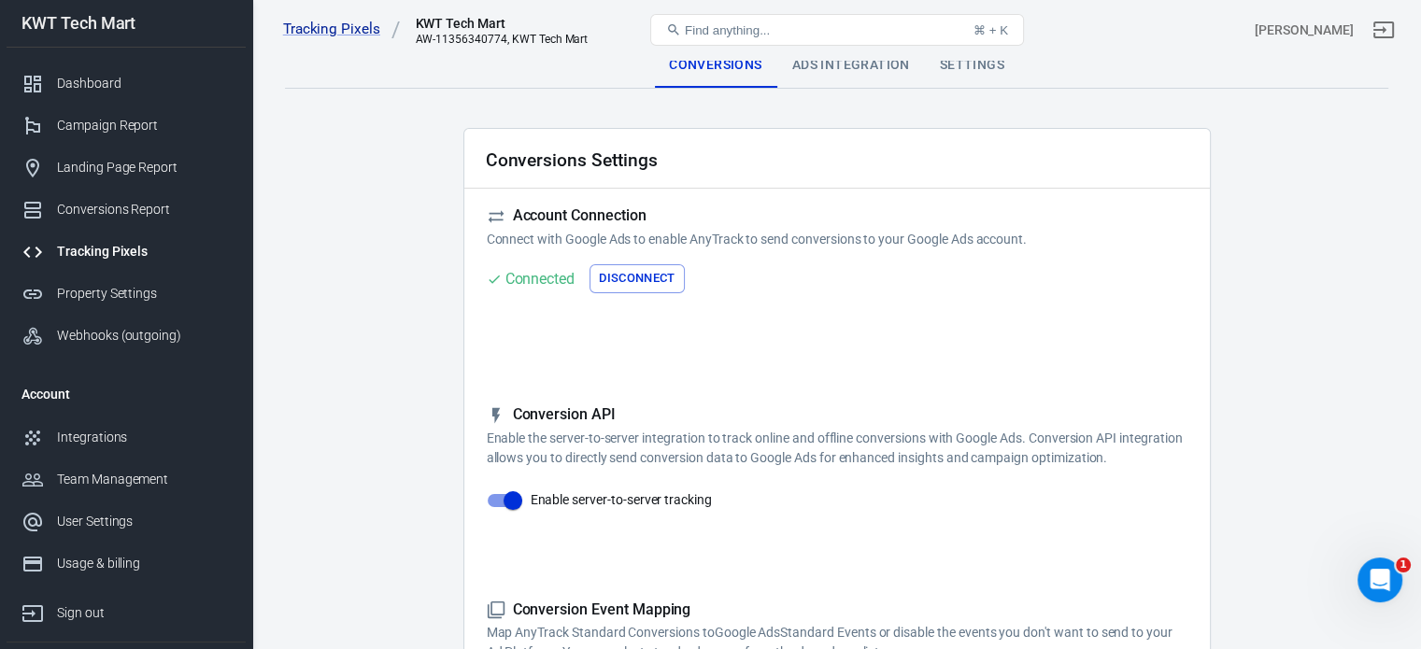
scroll to position [0, 0]
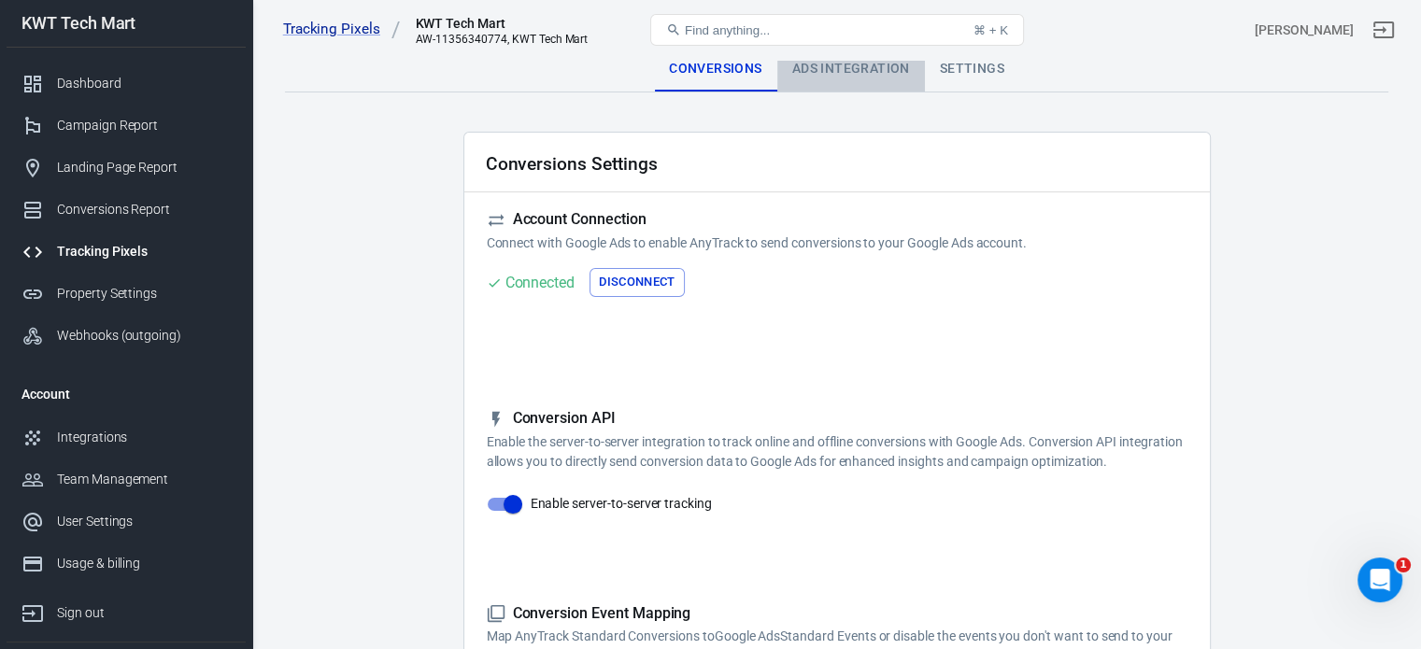
click at [858, 68] on div "Ads Integration" at bounding box center [851, 69] width 148 height 45
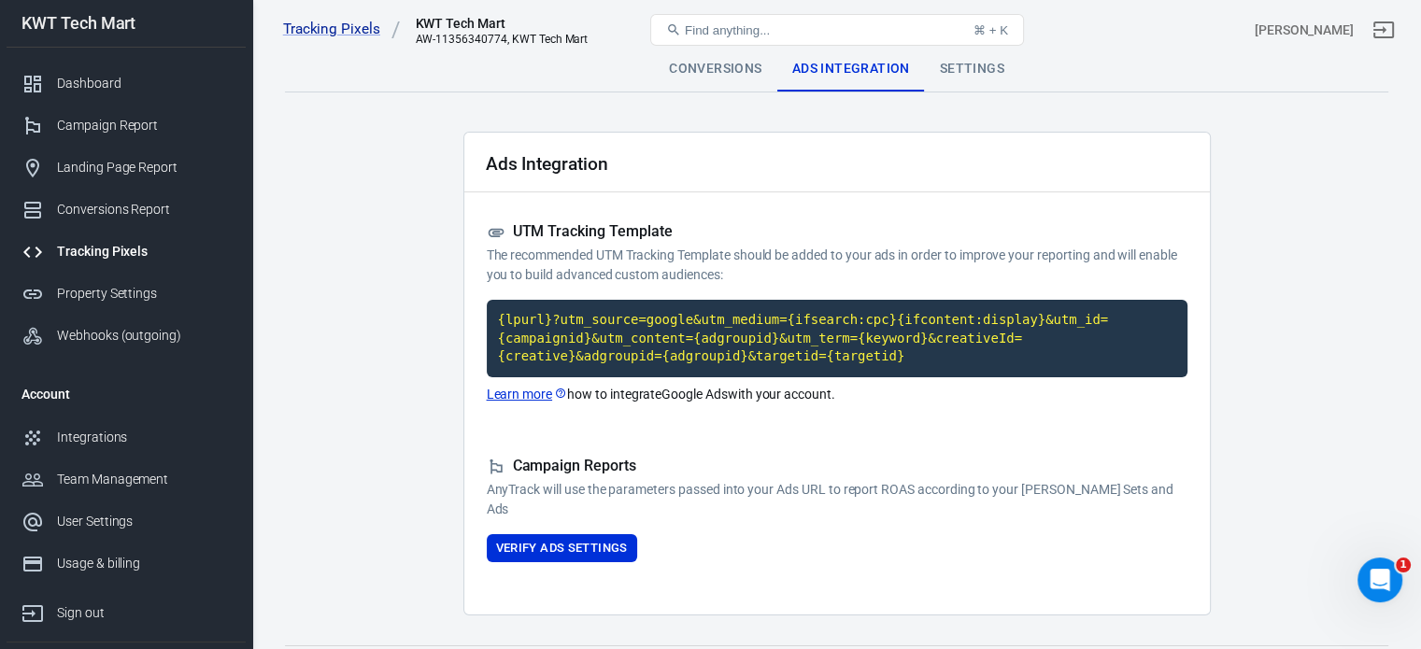
click at [960, 66] on div "Settings" at bounding box center [972, 69] width 94 height 45
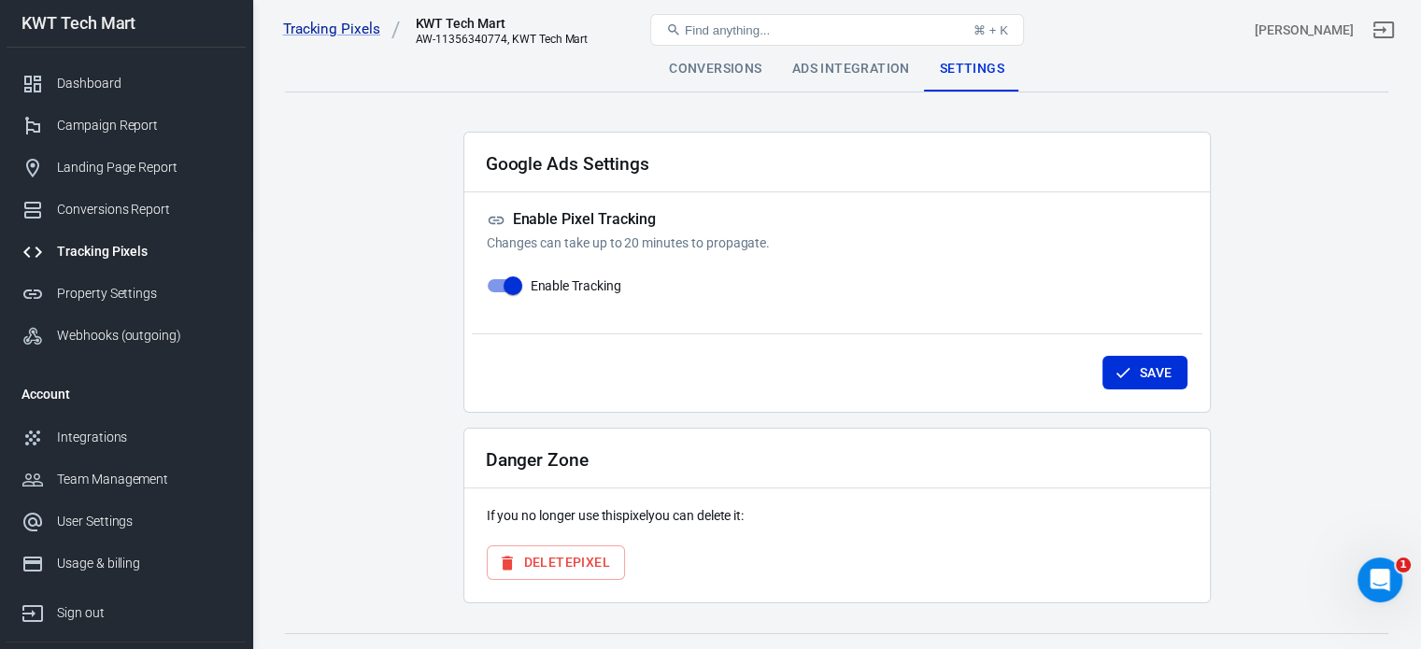
click at [861, 63] on div "Ads Integration" at bounding box center [851, 69] width 148 height 45
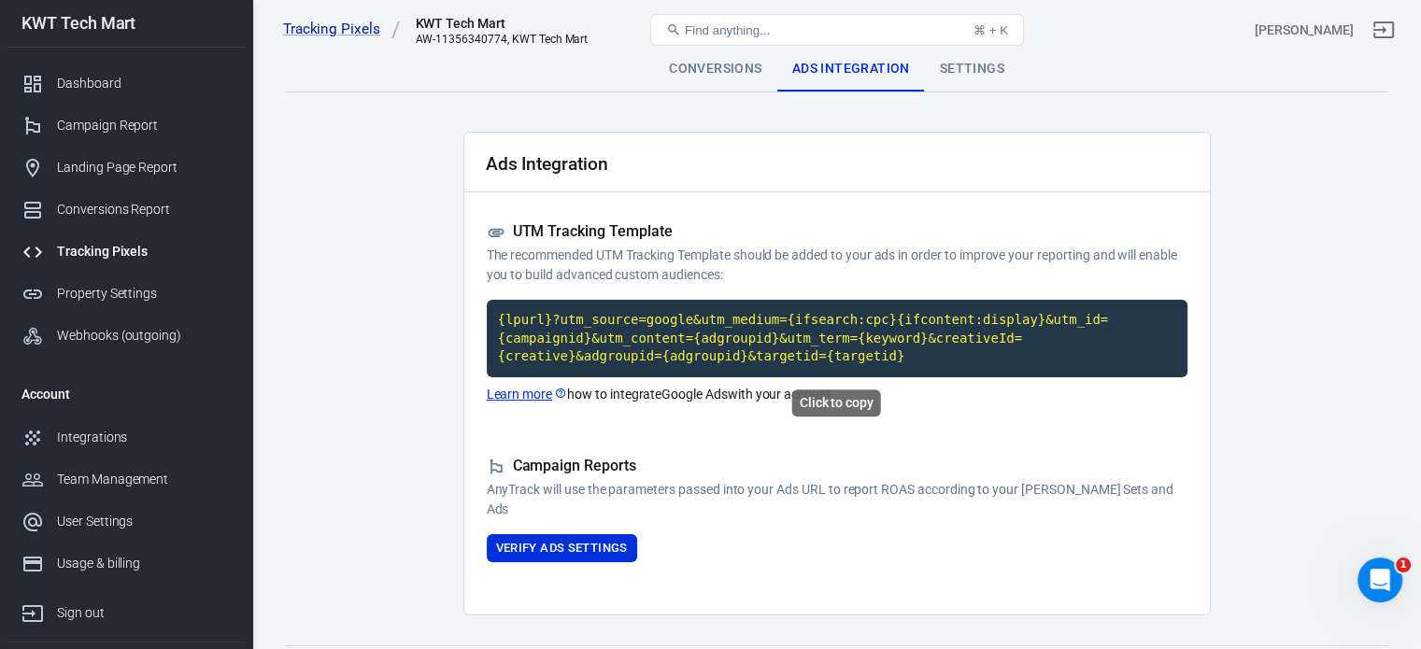
click at [611, 332] on code "{lpurl}?utm_source=google&utm_medium={ifsearch:cpc}{ifcontent:display}&utm_id={…" at bounding box center [837, 339] width 701 height 78
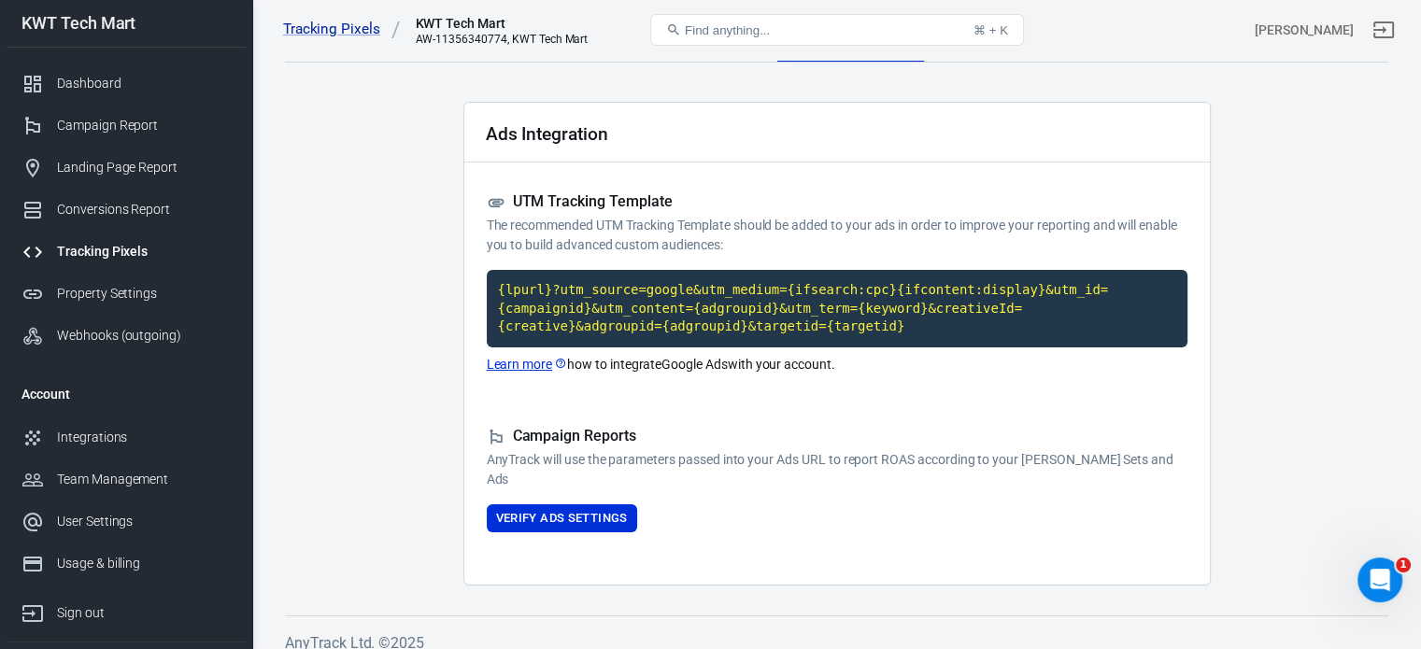
scroll to position [46, 0]
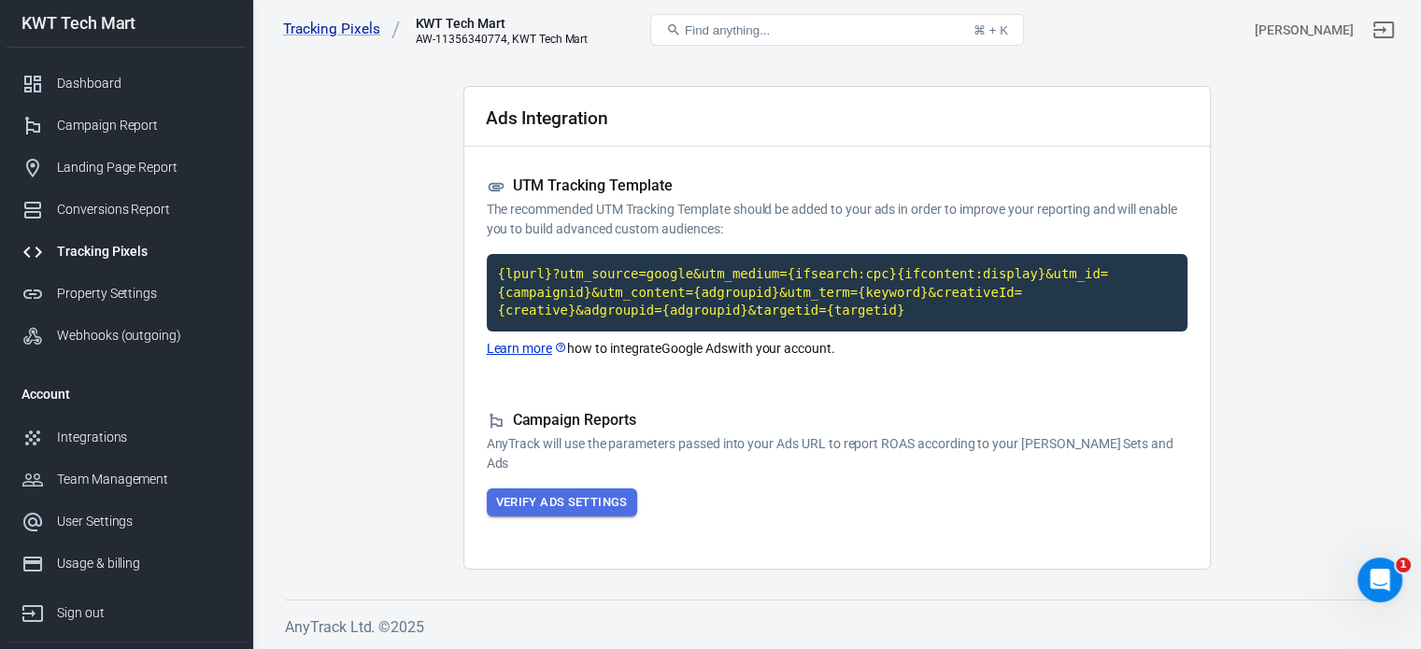
click at [590, 498] on button "Verify Ads Settings" at bounding box center [562, 503] width 150 height 29
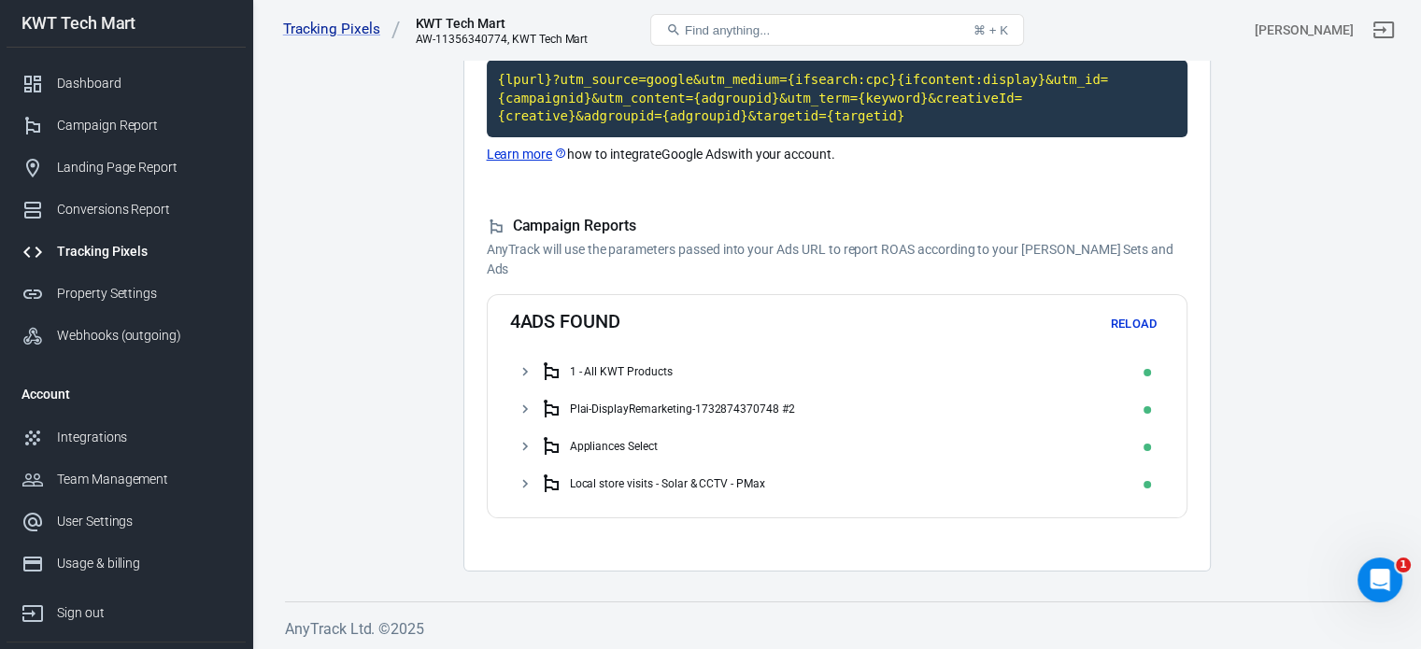
scroll to position [242, 0]
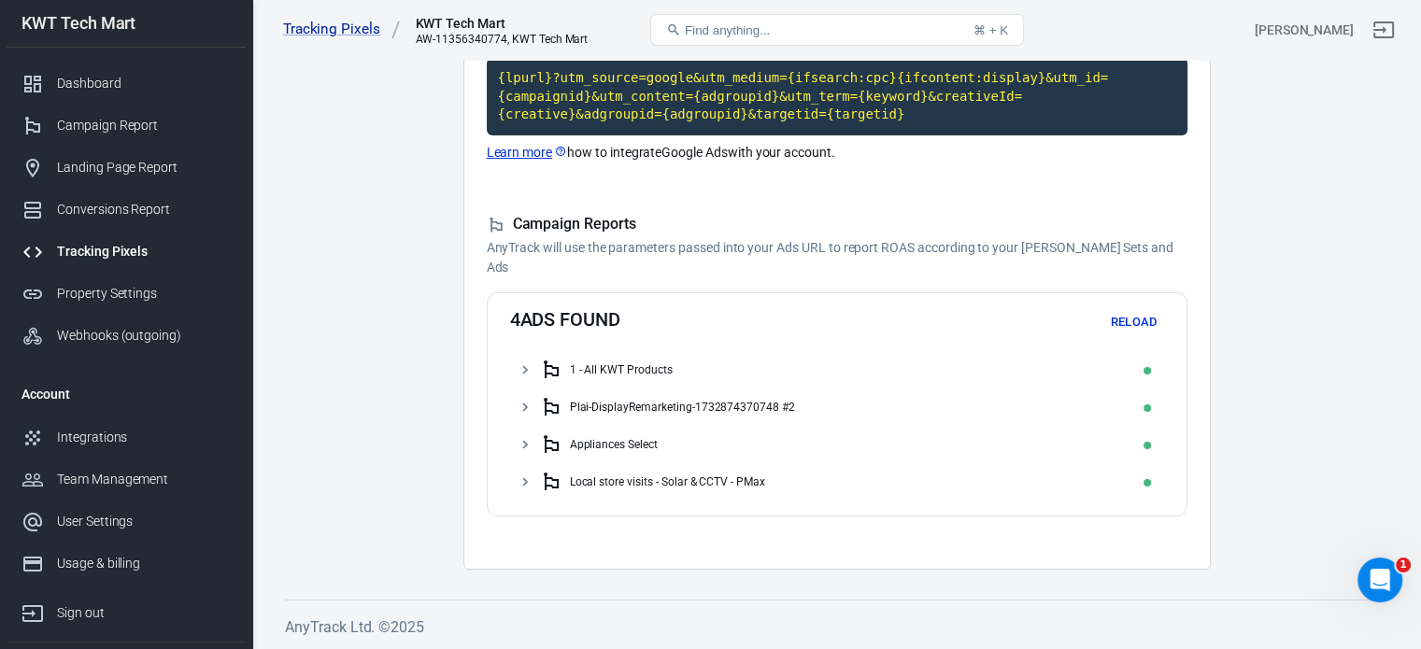
click at [665, 373] on div "1 - All KWT Products" at bounding box center [621, 369] width 103 height 13
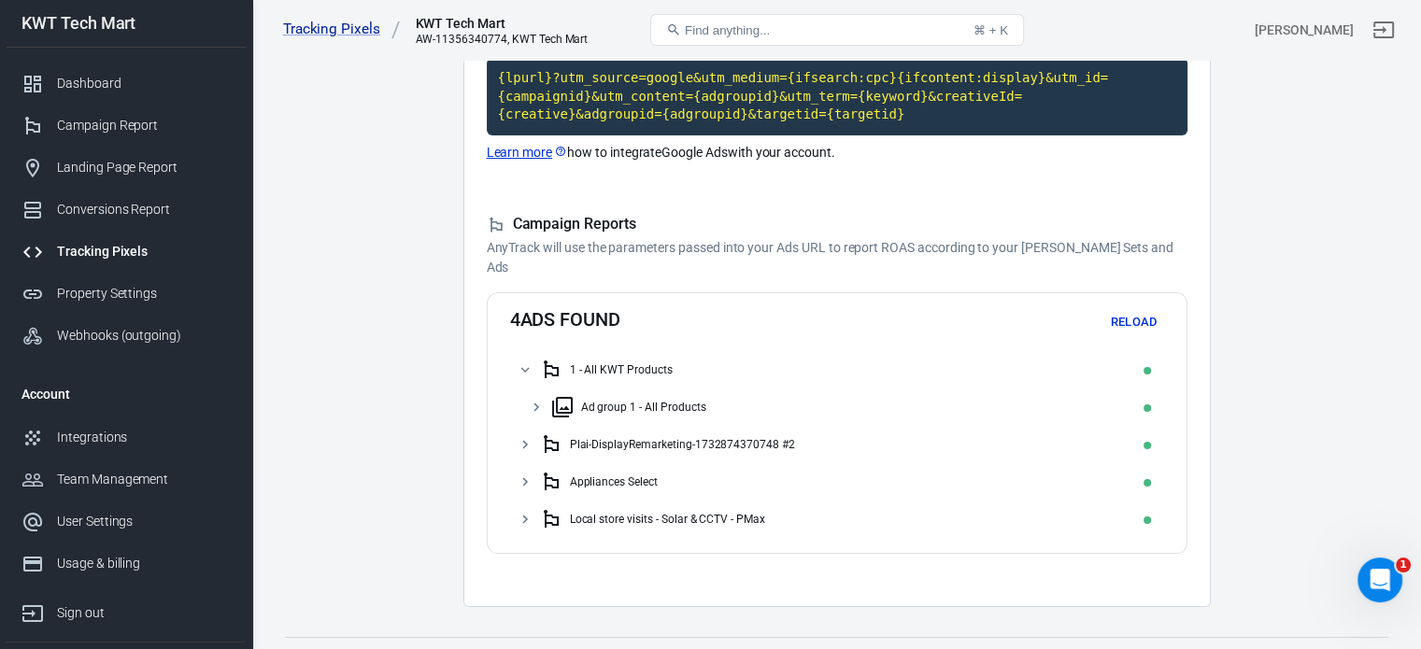
click at [640, 446] on div "Plai-DisplayRemarketing-1732874370748 #2" at bounding box center [682, 444] width 225 height 13
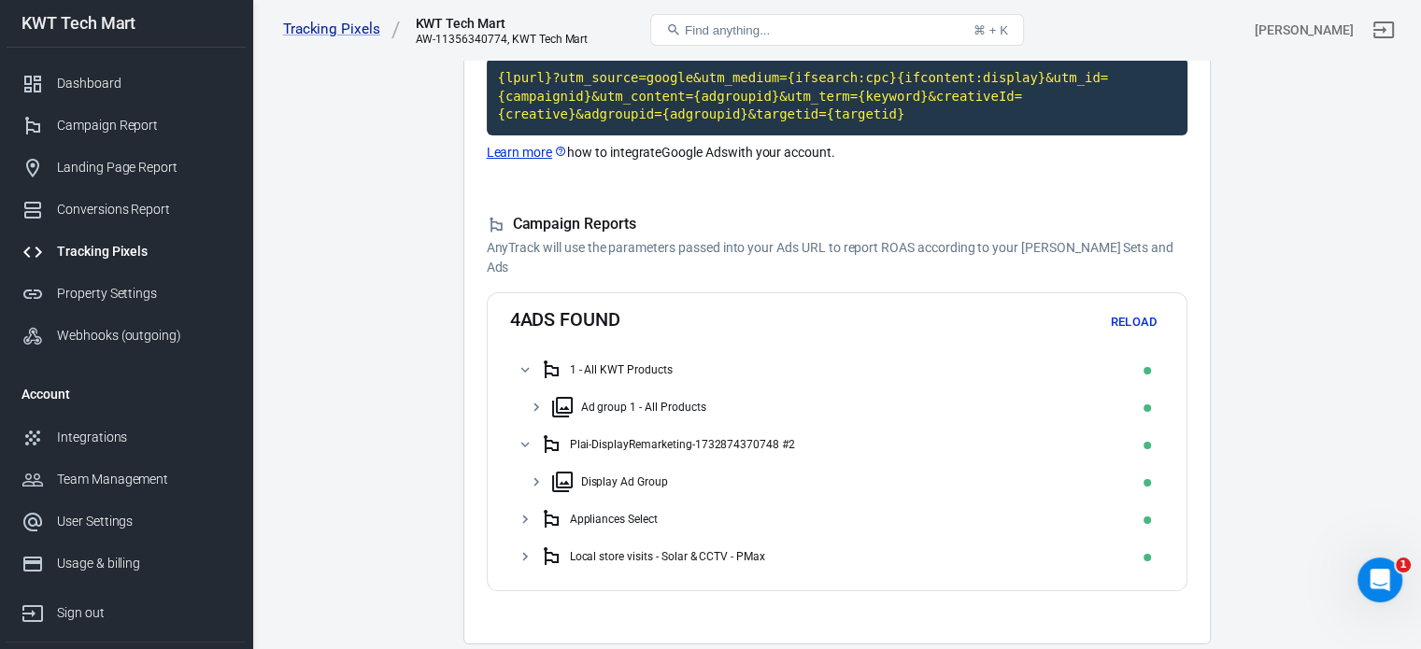
click at [629, 515] on div "Appliances Select" at bounding box center [614, 519] width 88 height 13
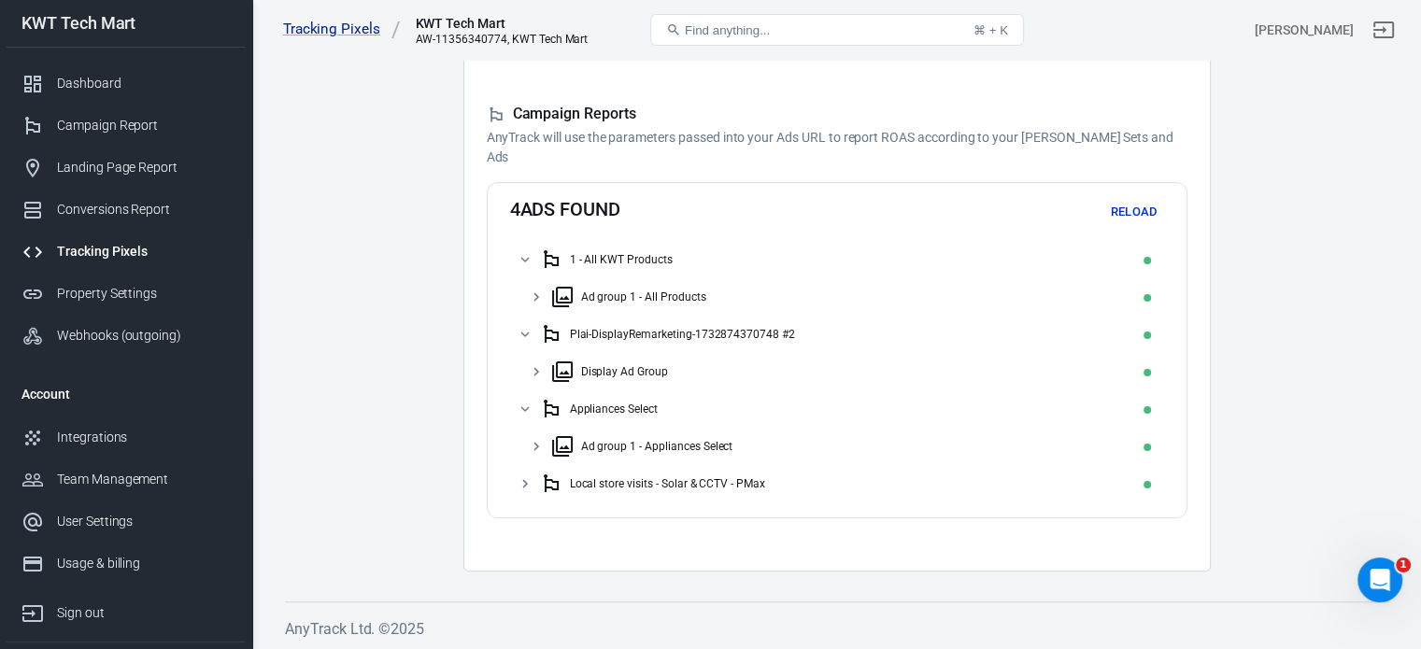
scroll to position [354, 0]
click at [674, 481] on div "Local store visits - Solar & CCTV - PMax" at bounding box center [667, 481] width 195 height 13
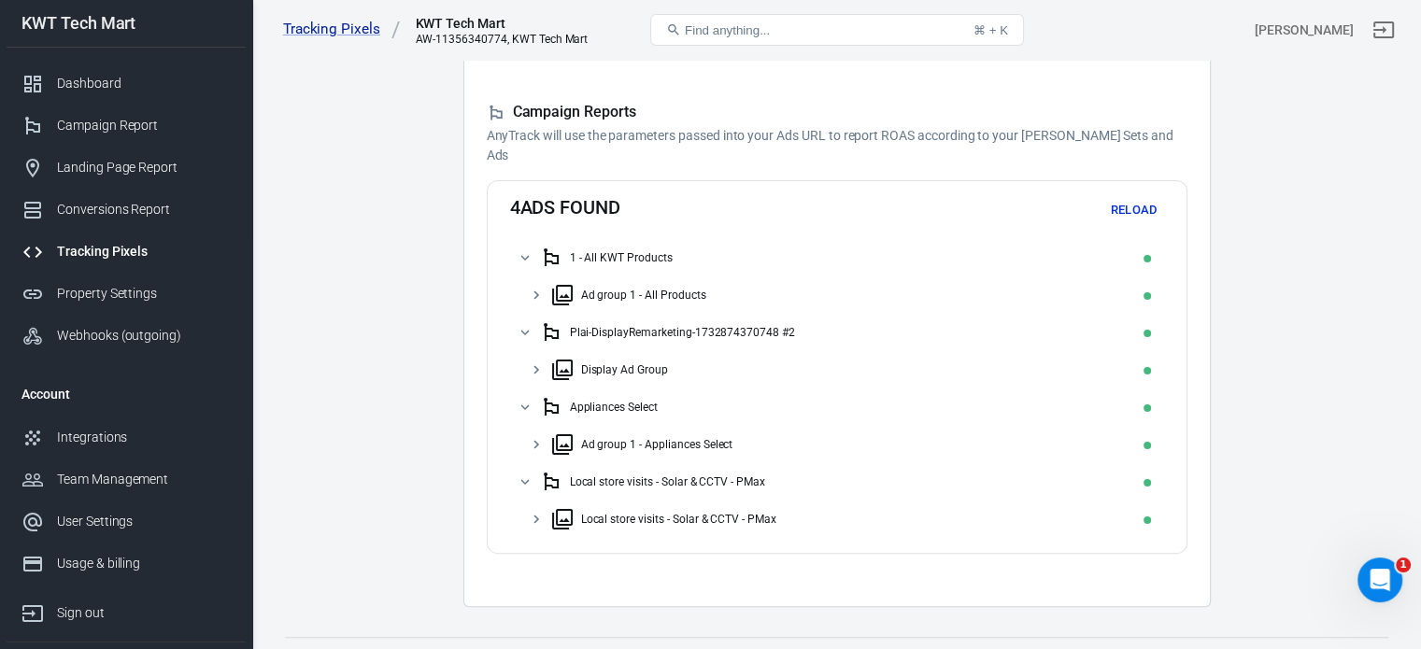
click at [522, 483] on icon at bounding box center [525, 482] width 17 height 17
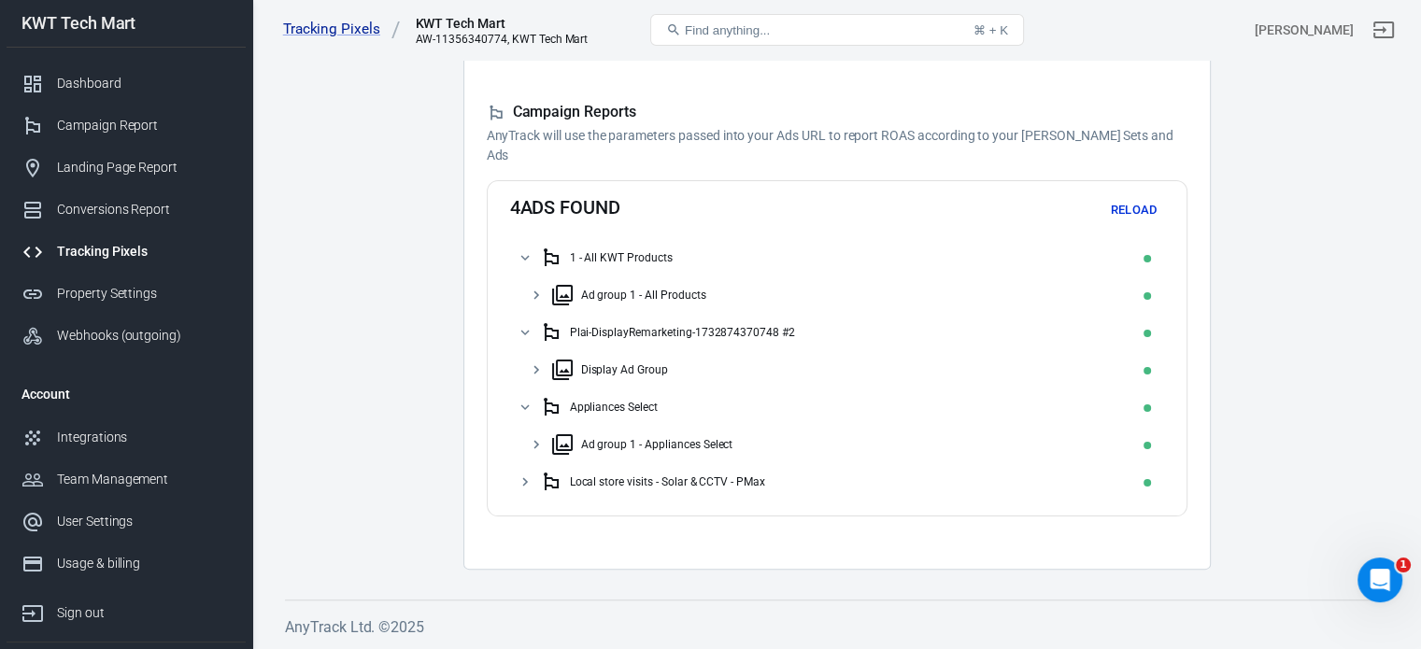
click at [527, 411] on icon at bounding box center [525, 407] width 17 height 17
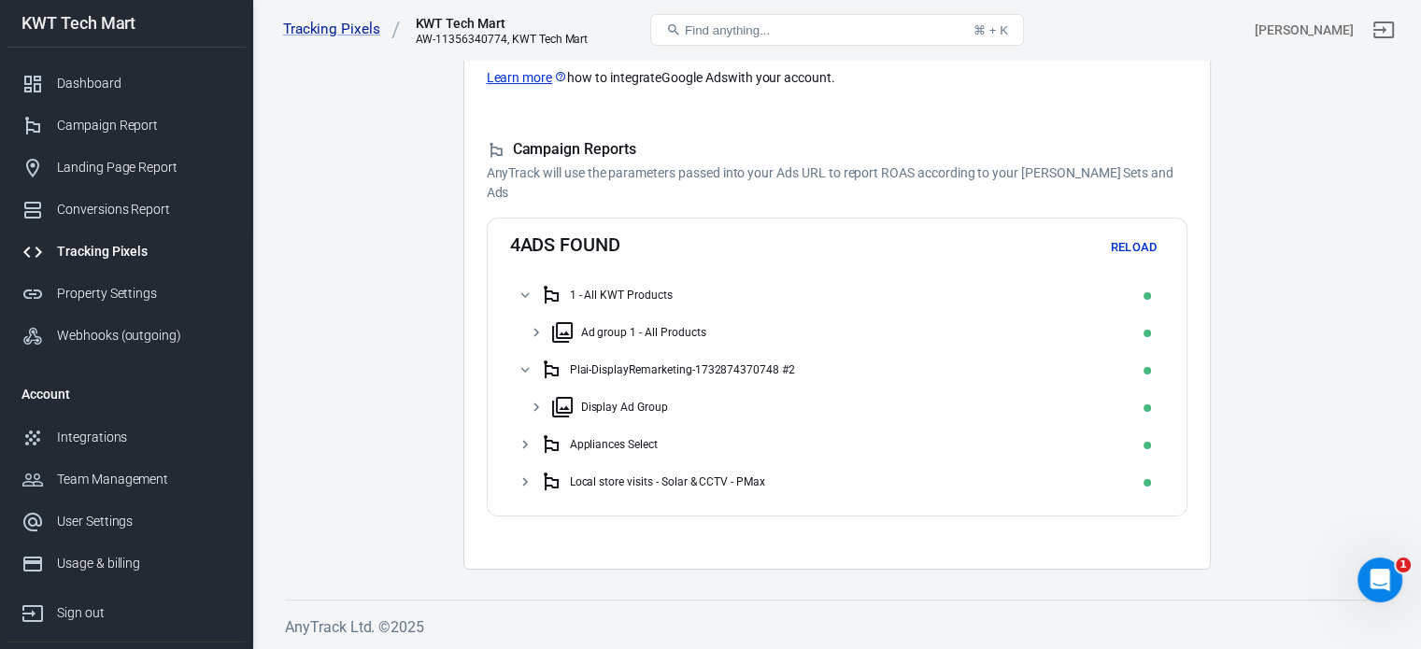
click at [527, 371] on icon at bounding box center [525, 370] width 17 height 17
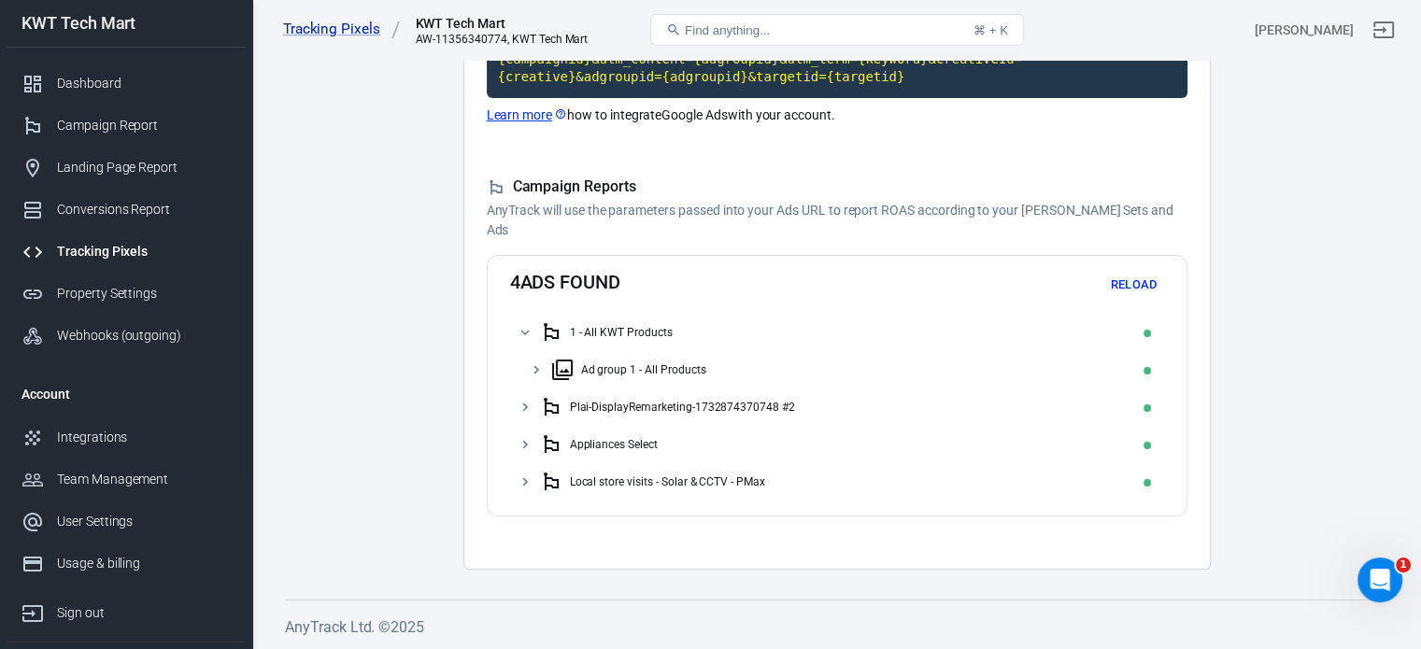
click at [522, 333] on icon at bounding box center [524, 334] width 8 height 6
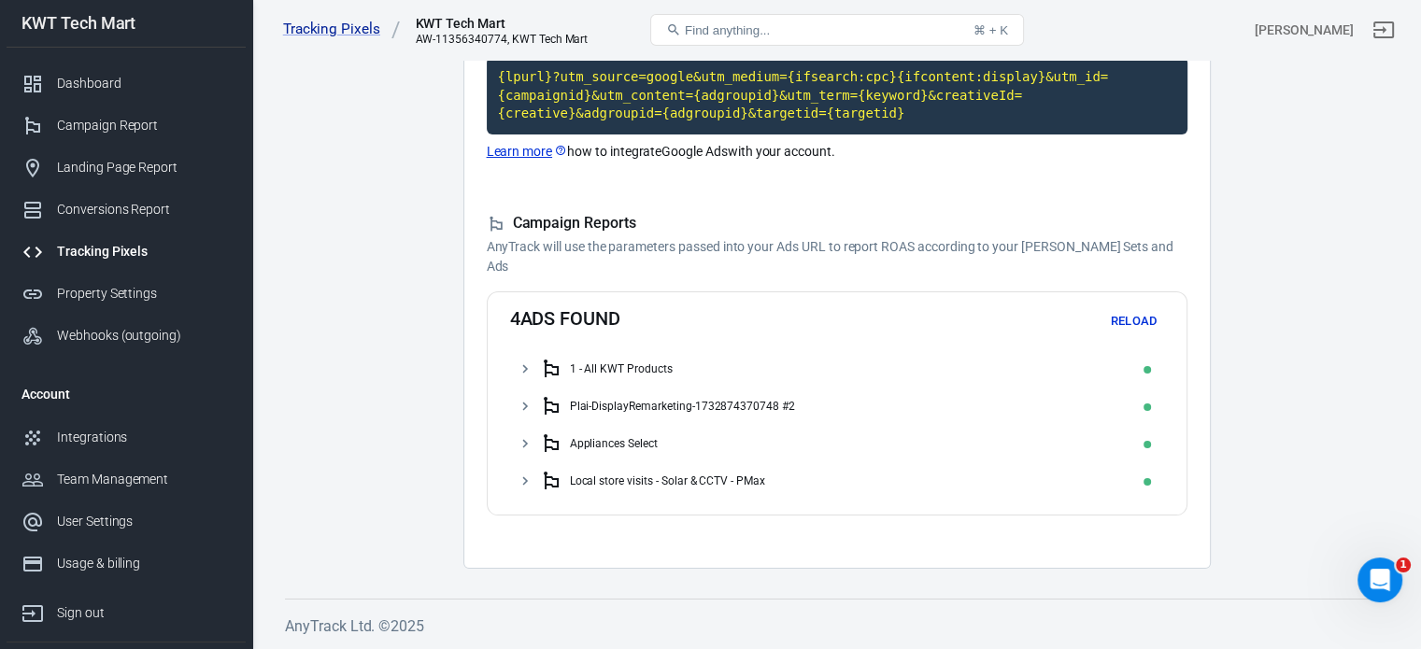
scroll to position [242, 0]
click at [1124, 320] on button "Reload" at bounding box center [1134, 322] width 60 height 29
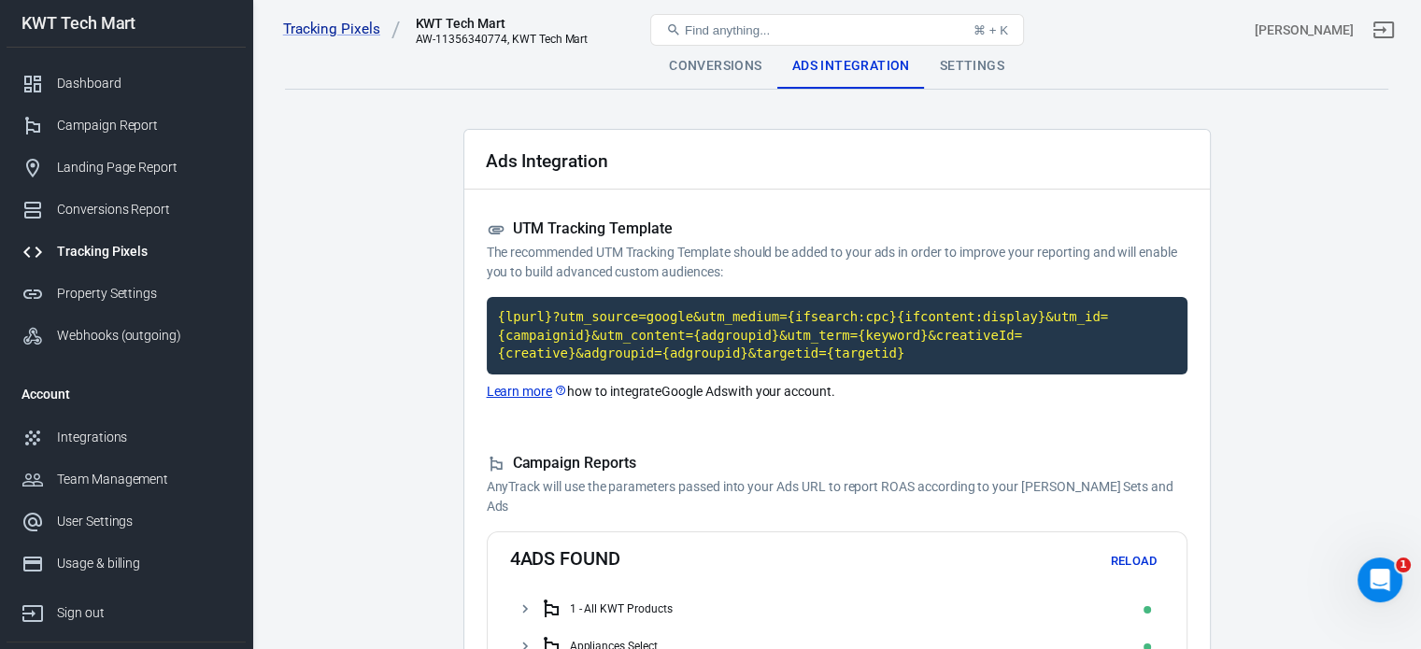
scroll to position [0, 0]
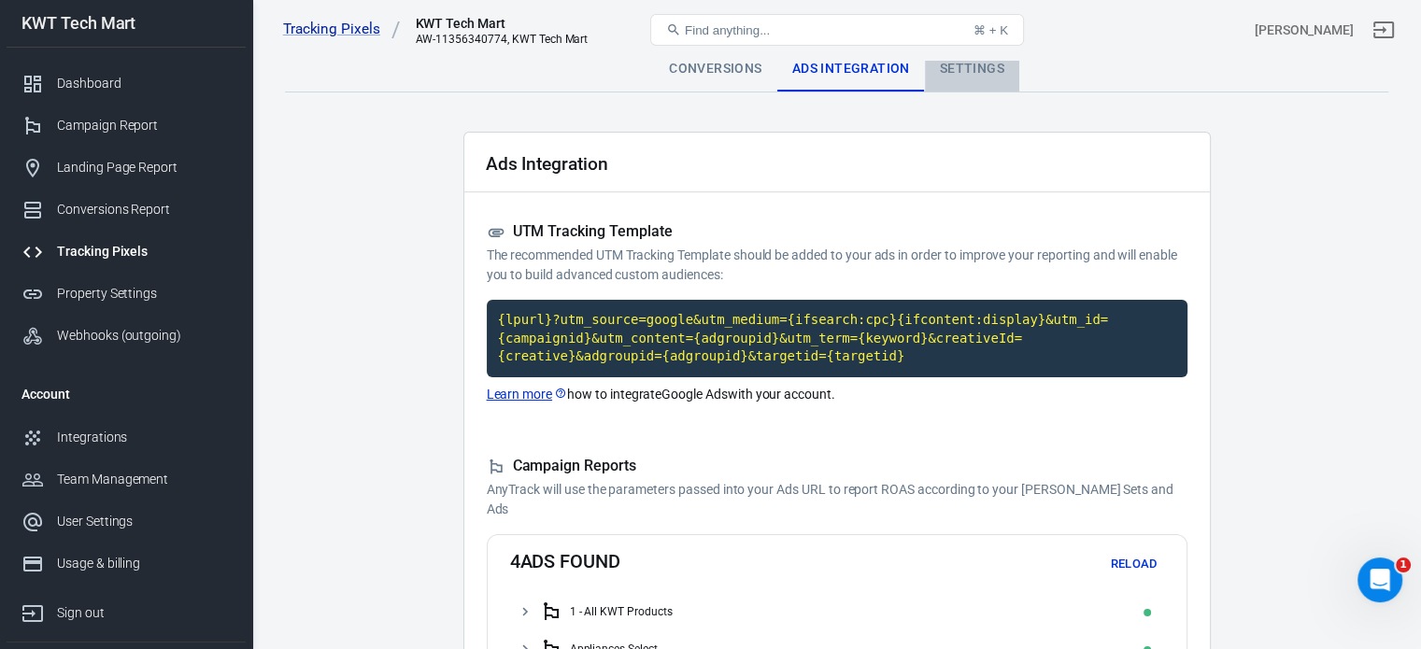
click at [977, 75] on div "Settings" at bounding box center [972, 69] width 94 height 45
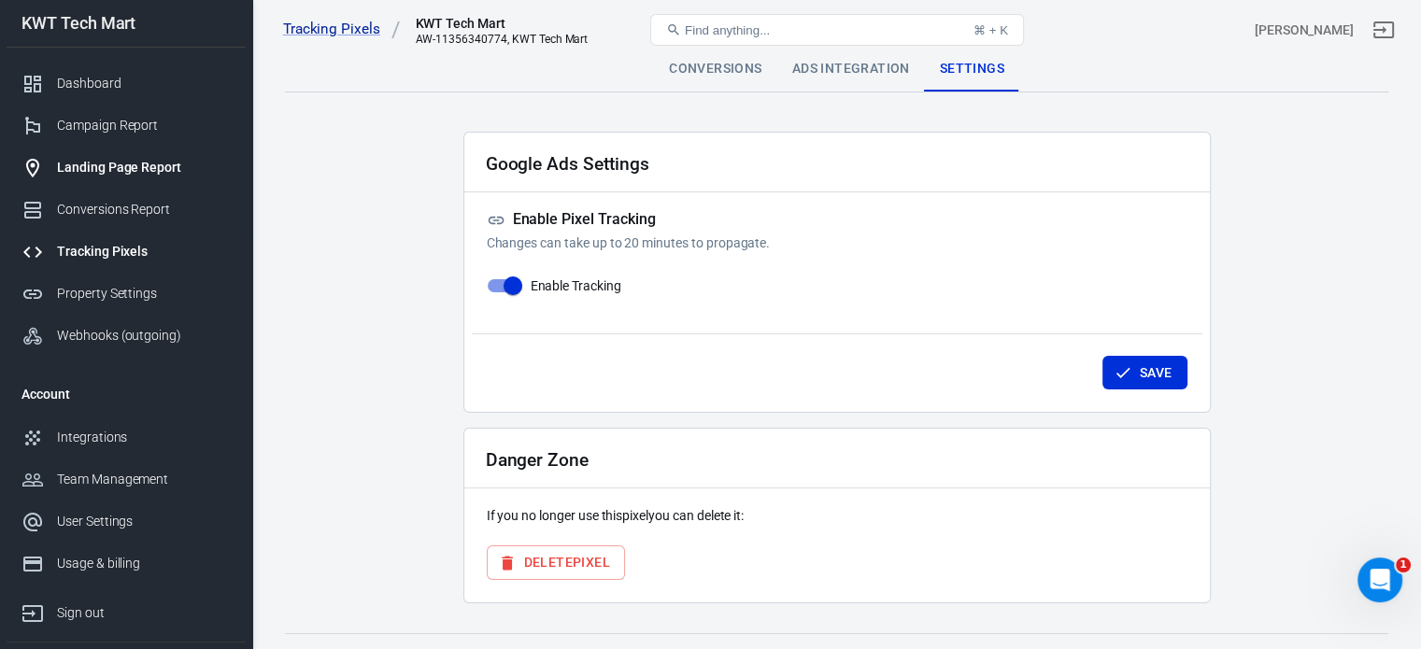
click at [86, 164] on div "Landing Page Report" at bounding box center [144, 168] width 174 height 20
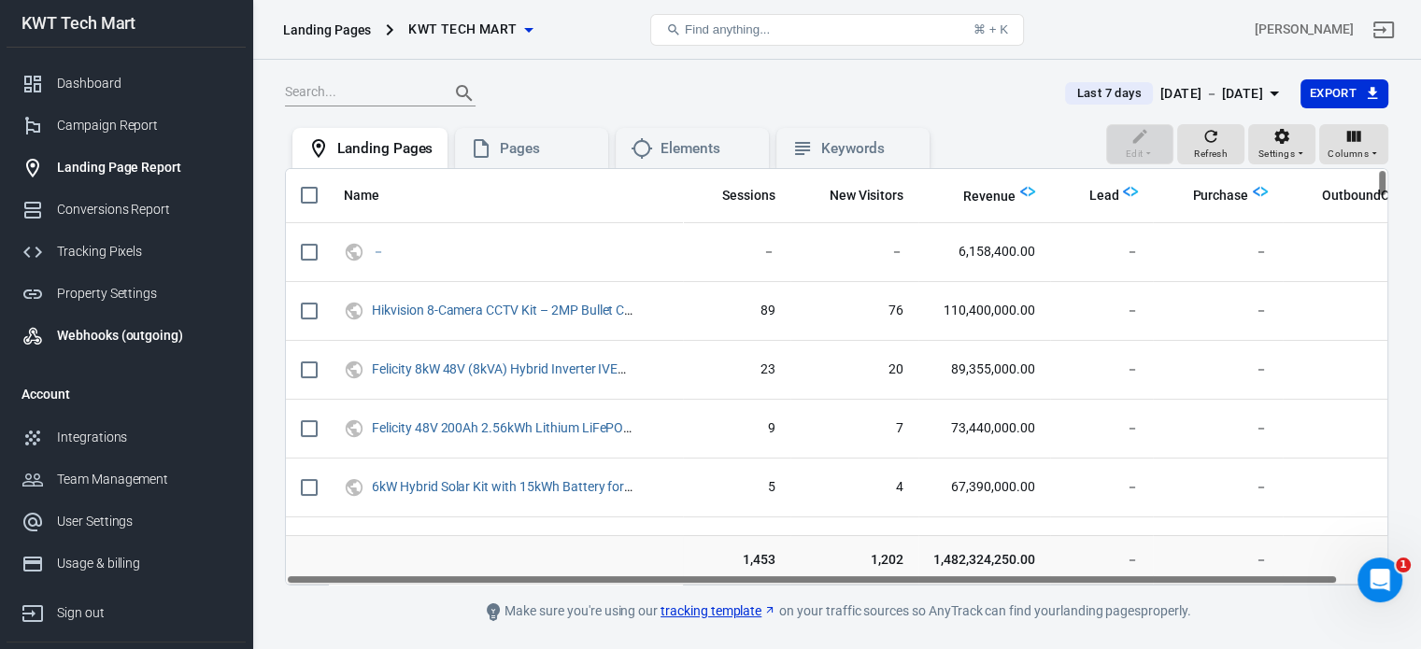
click at [123, 333] on div "Webhooks (outgoing)" at bounding box center [144, 336] width 174 height 20
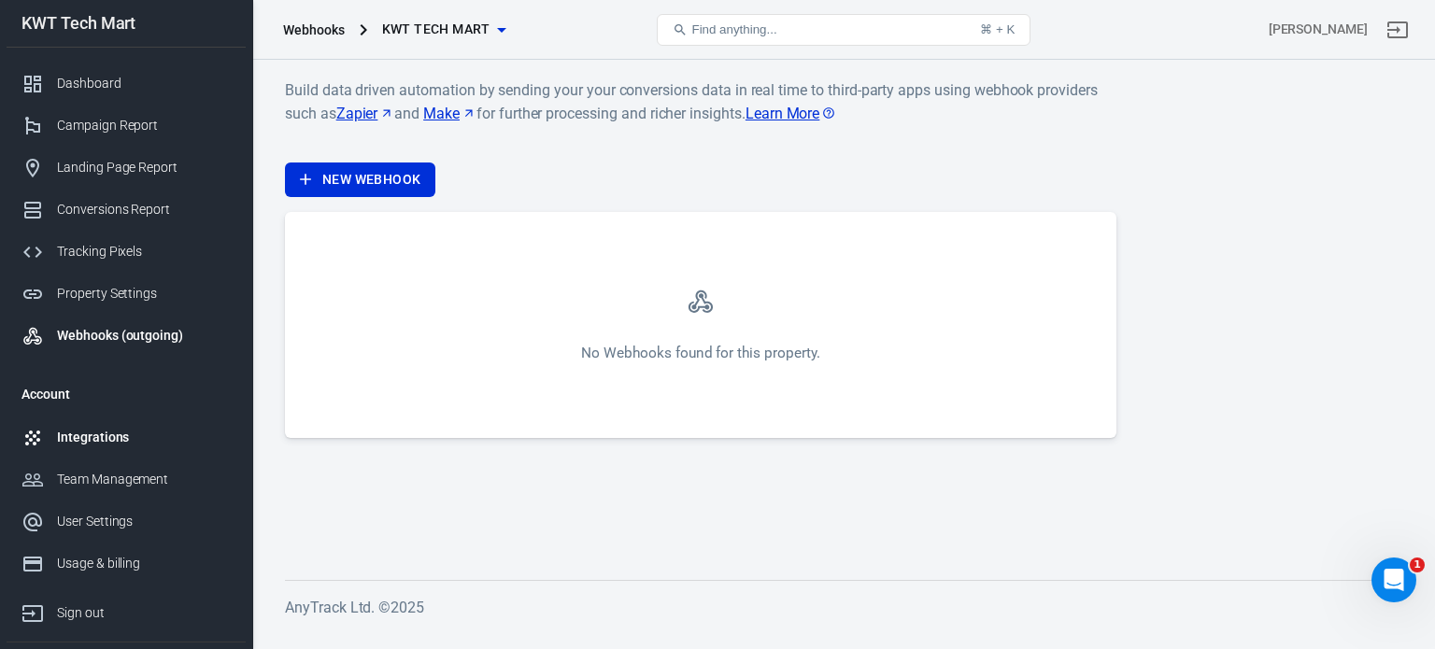
click at [106, 432] on div "Integrations" at bounding box center [144, 438] width 174 height 20
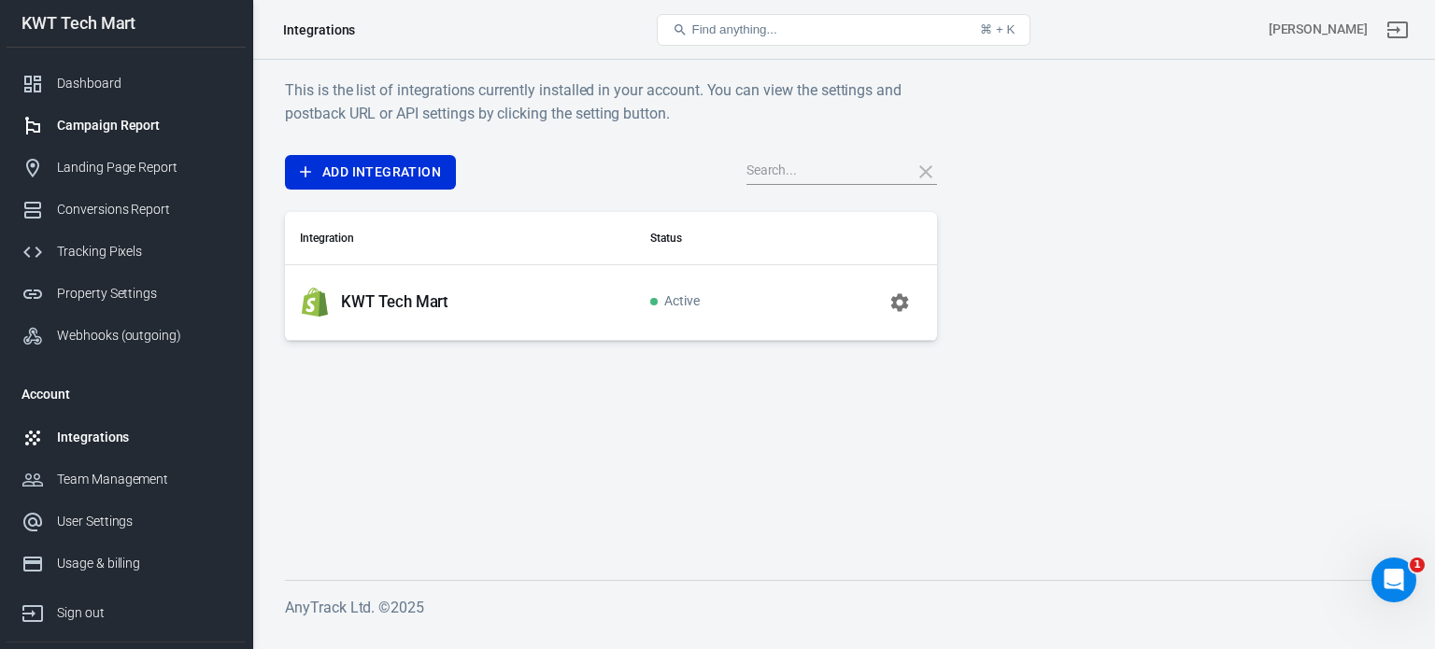
click at [112, 129] on div "Campaign Report" at bounding box center [144, 126] width 174 height 20
